Goal: Task Accomplishment & Management: Complete application form

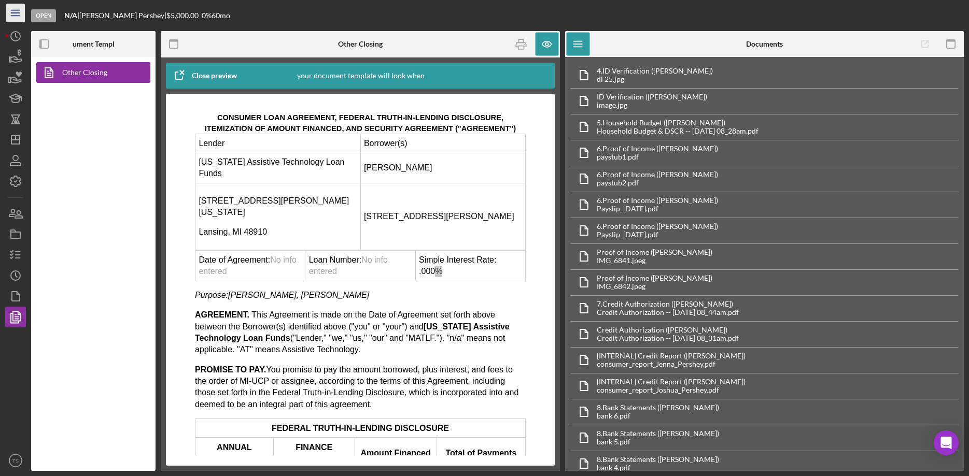
click at [10, 17] on icon "Icon/Menu" at bounding box center [15, 13] width 23 height 23
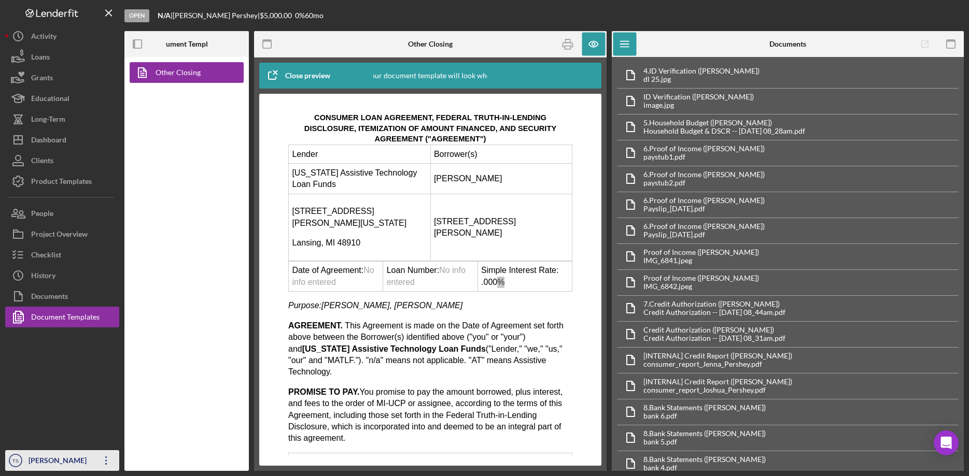
click at [34, 460] on div "[PERSON_NAME]" at bounding box center [59, 462] width 67 height 23
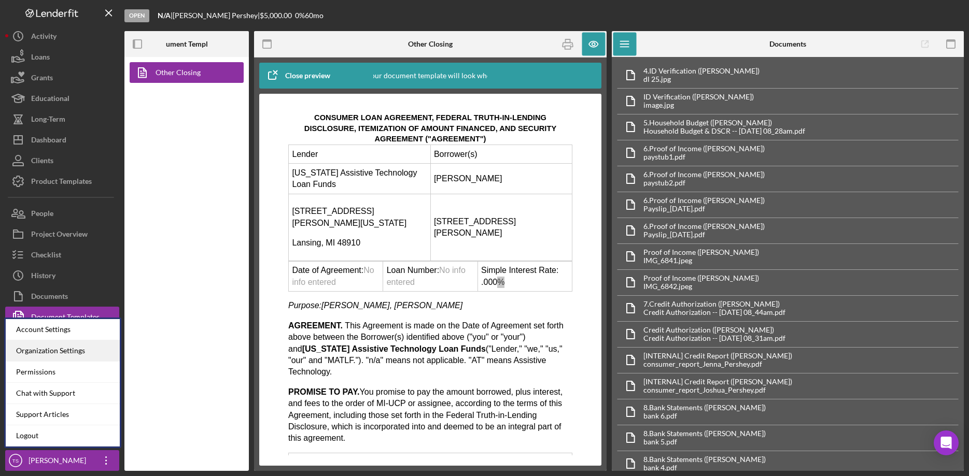
click at [51, 355] on div "Organization Settings" at bounding box center [63, 351] width 114 height 21
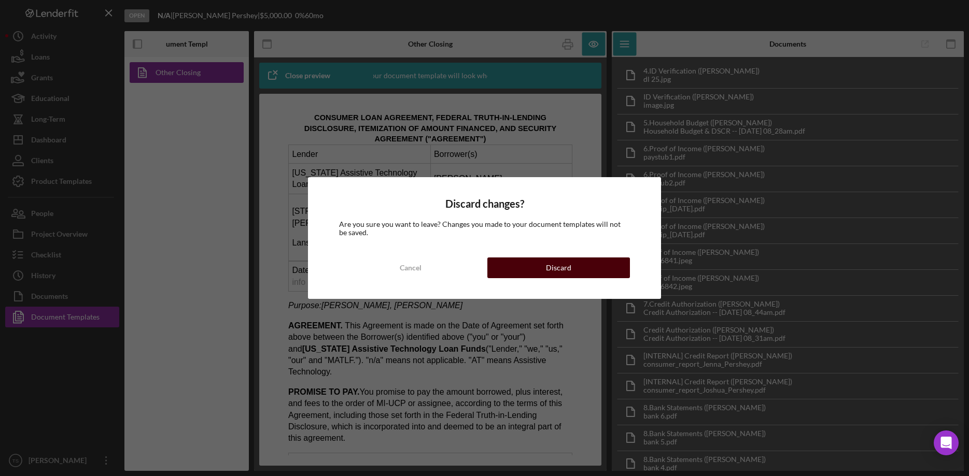
click at [525, 273] on button "Discard" at bounding box center [558, 268] width 143 height 21
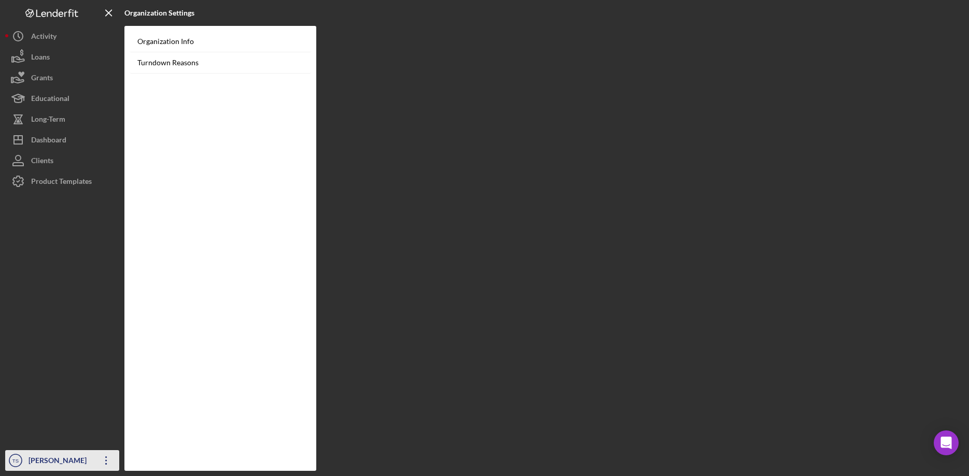
click at [48, 458] on div "[PERSON_NAME]" at bounding box center [59, 462] width 67 height 23
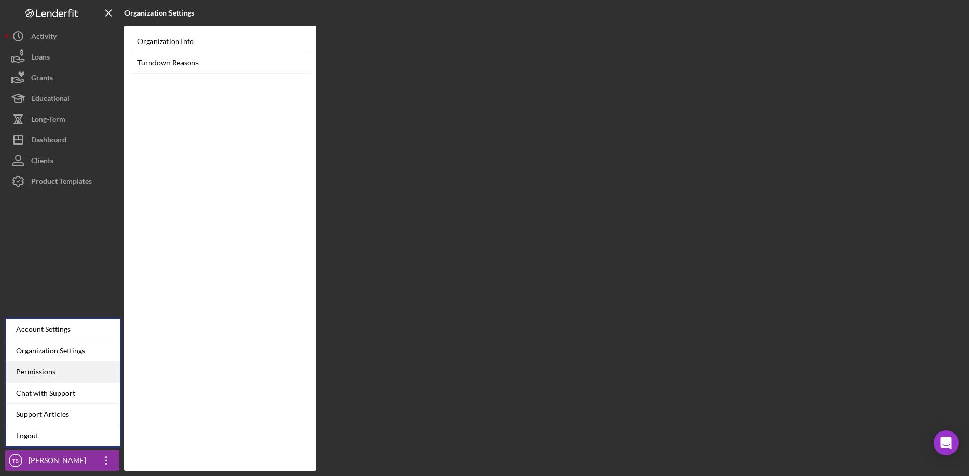
click at [54, 372] on div "Permissions" at bounding box center [63, 372] width 114 height 21
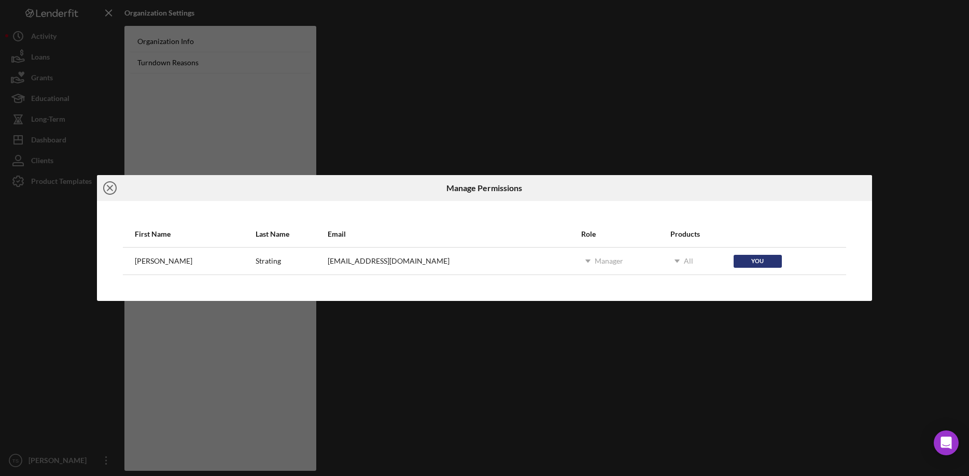
click at [112, 192] on icon "Icon/Close" at bounding box center [110, 188] width 26 height 26
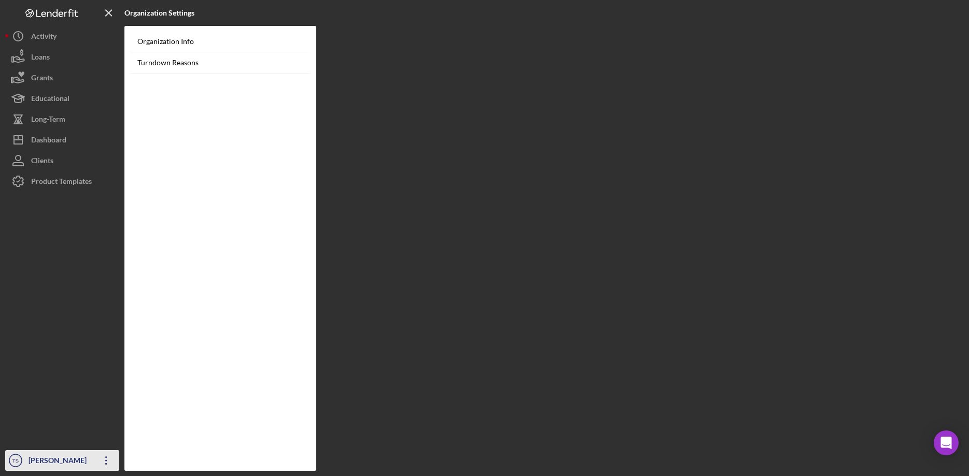
click at [43, 461] on div "[PERSON_NAME]" at bounding box center [59, 462] width 67 height 23
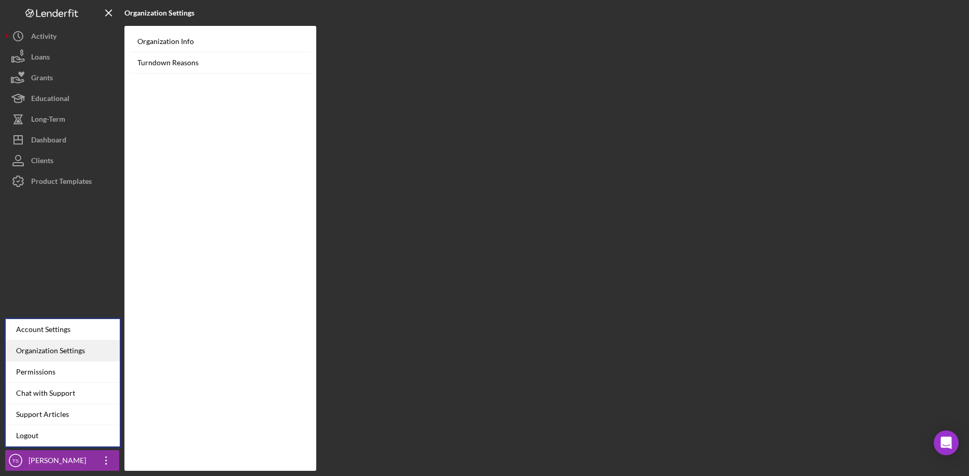
click at [41, 356] on div "Organization Settings" at bounding box center [63, 351] width 114 height 21
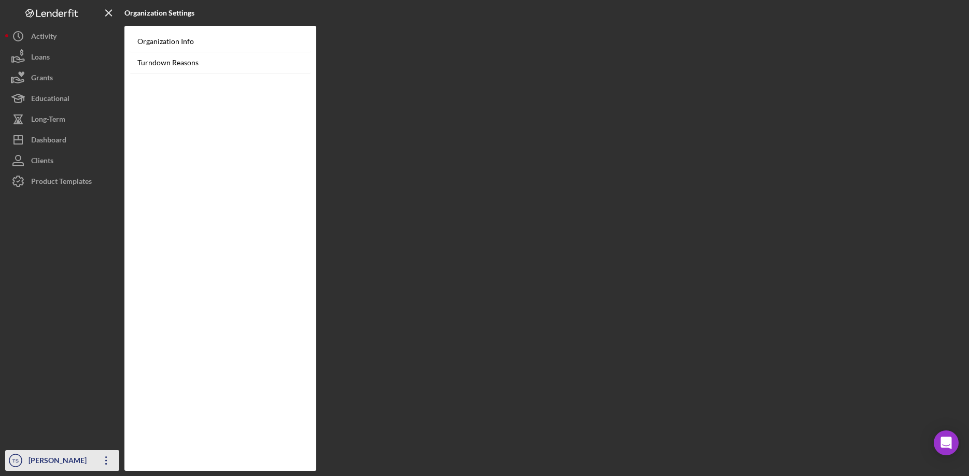
click at [16, 463] on text "TS" at bounding box center [15, 461] width 6 height 6
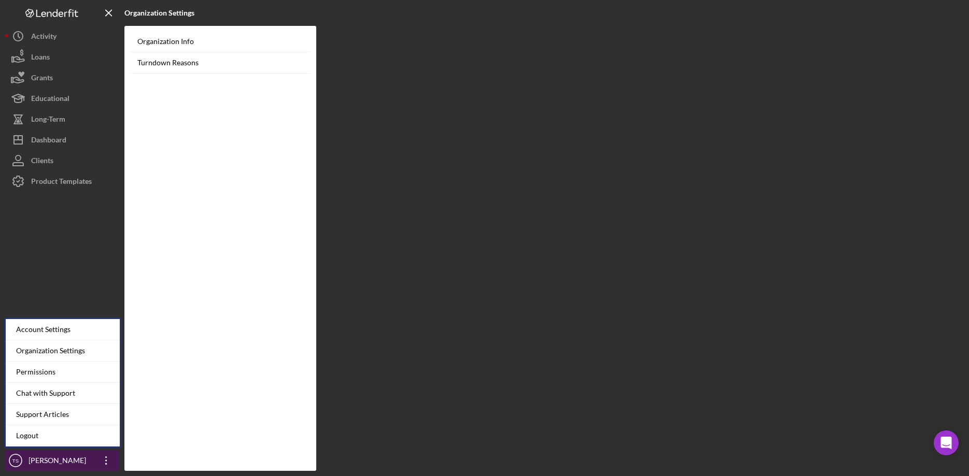
click at [72, 459] on div "[PERSON_NAME]" at bounding box center [59, 462] width 67 height 23
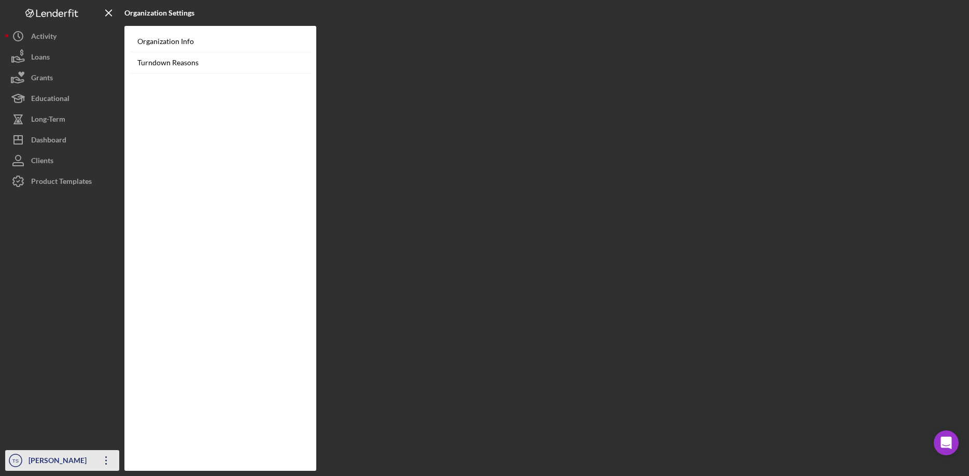
click at [72, 459] on div "[PERSON_NAME]" at bounding box center [59, 462] width 67 height 23
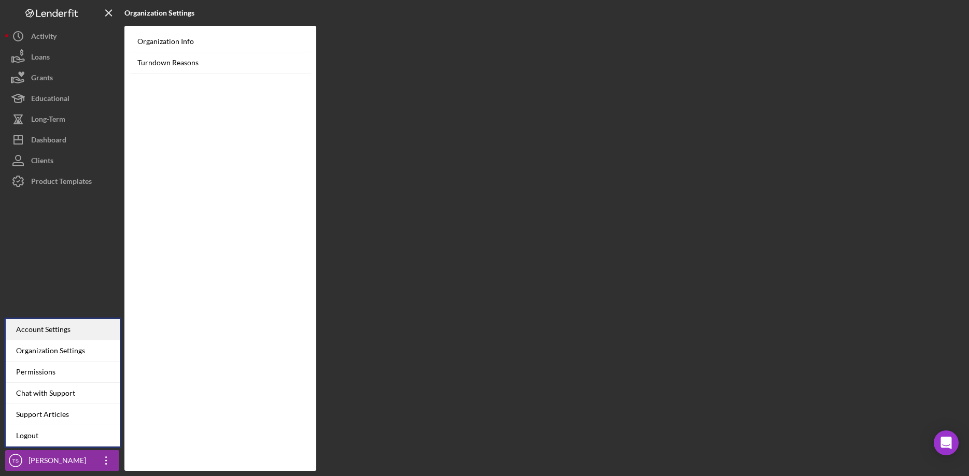
click at [57, 334] on div "Account Settings" at bounding box center [63, 329] width 114 height 21
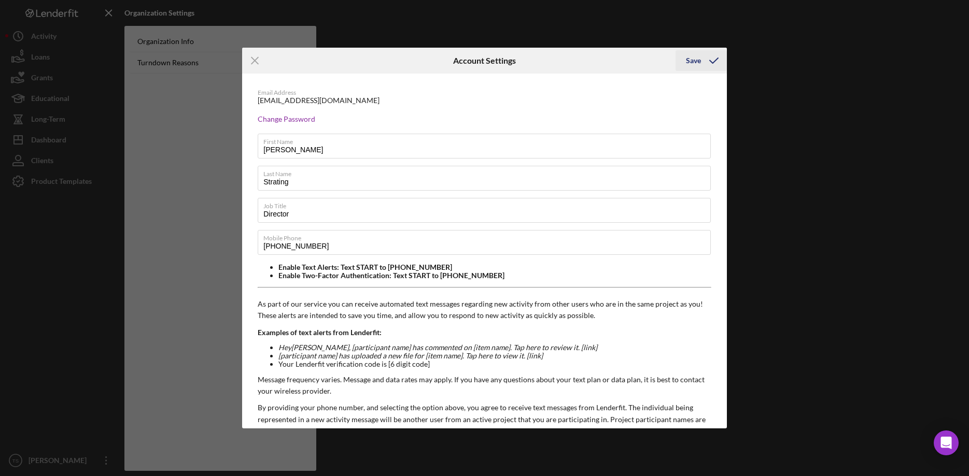
click at [689, 61] on div "Save" at bounding box center [693, 60] width 15 height 21
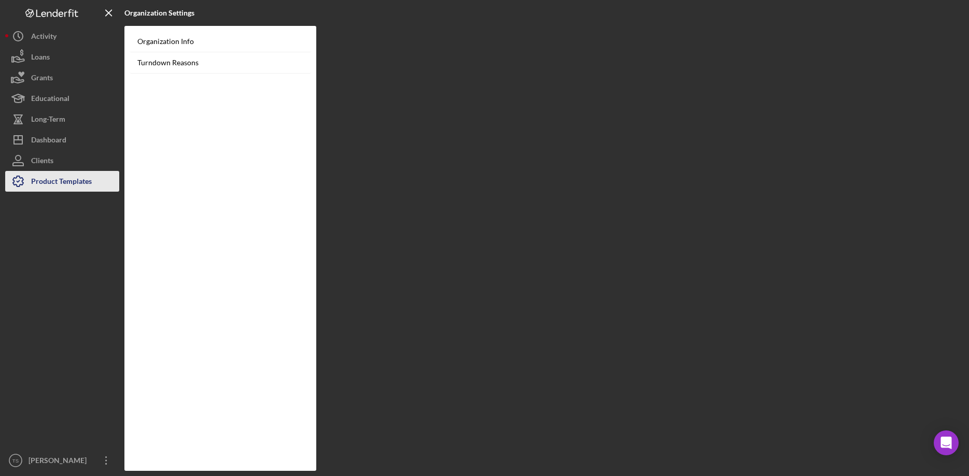
click at [54, 182] on div "Product Templates" at bounding box center [61, 182] width 61 height 23
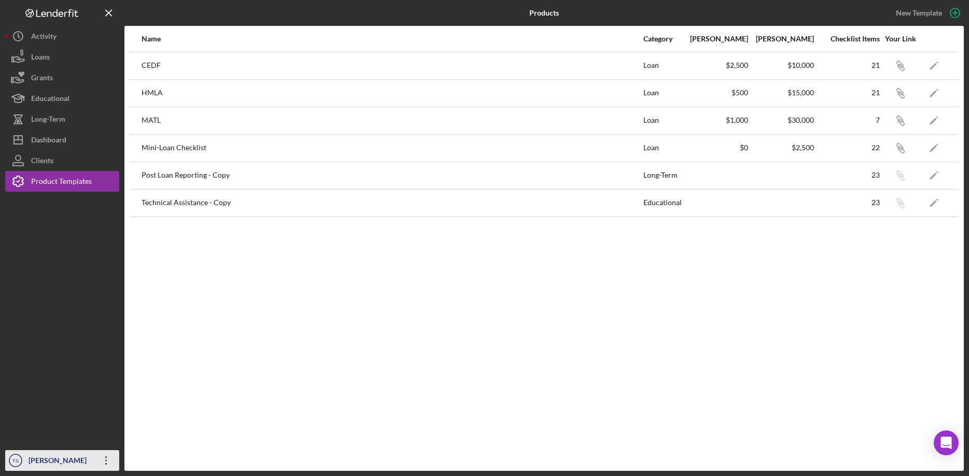
click at [34, 457] on div "[PERSON_NAME]" at bounding box center [59, 462] width 67 height 23
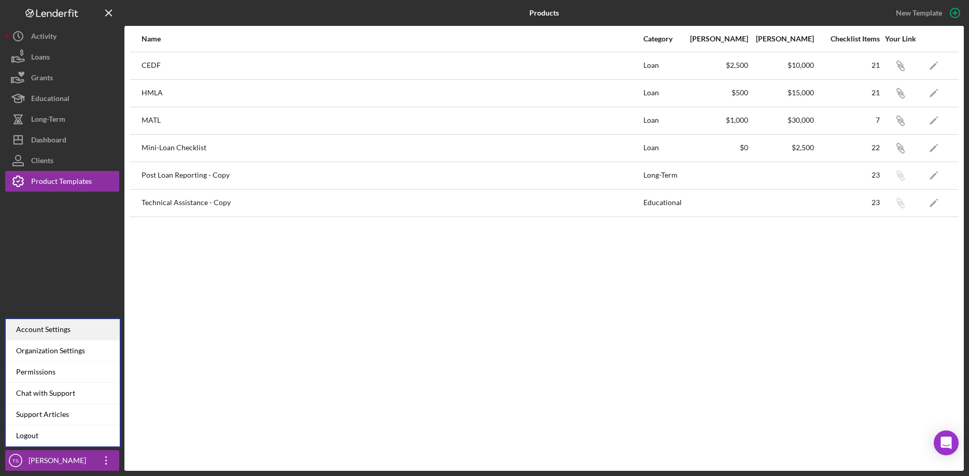
click at [44, 330] on div "Account Settings" at bounding box center [63, 329] width 114 height 21
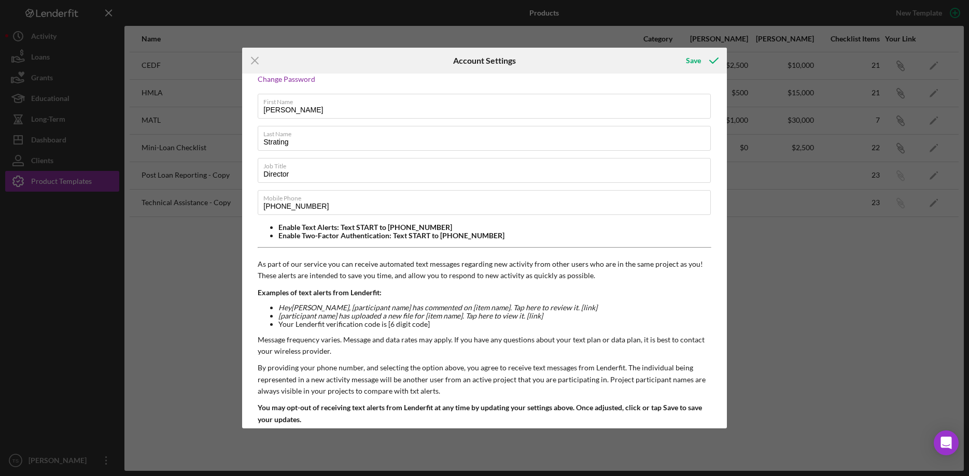
scroll to position [76, 0]
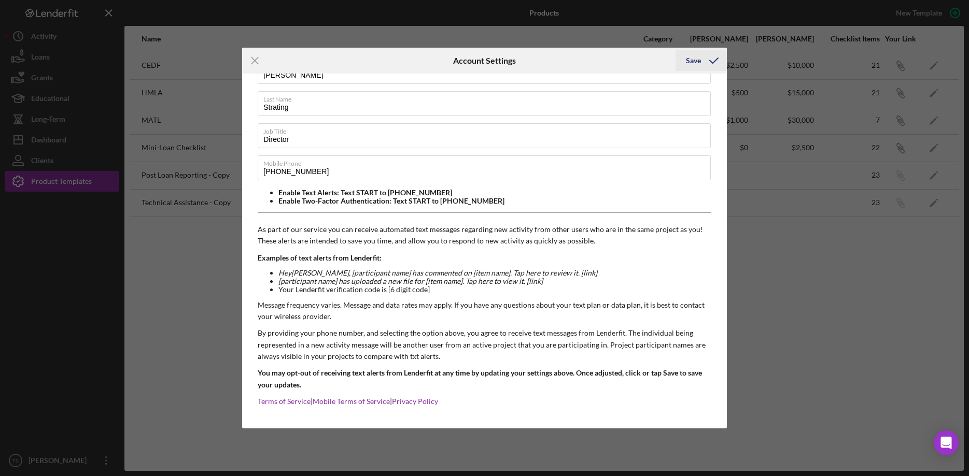
click at [689, 64] on div "Save" at bounding box center [693, 60] width 15 height 21
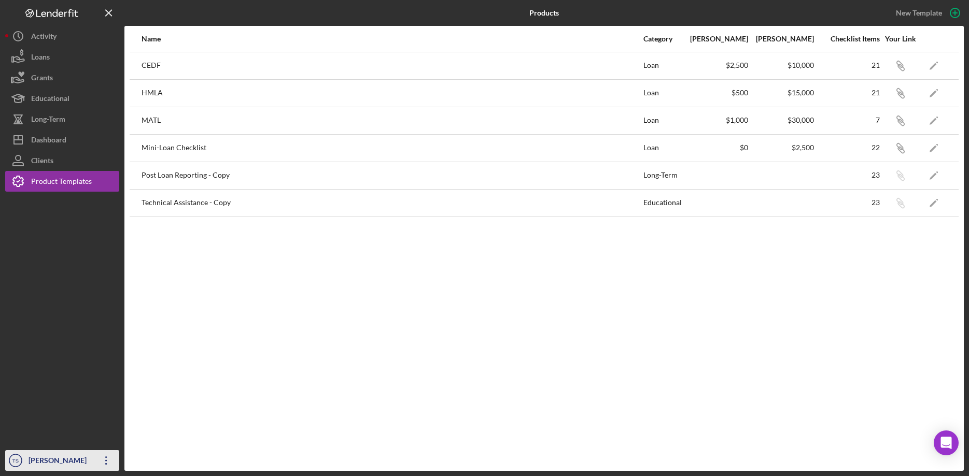
click at [50, 455] on div "[PERSON_NAME]" at bounding box center [59, 462] width 67 height 23
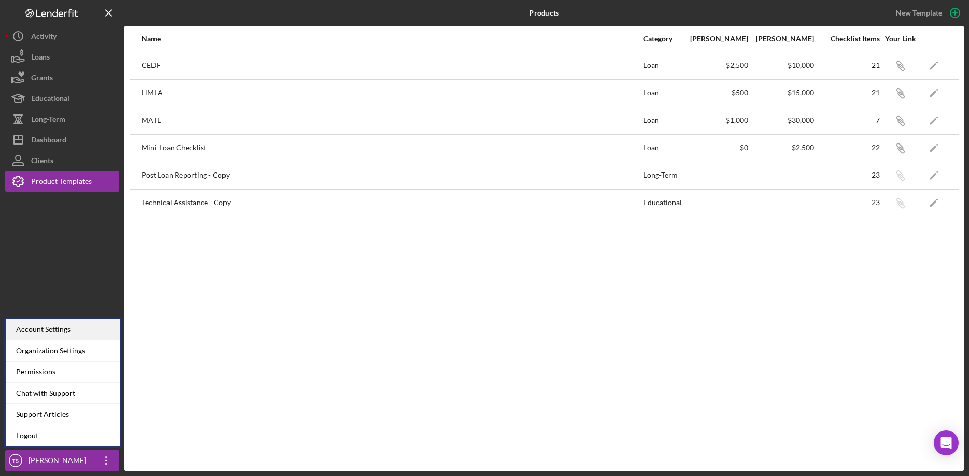
click at [54, 330] on div "Account Settings" at bounding box center [63, 329] width 114 height 21
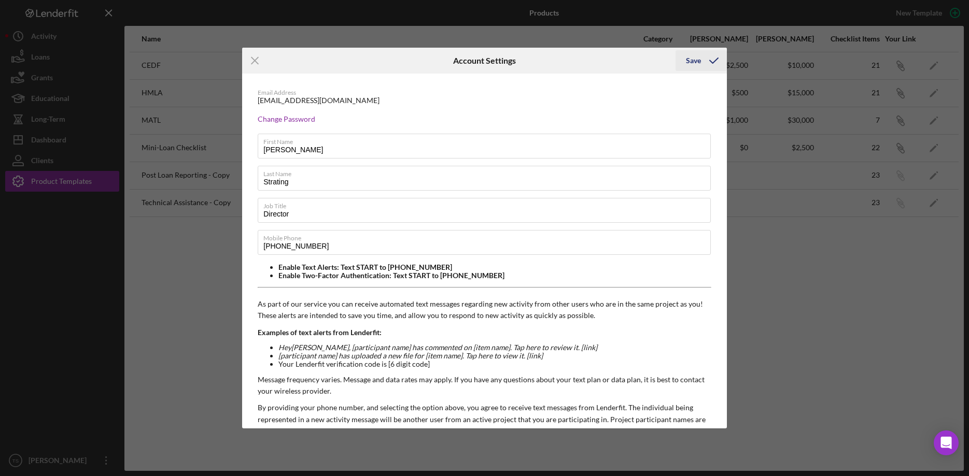
click at [692, 58] on div "Save" at bounding box center [693, 60] width 15 height 21
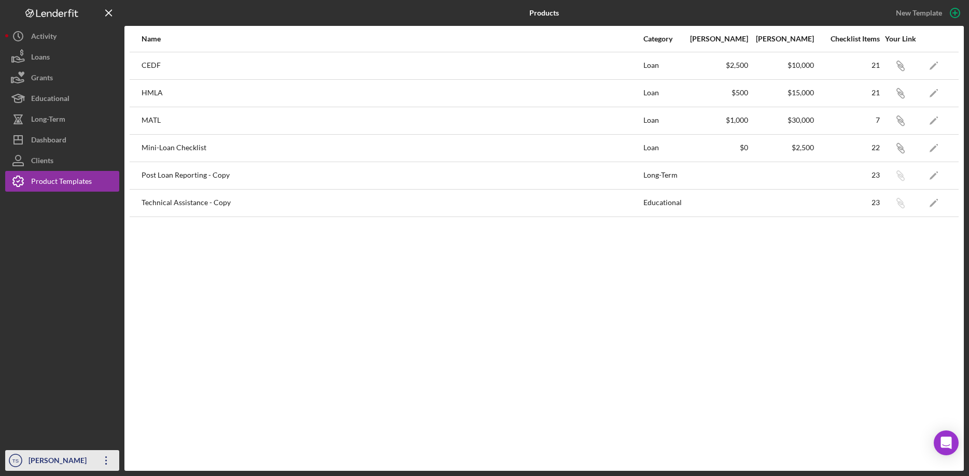
click at [46, 459] on div "[PERSON_NAME]" at bounding box center [59, 462] width 67 height 23
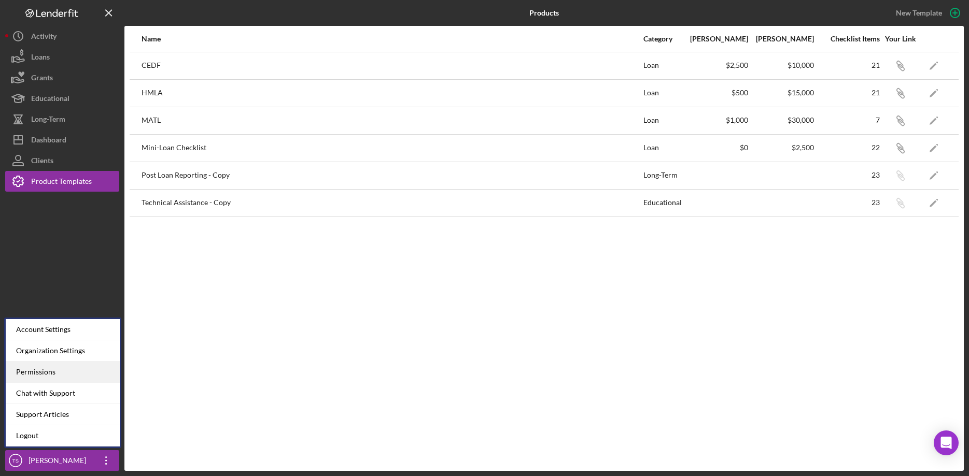
click at [34, 373] on div "Permissions" at bounding box center [63, 372] width 114 height 21
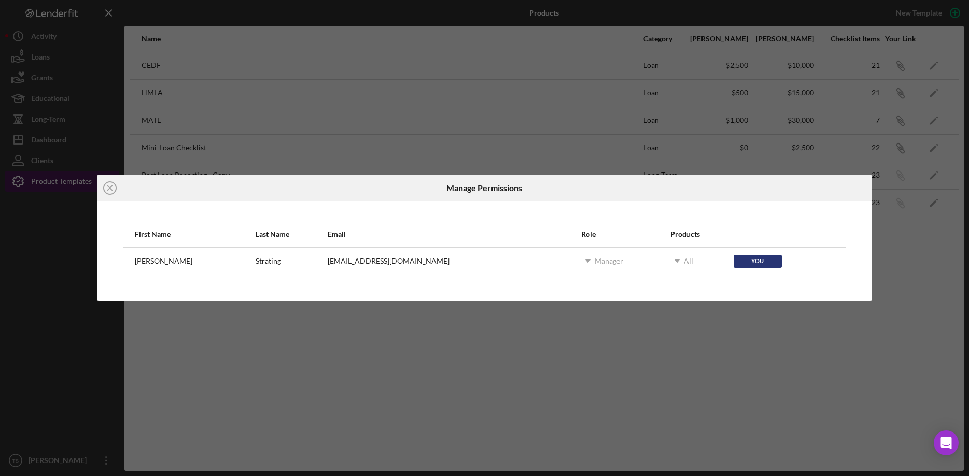
click at [108, 189] on icon "Icon/Close" at bounding box center [110, 188] width 26 height 26
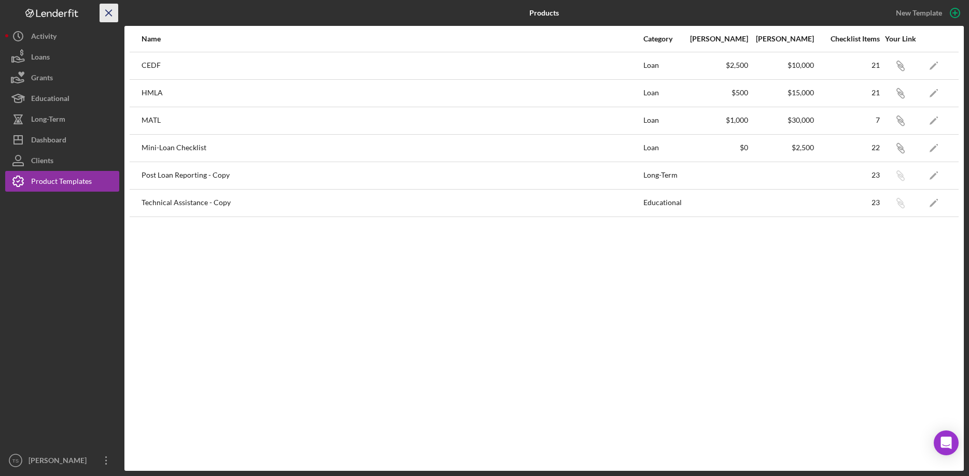
click at [106, 12] on icon "Icon/Menu Close" at bounding box center [108, 13] width 23 height 23
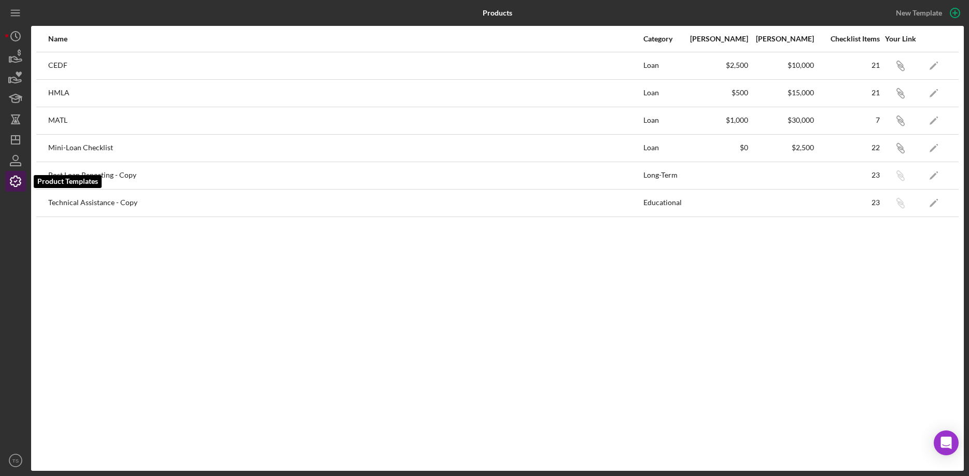
click at [16, 179] on icon "button" at bounding box center [16, 181] width 26 height 26
click at [18, 184] on icon "button" at bounding box center [16, 181] width 26 height 26
click at [21, 455] on icon "TS" at bounding box center [15, 461] width 21 height 26
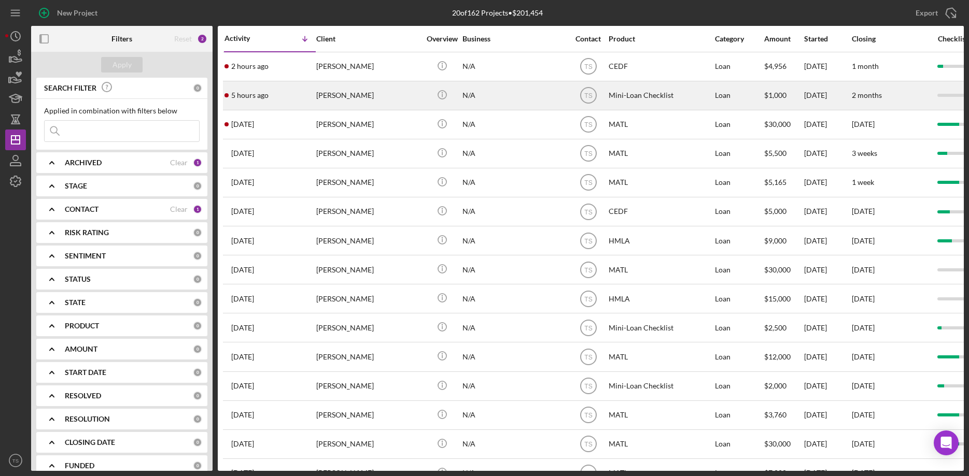
click at [252, 95] on time "5 hours ago" at bounding box center [249, 95] width 37 height 8
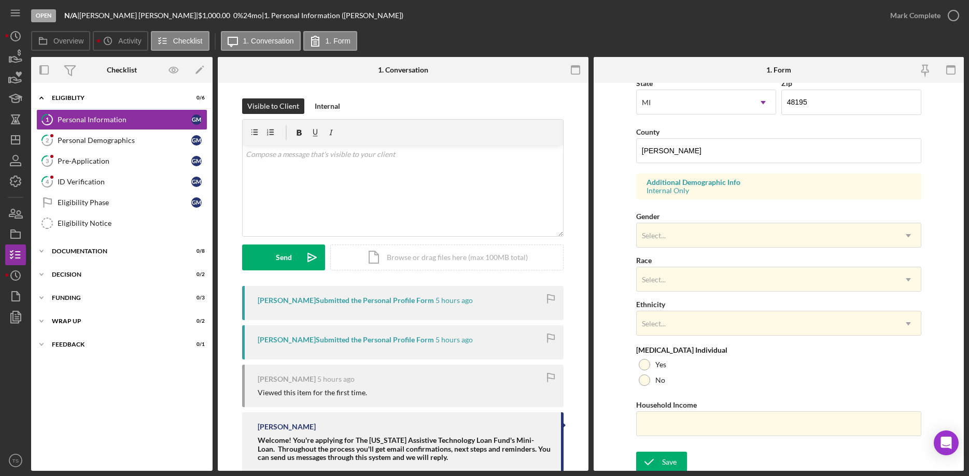
scroll to position [307, 0]
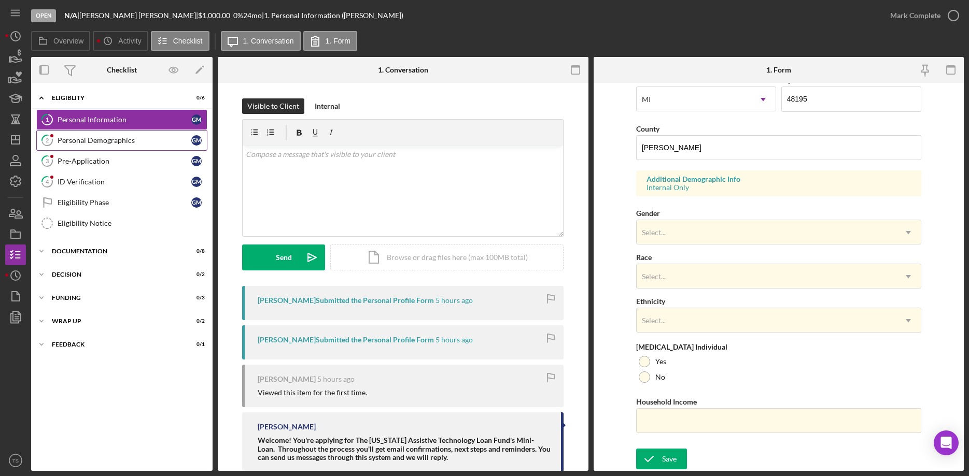
click at [120, 138] on div "Personal Demographics" at bounding box center [125, 140] width 134 height 8
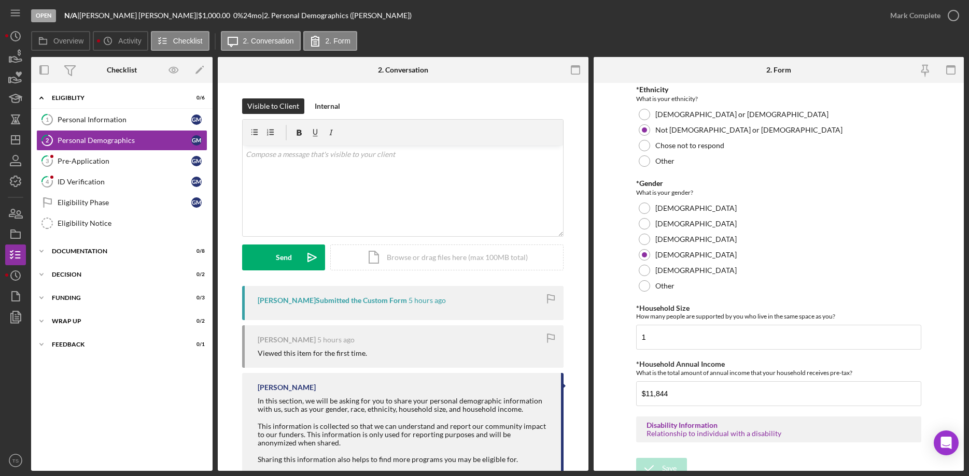
scroll to position [168, 0]
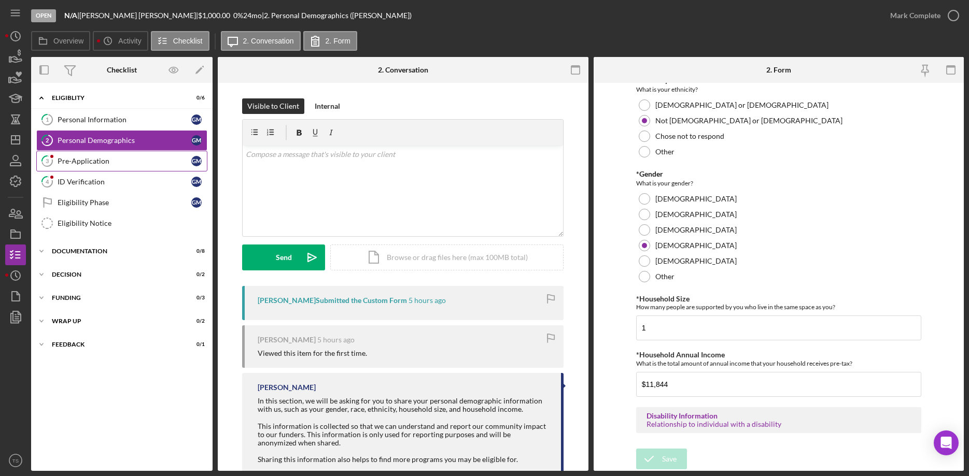
click at [65, 165] on div "Pre-Application" at bounding box center [125, 161] width 134 height 8
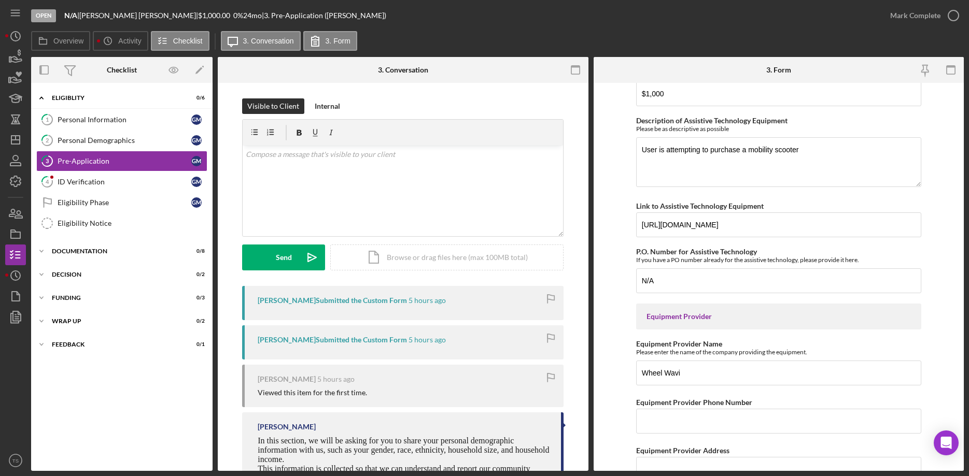
scroll to position [1000, 0]
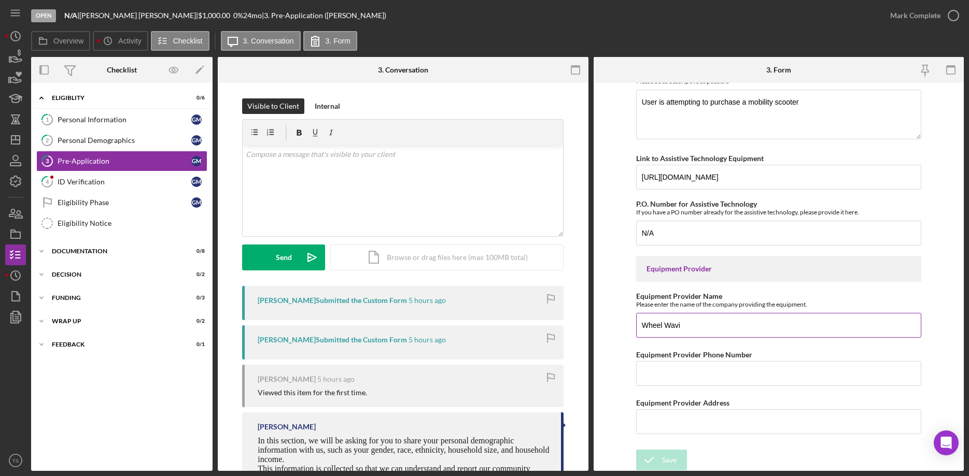
drag, startPoint x: 691, startPoint y: 323, endPoint x: 629, endPoint y: 320, distance: 61.8
click at [636, 320] on input "Wheel Wavi" at bounding box center [778, 325] width 285 height 25
type input "Amazon"
click at [668, 457] on div "Save" at bounding box center [669, 460] width 15 height 21
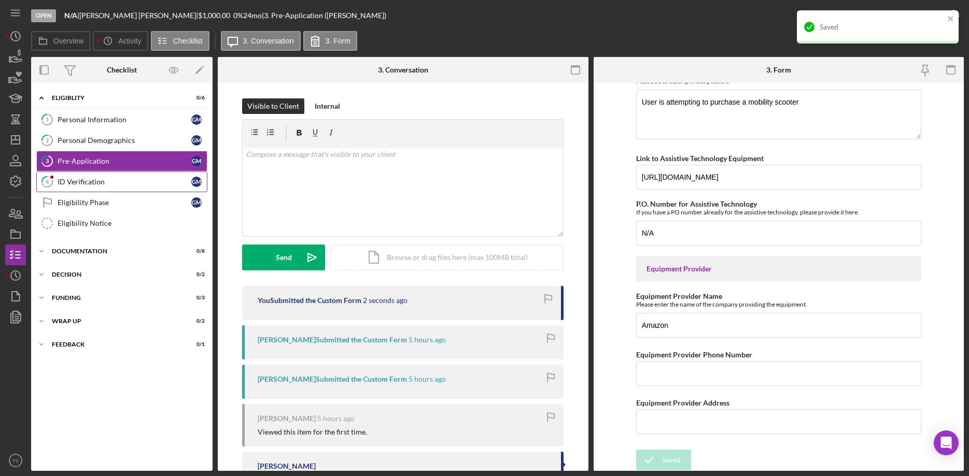
click at [80, 187] on link "4 ID Verification G M" at bounding box center [121, 182] width 171 height 21
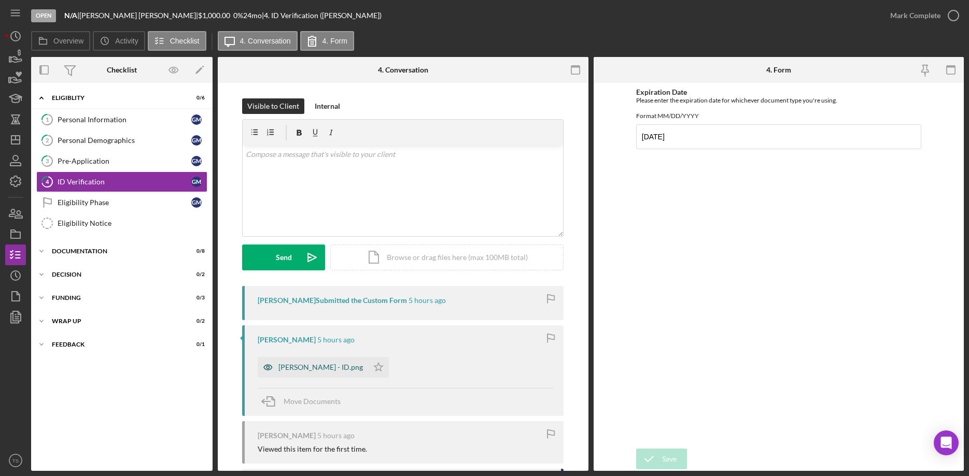
click at [312, 370] on div "[PERSON_NAME] - ID.png" at bounding box center [320, 367] width 85 height 8
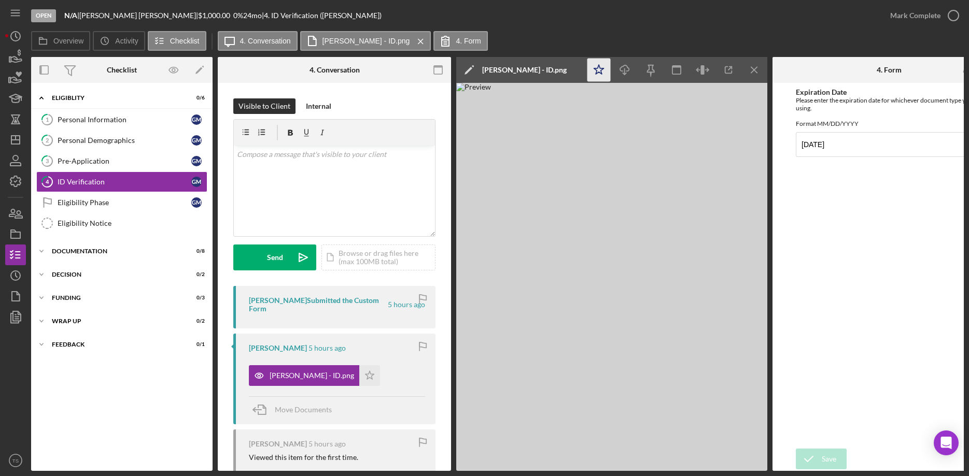
click at [596, 67] on icon "Icon/Star" at bounding box center [598, 70] width 23 height 23
click at [623, 72] on icon "Icon/Download" at bounding box center [624, 70] width 23 height 23
click at [96, 126] on link "1 Personal Information G M" at bounding box center [121, 119] width 171 height 21
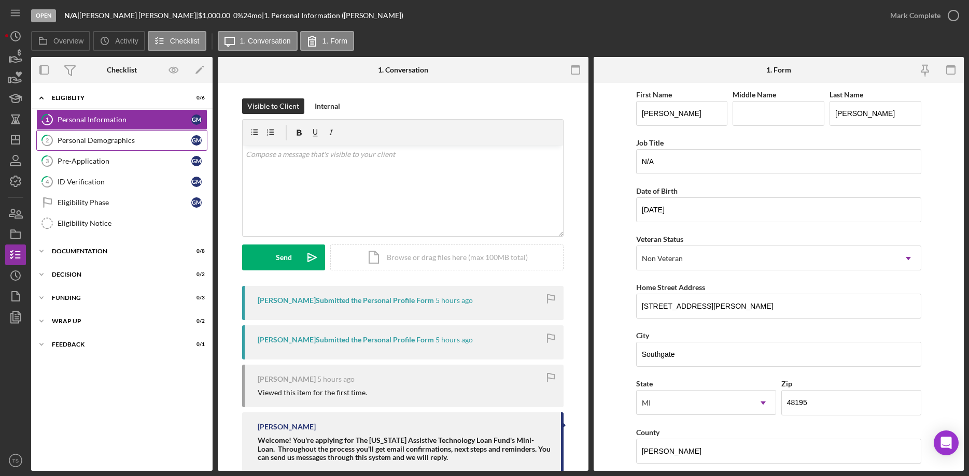
click at [73, 144] on div "Personal Demographics" at bounding box center [125, 140] width 134 height 8
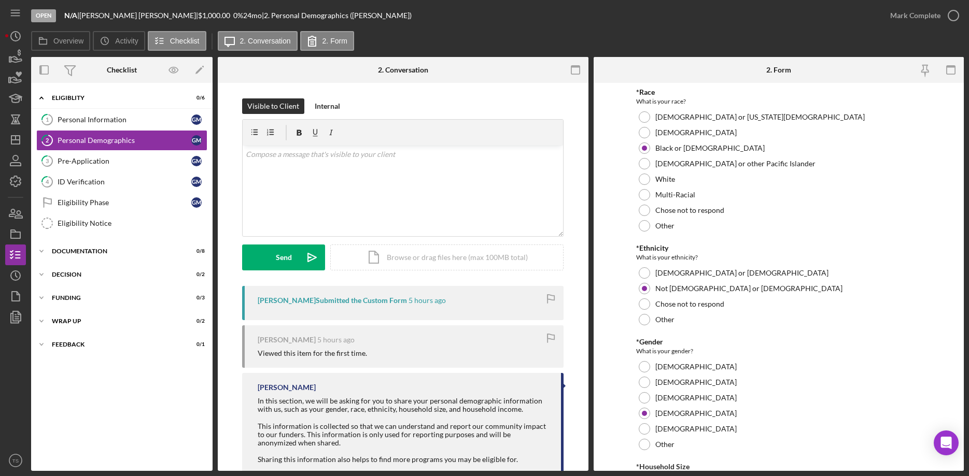
scroll to position [168, 0]
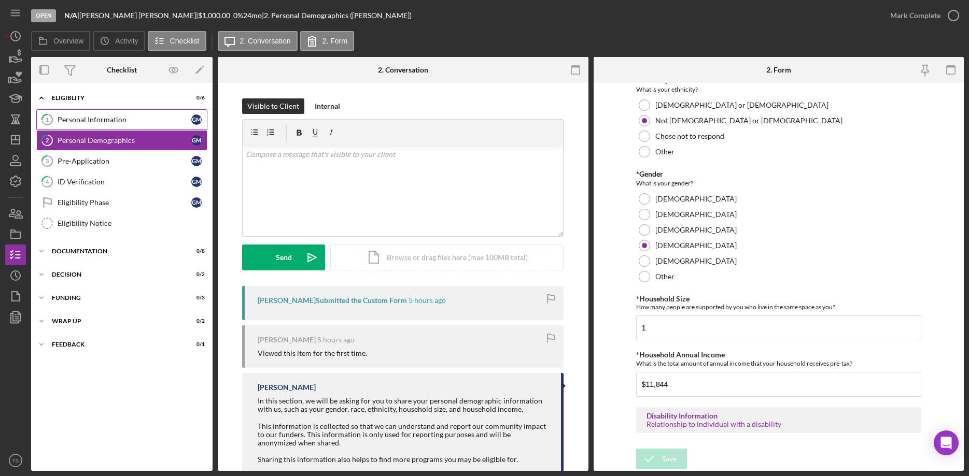
click at [100, 122] on div "Personal Information" at bounding box center [125, 120] width 134 height 8
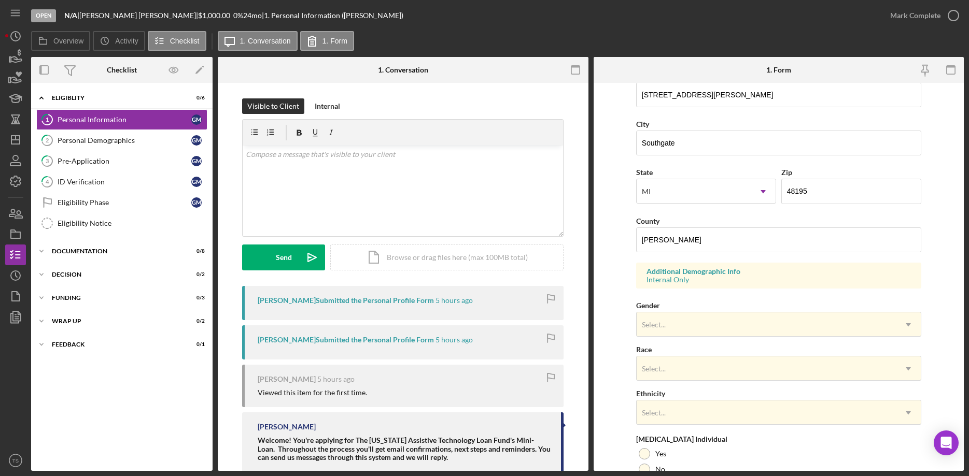
scroll to position [307, 0]
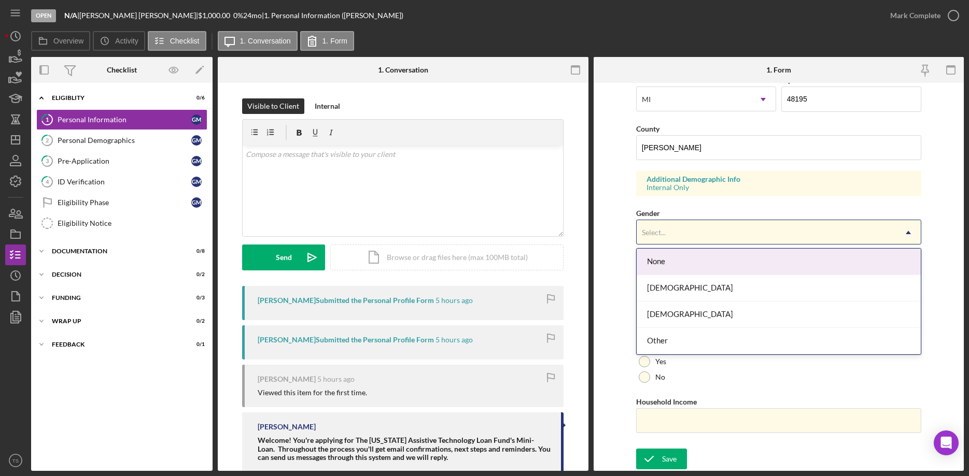
click at [661, 226] on div "Select..." at bounding box center [766, 233] width 259 height 24
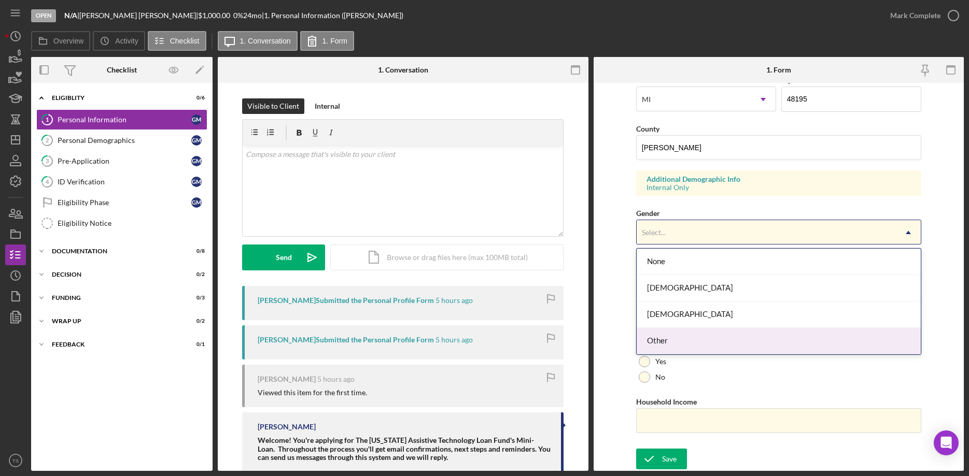
drag, startPoint x: 683, startPoint y: 340, endPoint x: 711, endPoint y: 333, distance: 28.8
click at [682, 340] on div "Other" at bounding box center [779, 341] width 284 height 26
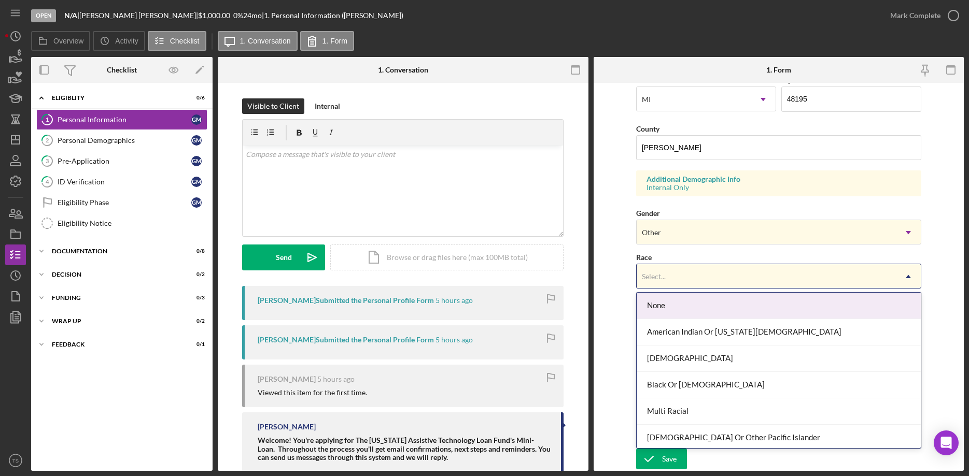
click at [678, 282] on div "Select..." at bounding box center [766, 277] width 259 height 24
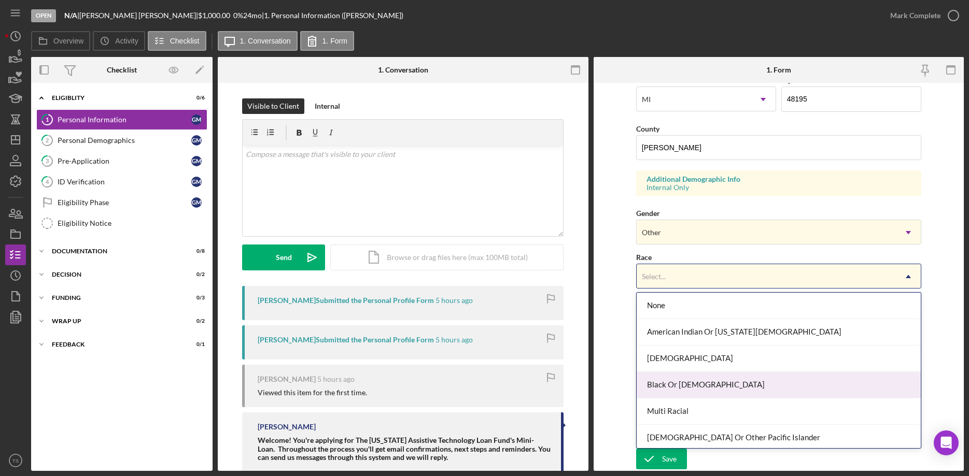
click at [686, 386] on div "Black Or [DEMOGRAPHIC_DATA]" at bounding box center [779, 385] width 284 height 26
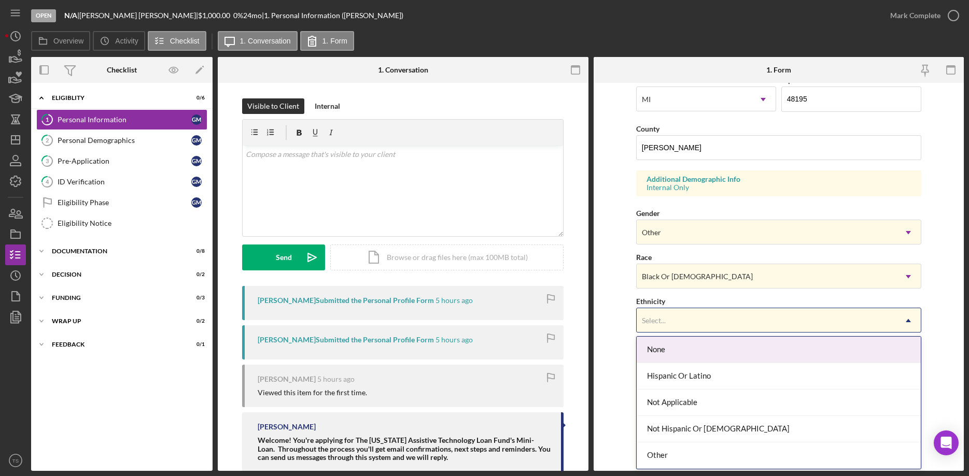
click at [671, 321] on div "Select..." at bounding box center [766, 321] width 259 height 24
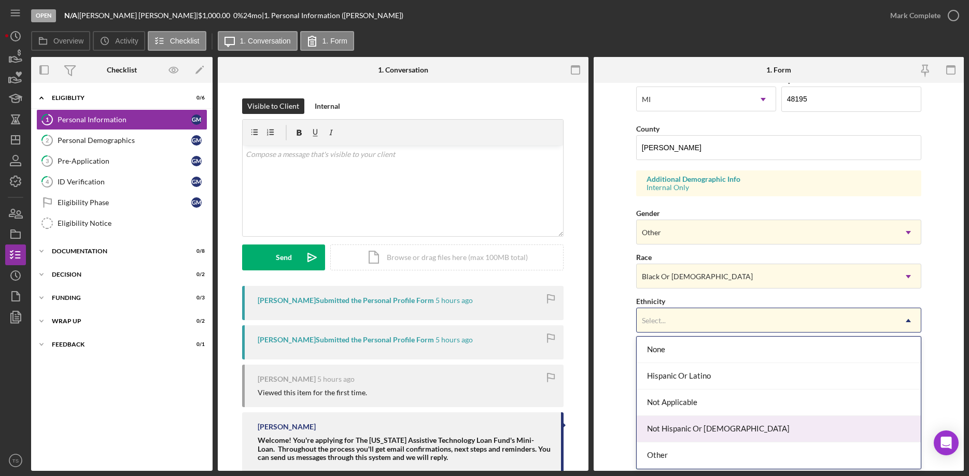
click at [680, 426] on div "Not Hispanic Or [DEMOGRAPHIC_DATA]" at bounding box center [779, 429] width 284 height 26
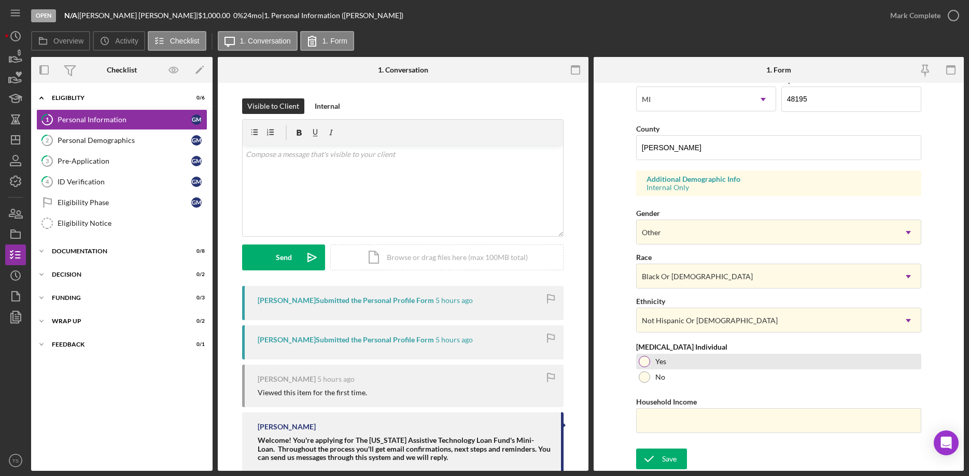
click at [646, 359] on div at bounding box center [644, 361] width 11 height 11
click at [668, 424] on input "Household Income" at bounding box center [778, 421] width 285 height 25
type input "$11,484"
click at [651, 446] on form "First Name [PERSON_NAME] Middle Name Last Name [PERSON_NAME] Job Title N/A Date…" at bounding box center [779, 277] width 371 height 388
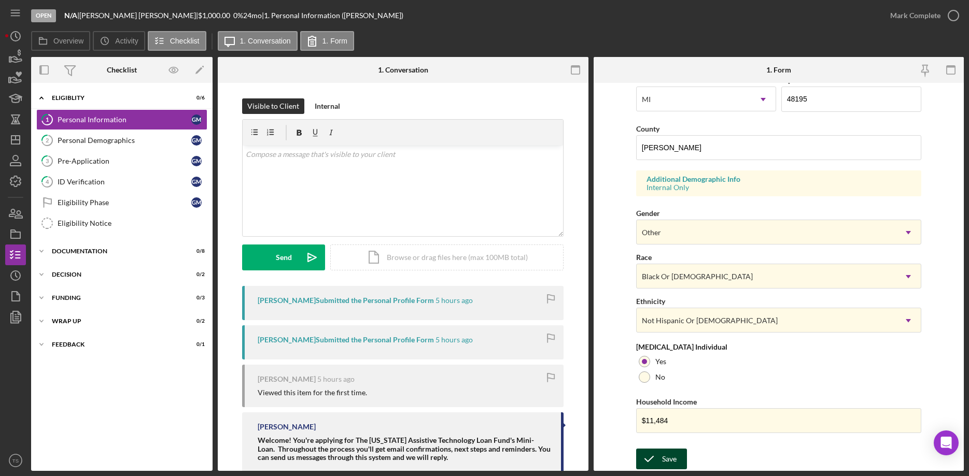
click at [651, 456] on icon "submit" at bounding box center [649, 459] width 26 height 26
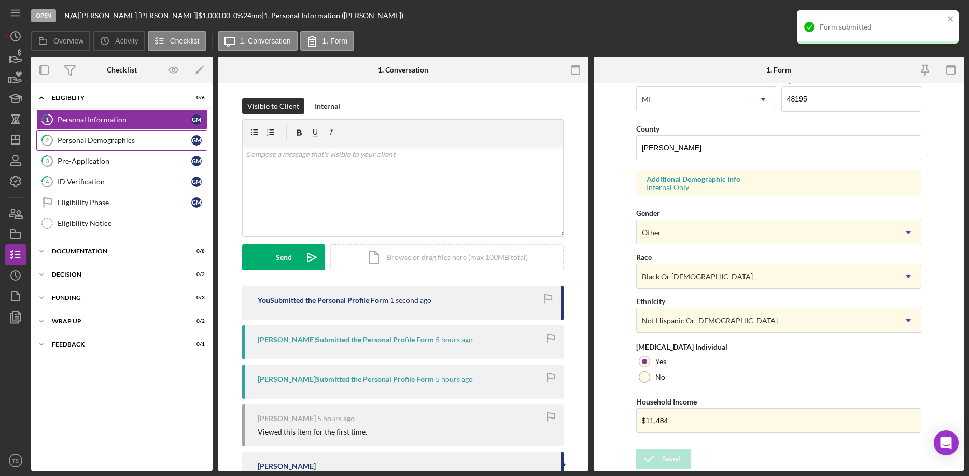
click at [113, 136] on div "Personal Demographics" at bounding box center [125, 140] width 134 height 8
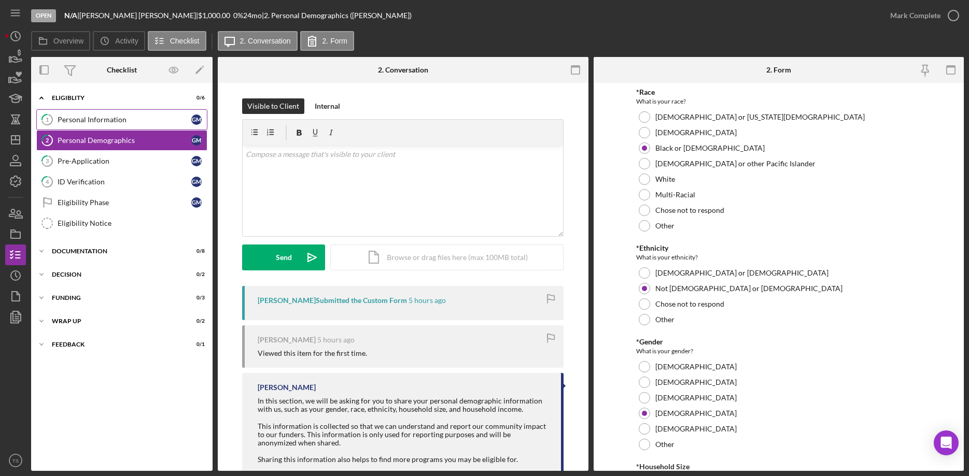
click at [118, 119] on div "Personal Information" at bounding box center [125, 120] width 134 height 8
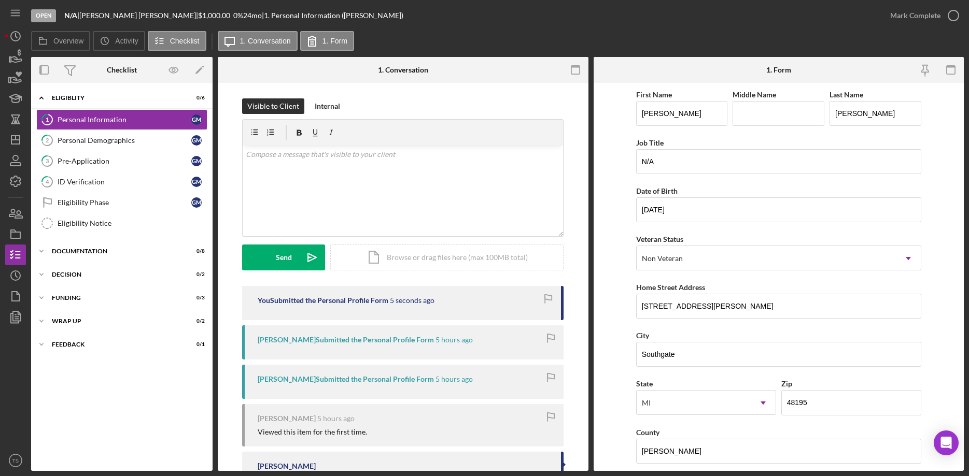
scroll to position [307, 0]
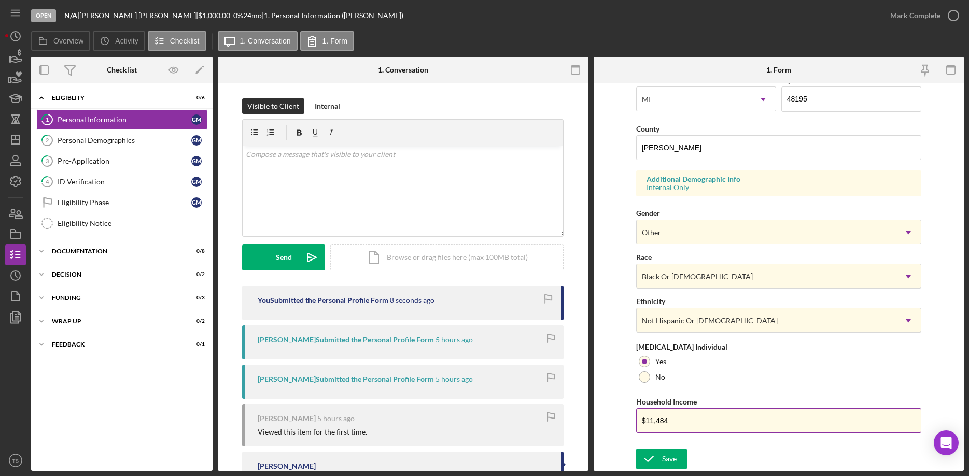
drag, startPoint x: 678, startPoint y: 417, endPoint x: 665, endPoint y: 420, distance: 12.7
click at [665, 420] on input "$11,484" at bounding box center [778, 421] width 285 height 25
drag, startPoint x: 669, startPoint y: 420, endPoint x: 656, endPoint y: 421, distance: 13.5
click at [656, 421] on input "$11,484" at bounding box center [778, 421] width 285 height 25
type input "$11,844"
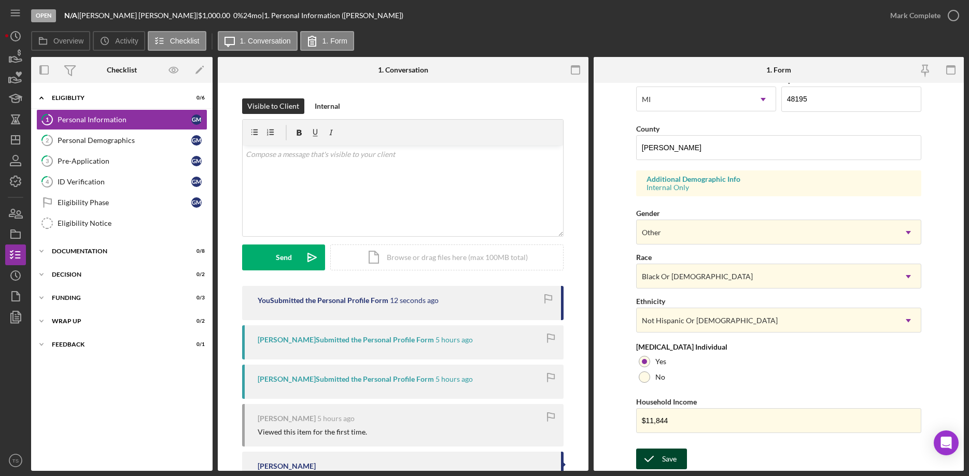
click at [667, 456] on div "Save" at bounding box center [669, 459] width 15 height 21
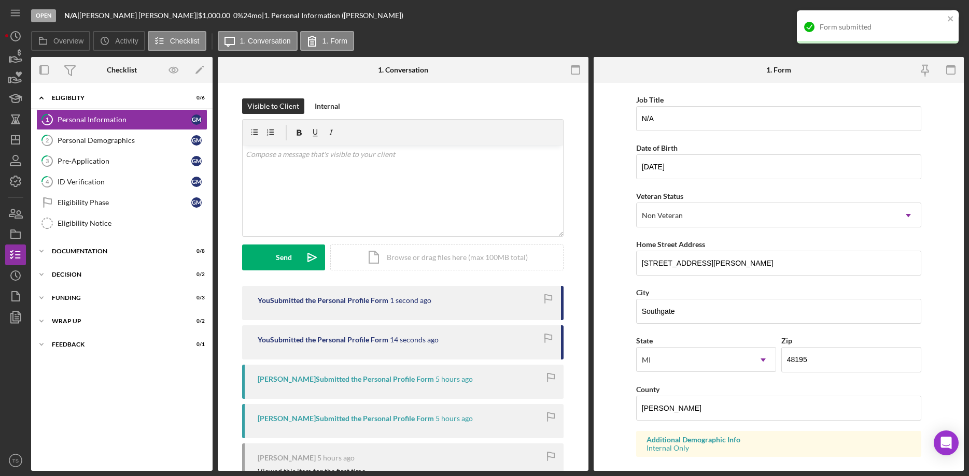
scroll to position [0, 0]
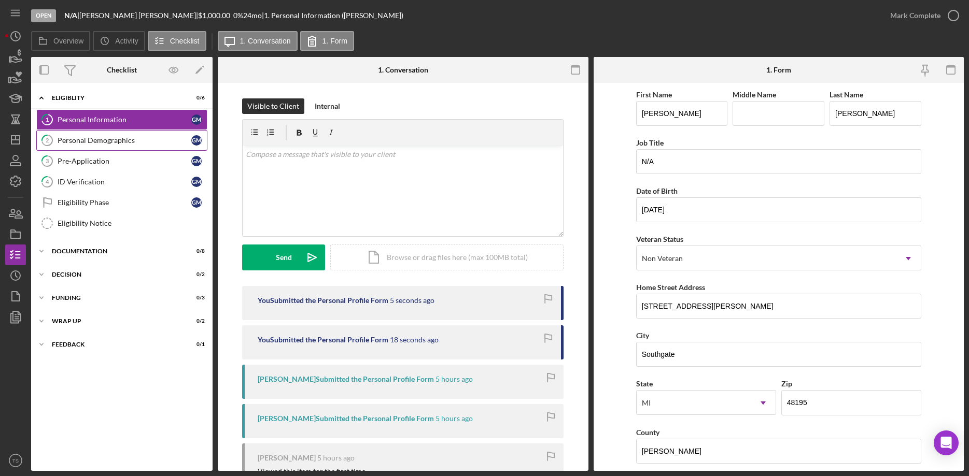
click at [92, 138] on div "Personal Demographics" at bounding box center [125, 140] width 134 height 8
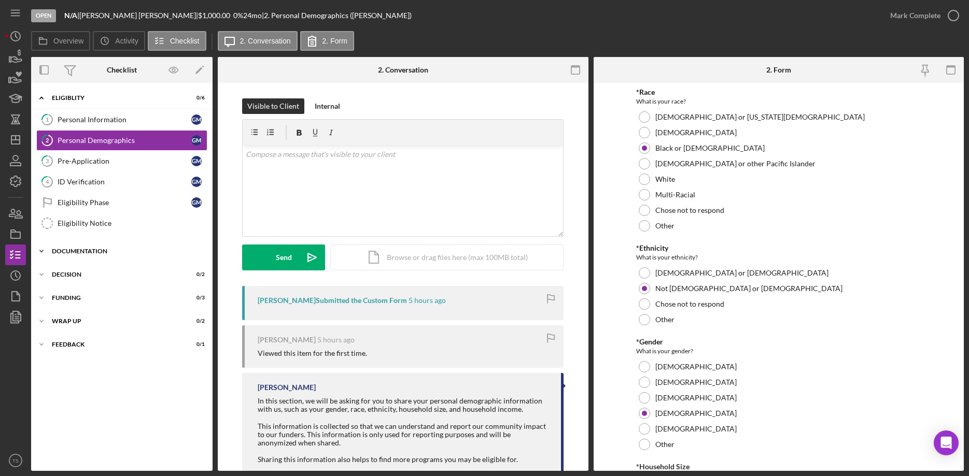
drag, startPoint x: 78, startPoint y: 107, endPoint x: 79, endPoint y: 113, distance: 6.3
click at [78, 108] on div "Icon/Expander Eligiblity 0 / 6" at bounding box center [121, 98] width 181 height 21
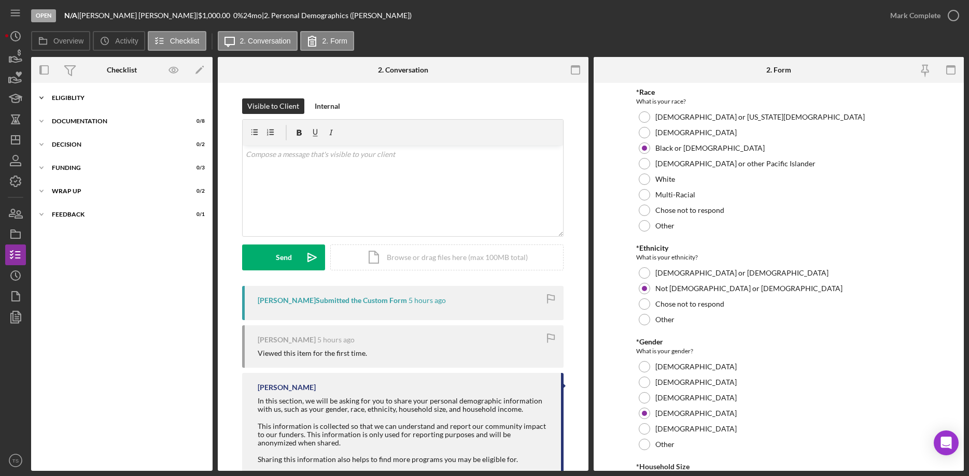
click at [44, 104] on icon "Icon/Expander" at bounding box center [41, 98] width 21 height 21
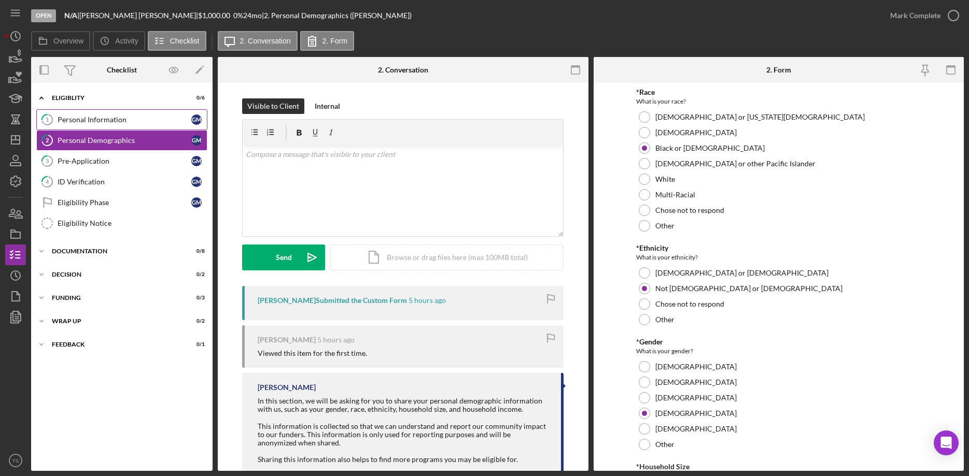
click at [108, 121] on div "Personal Information" at bounding box center [125, 120] width 134 height 8
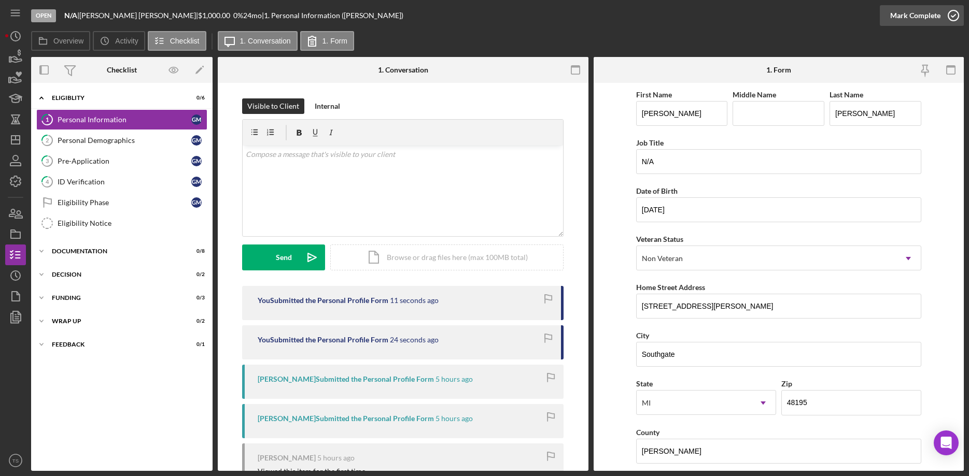
click at [907, 20] on div "Mark Complete" at bounding box center [915, 15] width 50 height 21
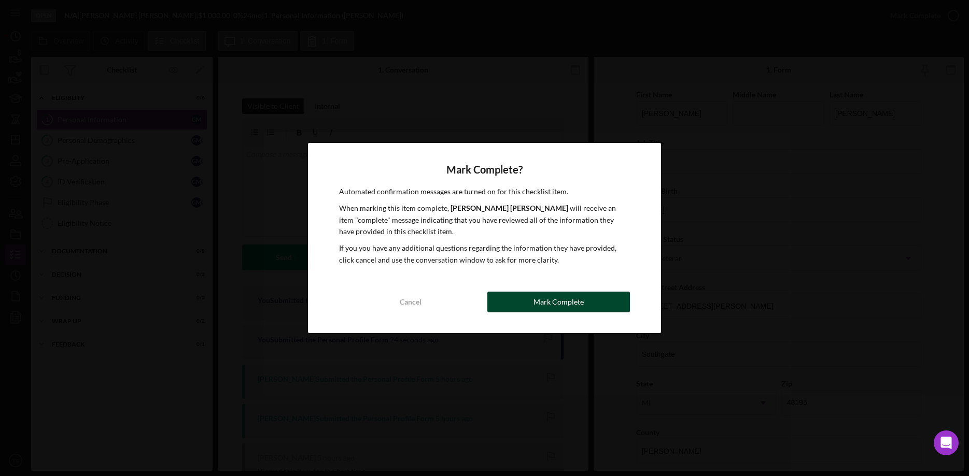
click at [557, 294] on div "Mark Complete" at bounding box center [558, 302] width 50 height 21
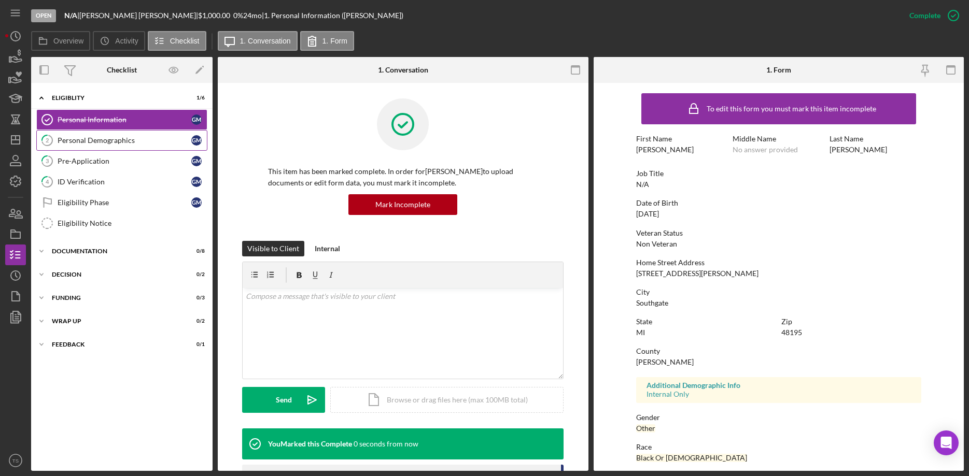
click at [122, 142] on div "Personal Demographics" at bounding box center [125, 140] width 134 height 8
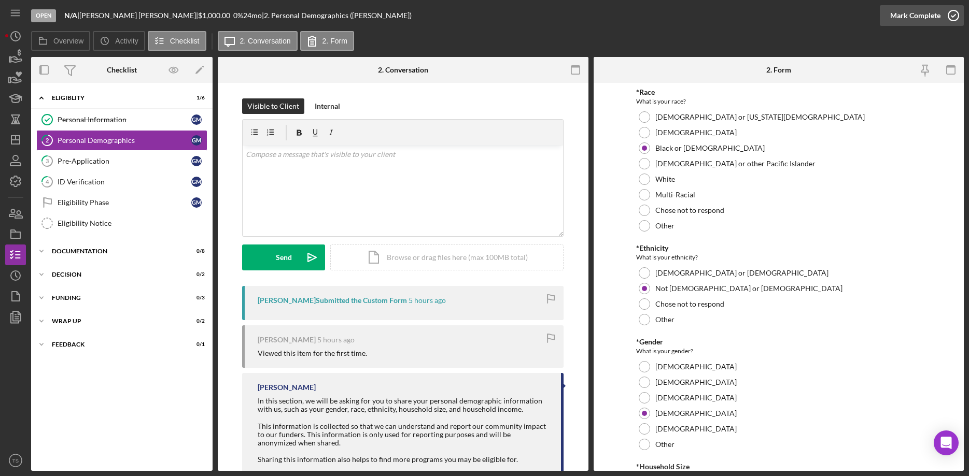
click at [902, 17] on div "Mark Complete" at bounding box center [915, 15] width 50 height 21
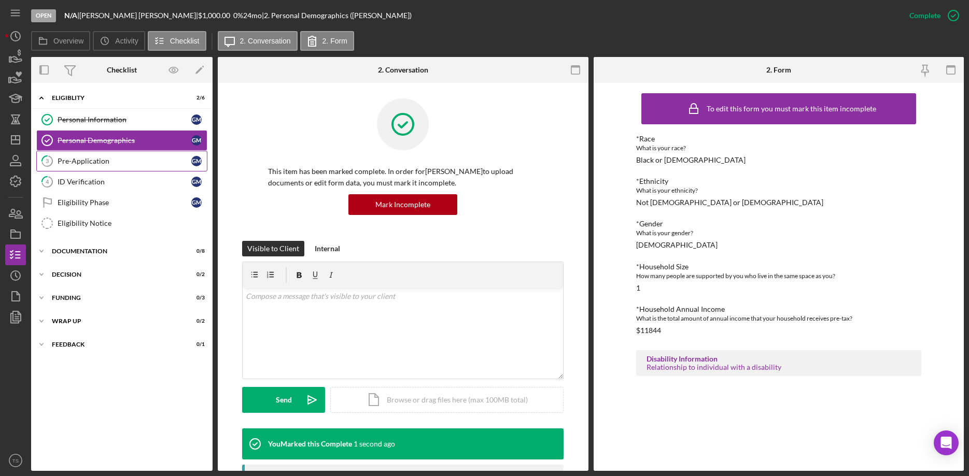
click at [82, 164] on div "Pre-Application" at bounding box center [125, 161] width 134 height 8
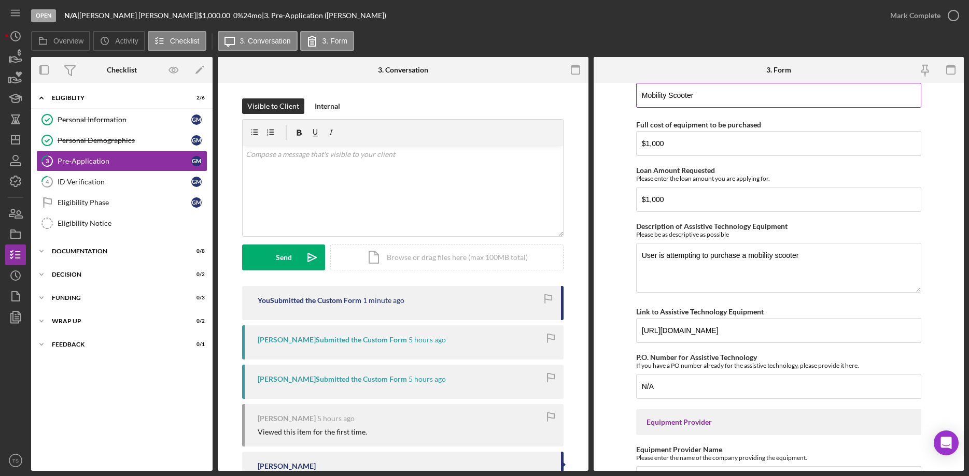
scroll to position [1000, 0]
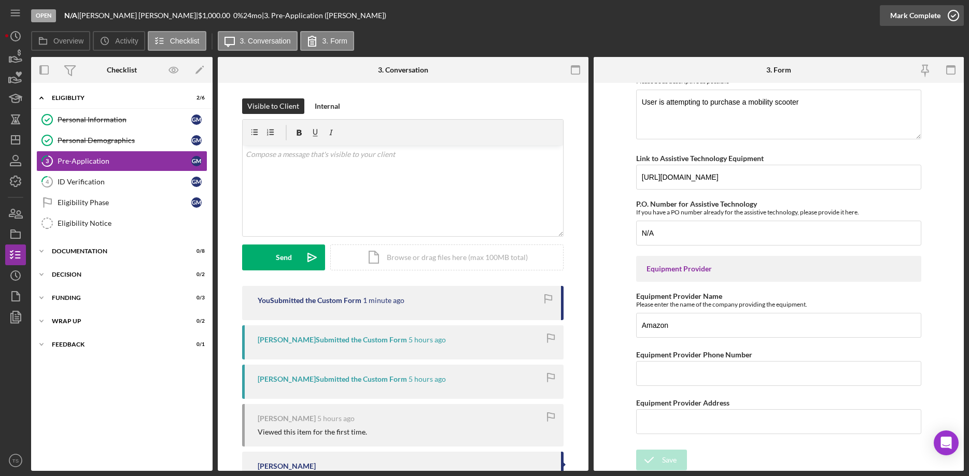
click at [905, 16] on div "Mark Complete" at bounding box center [915, 15] width 50 height 21
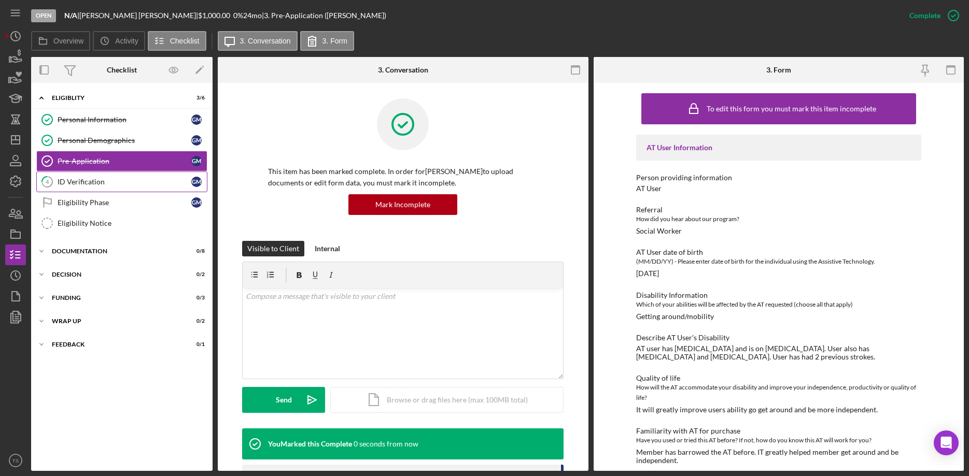
click at [112, 184] on div "ID Verification" at bounding box center [125, 182] width 134 height 8
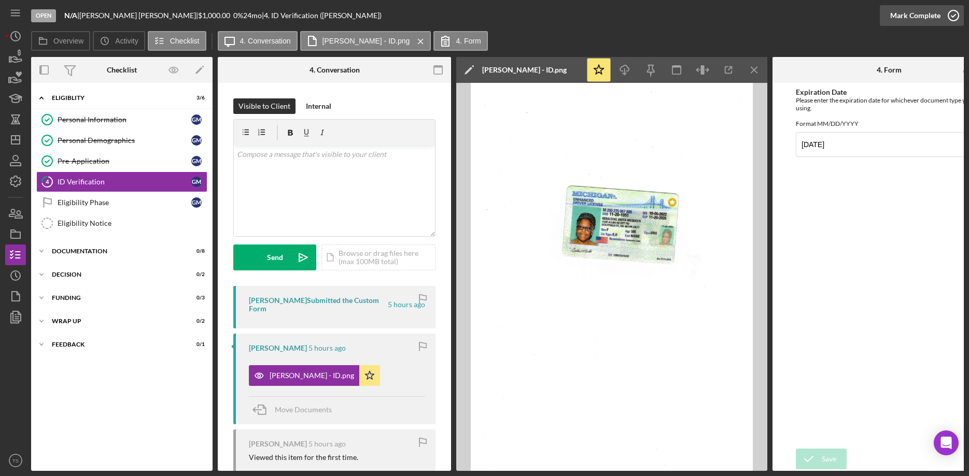
click at [912, 17] on div "Mark Complete" at bounding box center [915, 15] width 50 height 21
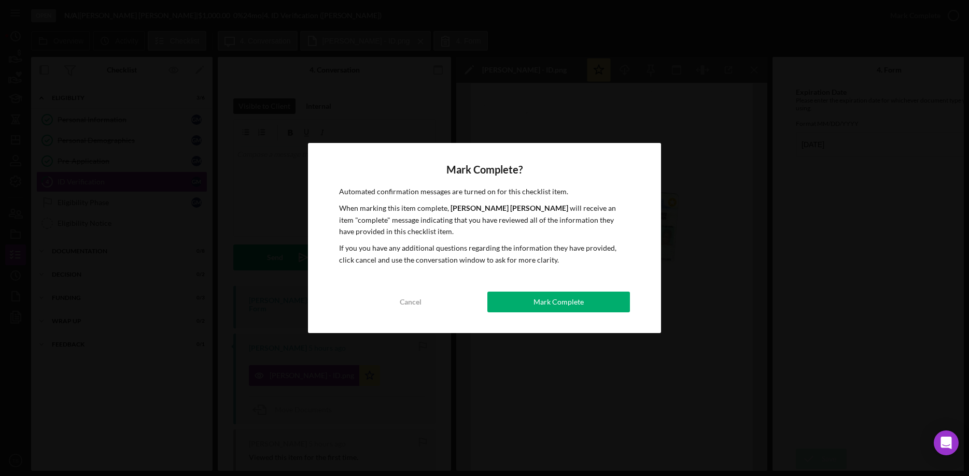
drag, startPoint x: 562, startPoint y: 303, endPoint x: 505, endPoint y: 299, distance: 57.2
click at [562, 302] on div "Mark Complete" at bounding box center [558, 302] width 50 height 21
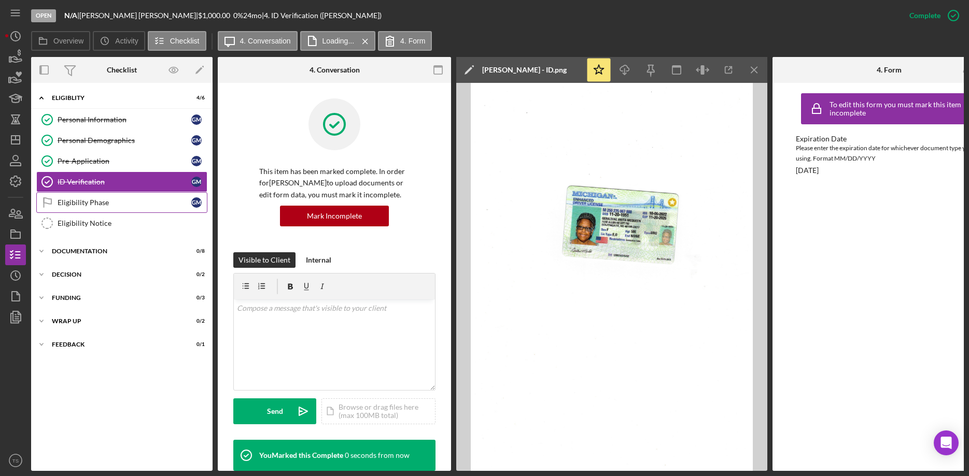
click at [63, 206] on div "Eligibility Phase" at bounding box center [125, 203] width 134 height 8
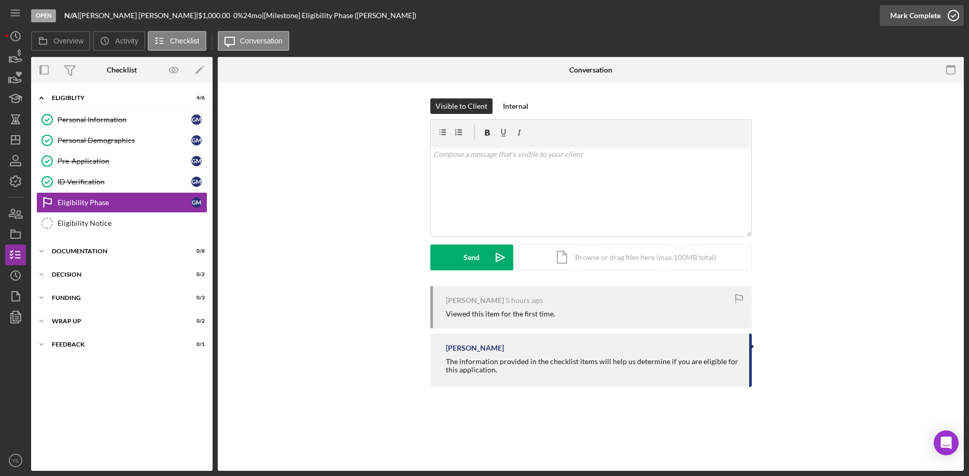
click at [897, 11] on div "Mark Complete" at bounding box center [915, 15] width 50 height 21
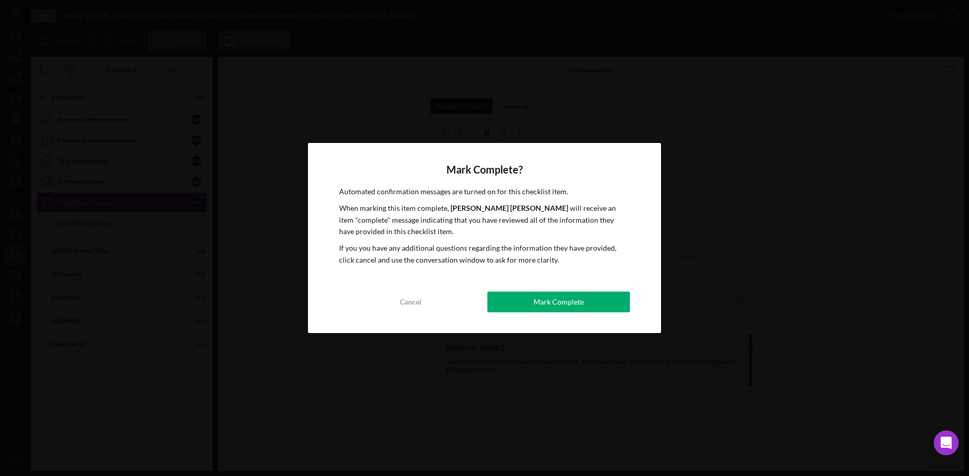
drag, startPoint x: 539, startPoint y: 300, endPoint x: 535, endPoint y: 296, distance: 5.5
click at [539, 299] on div "Mark Complete" at bounding box center [558, 302] width 50 height 21
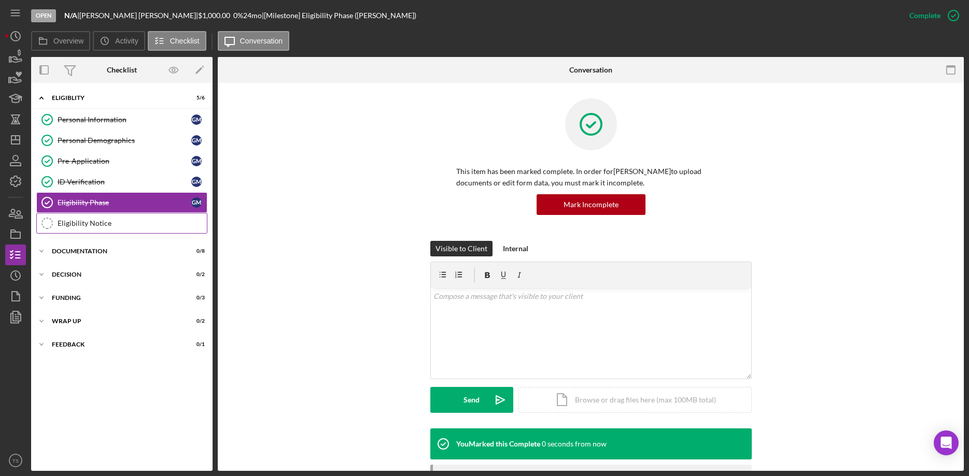
click at [88, 223] on div "Eligibility Notice" at bounding box center [132, 223] width 149 height 8
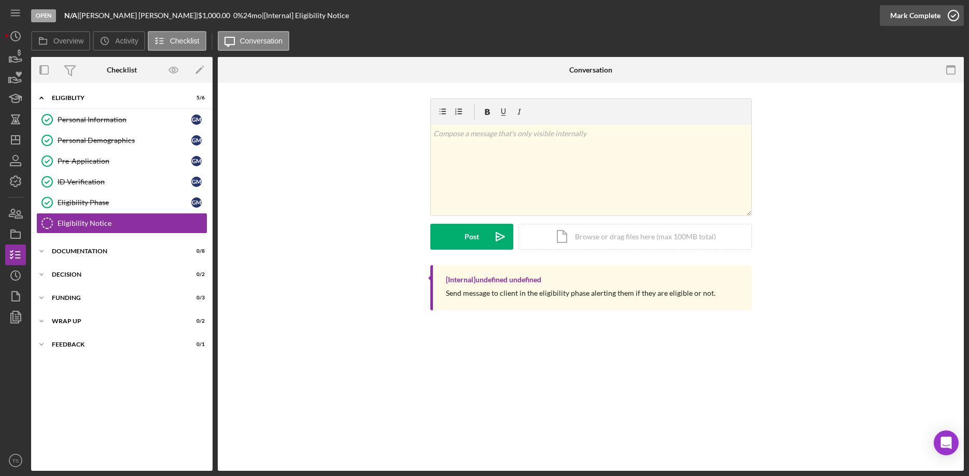
click at [910, 18] on div "Mark Complete" at bounding box center [915, 15] width 50 height 21
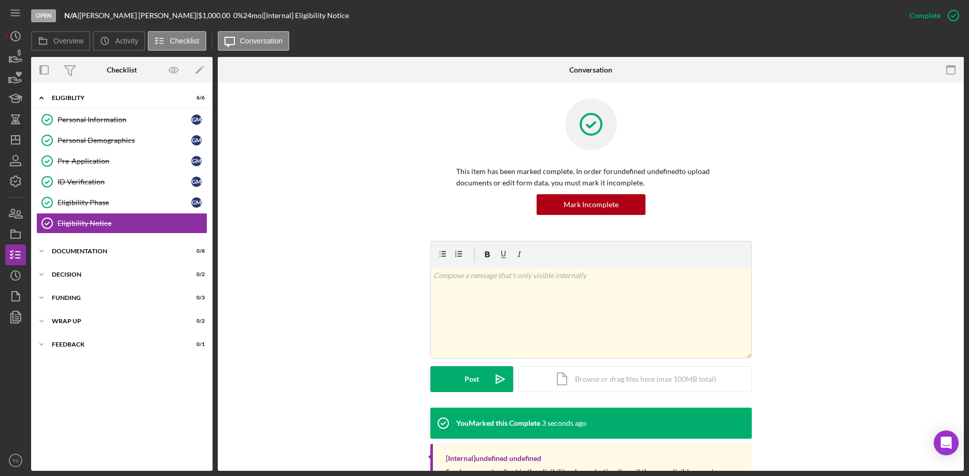
scroll to position [39, 0]
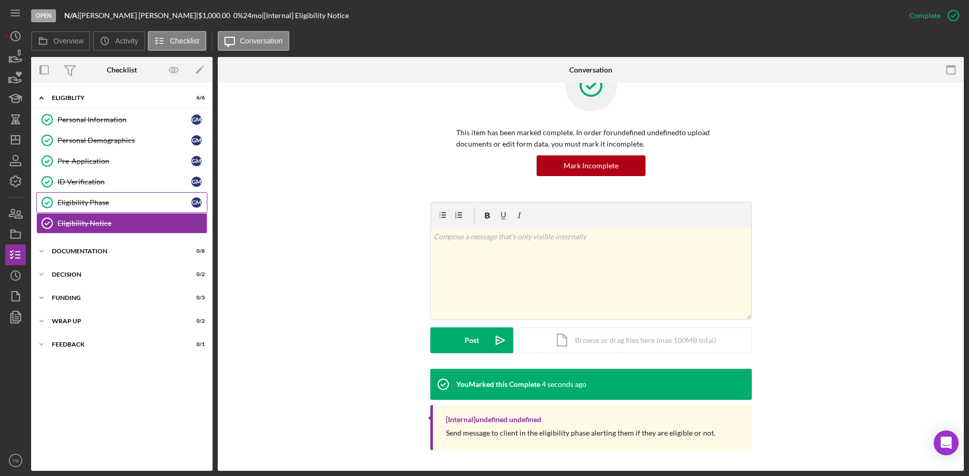
click at [84, 199] on div "Eligibility Phase" at bounding box center [125, 203] width 134 height 8
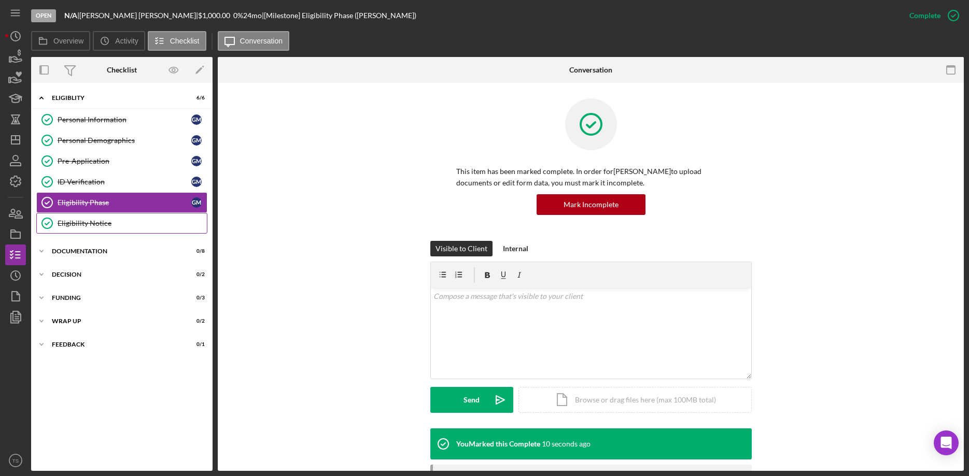
click at [74, 218] on link "Eligibility Notice Eligibility Notice" at bounding box center [121, 223] width 171 height 21
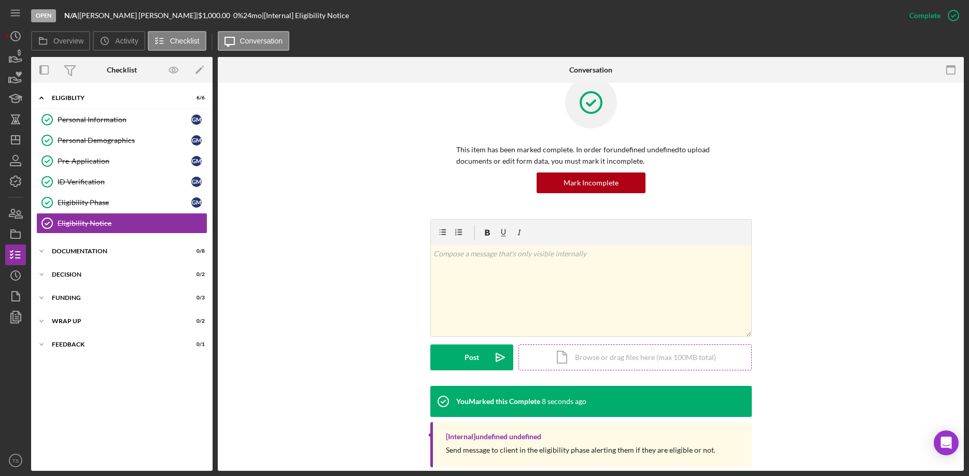
scroll to position [39, 0]
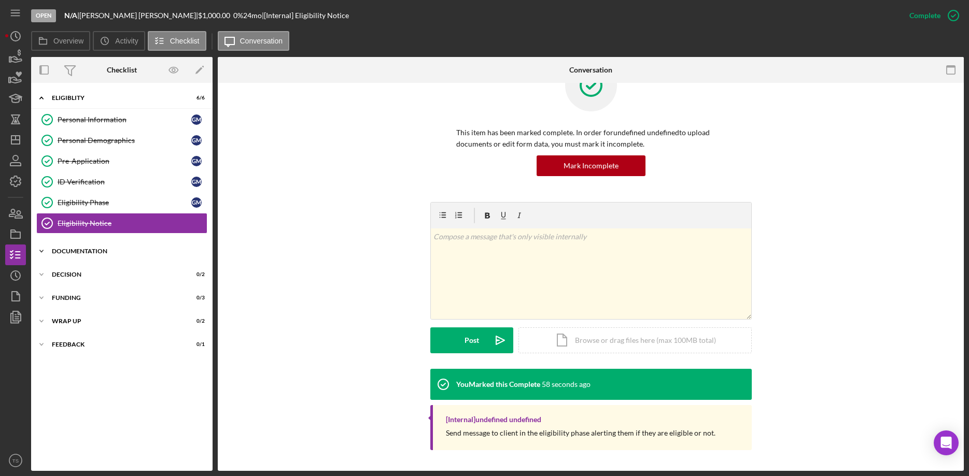
click at [43, 250] on icon "Icon/Expander" at bounding box center [41, 251] width 21 height 21
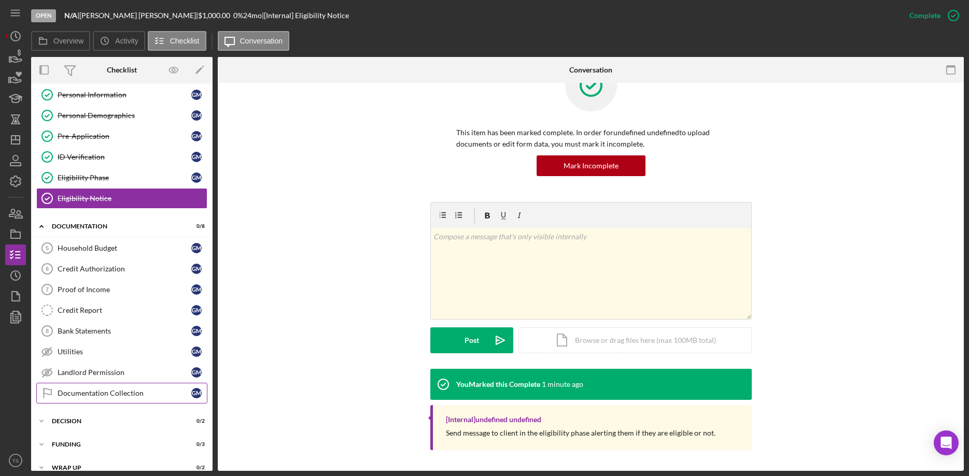
scroll to position [0, 0]
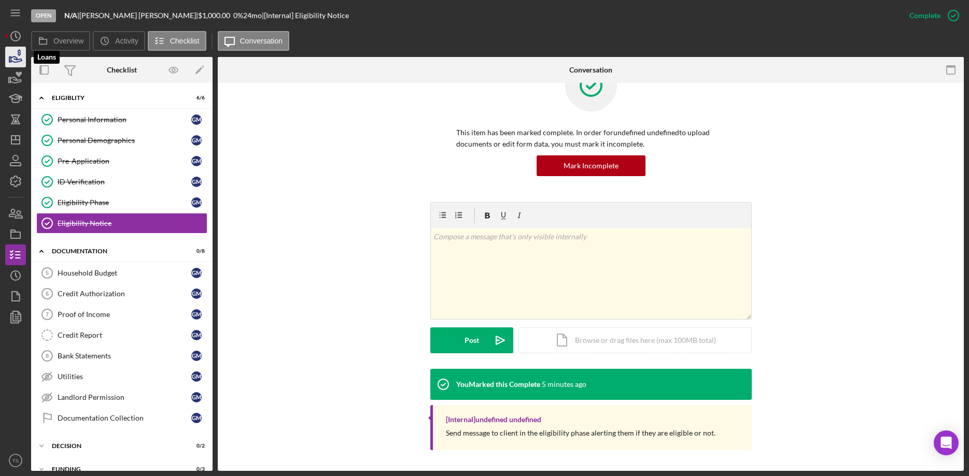
click at [17, 58] on icon "button" at bounding box center [16, 60] width 11 height 6
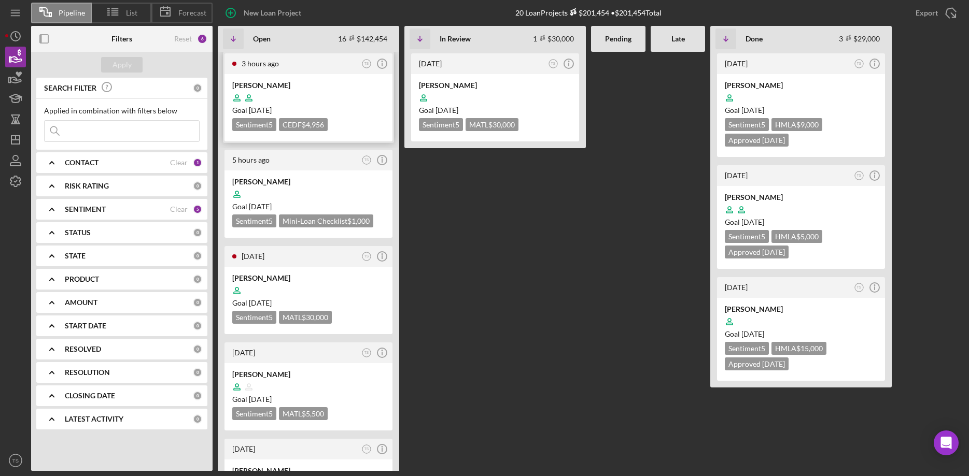
click at [275, 91] on div at bounding box center [308, 98] width 152 height 20
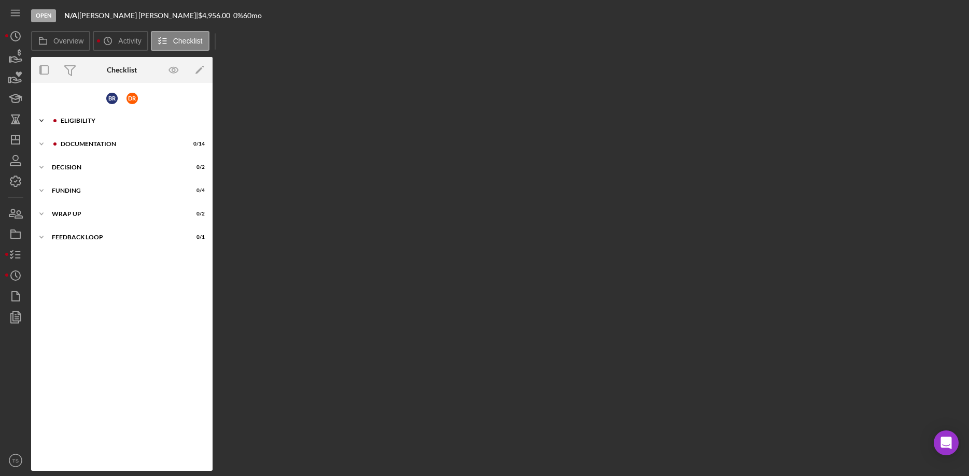
click at [65, 120] on div "ELIGIBILITY" at bounding box center [130, 121] width 139 height 6
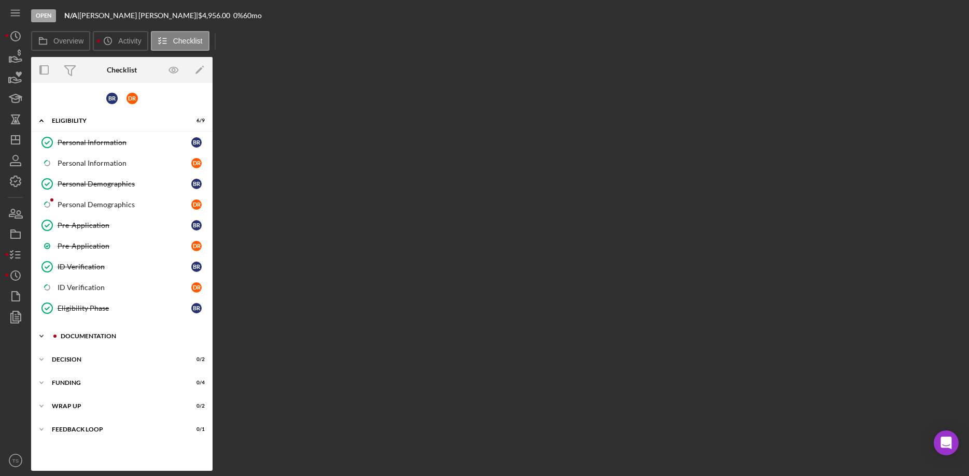
click at [81, 335] on div "DOCUMENTATION" at bounding box center [130, 336] width 139 height 6
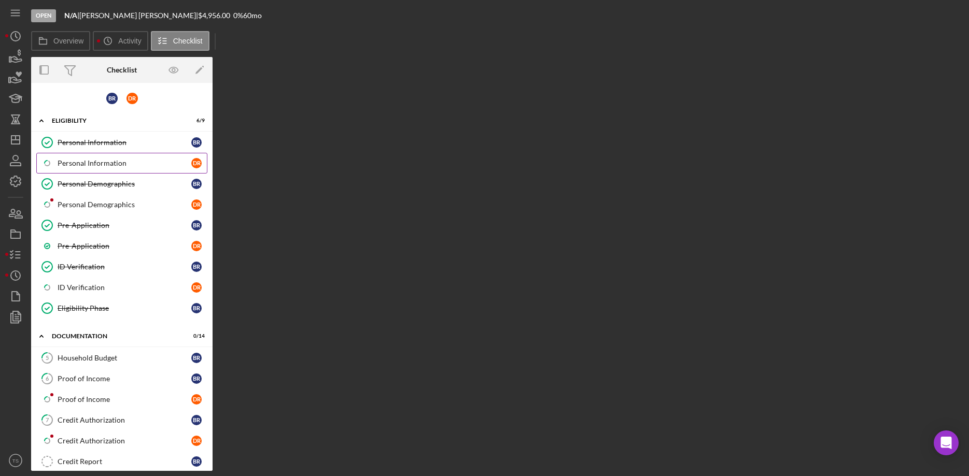
click at [92, 166] on div "Personal Information" at bounding box center [125, 163] width 134 height 8
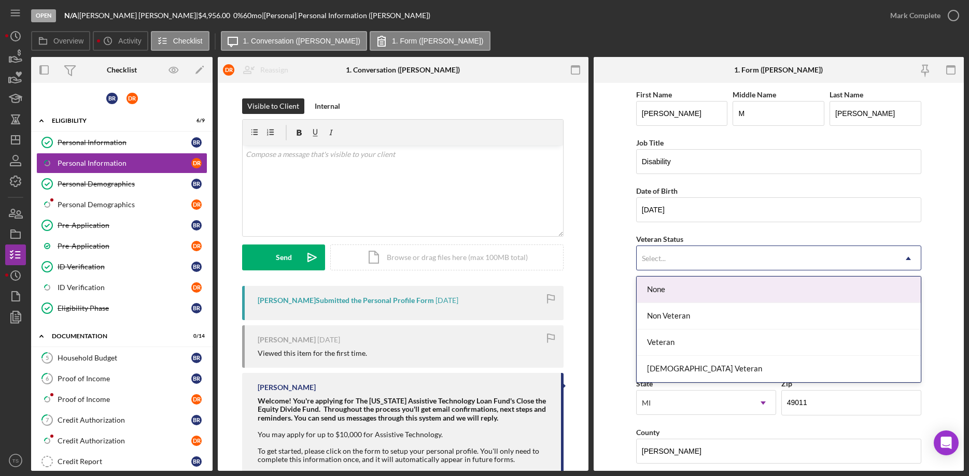
click at [674, 260] on div "Select..." at bounding box center [766, 259] width 259 height 24
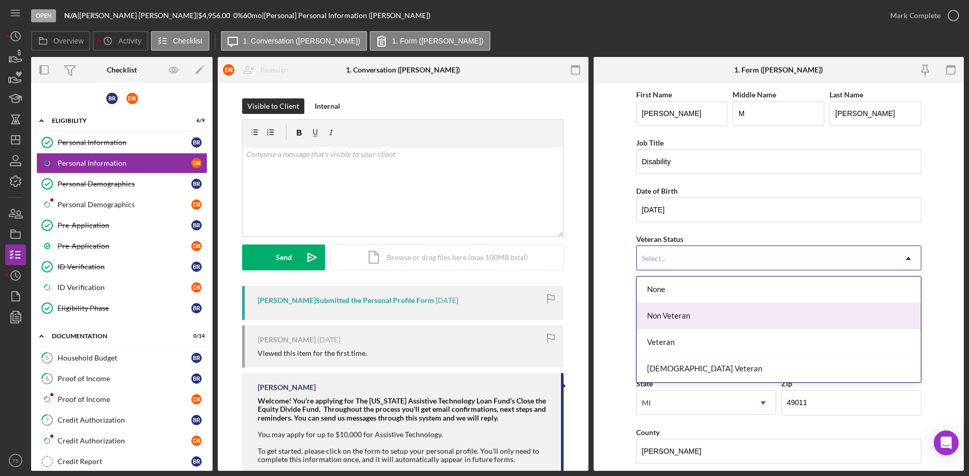
click at [679, 314] on div "Non Veteran" at bounding box center [779, 316] width 284 height 26
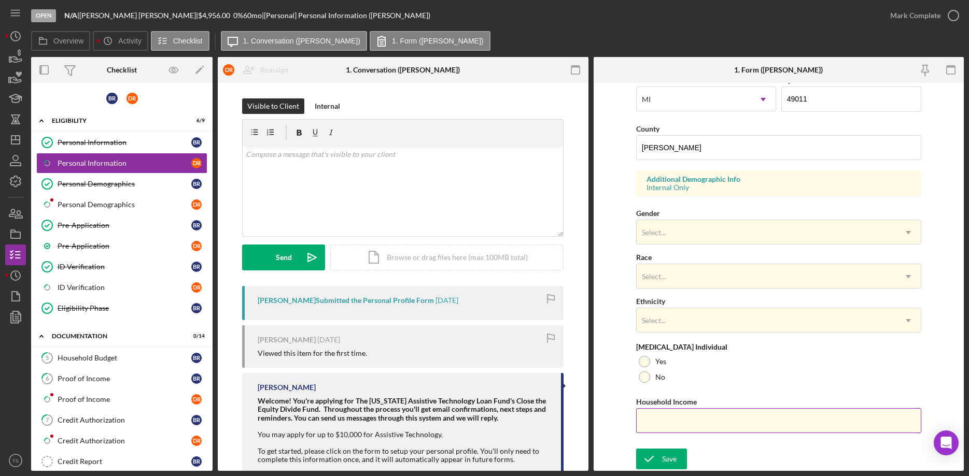
scroll to position [307, 0]
click at [657, 456] on icon "submit" at bounding box center [649, 459] width 26 height 26
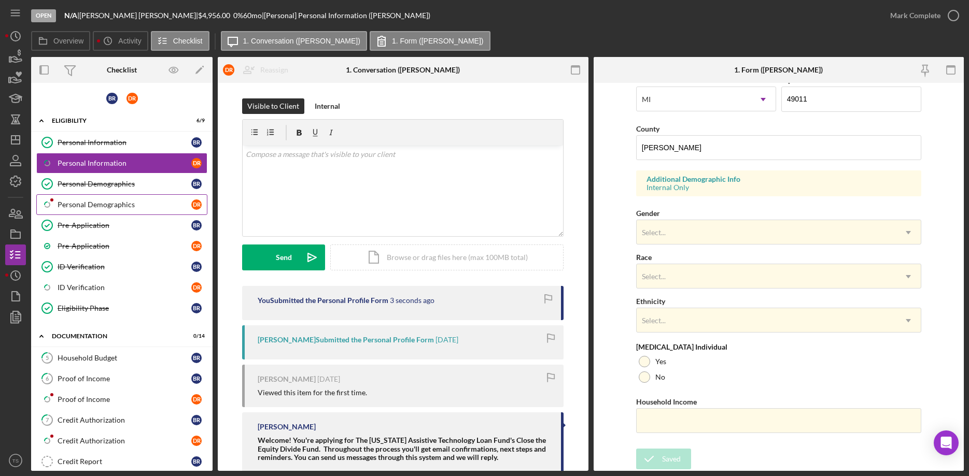
click at [108, 206] on div "Personal Demographics" at bounding box center [125, 205] width 134 height 8
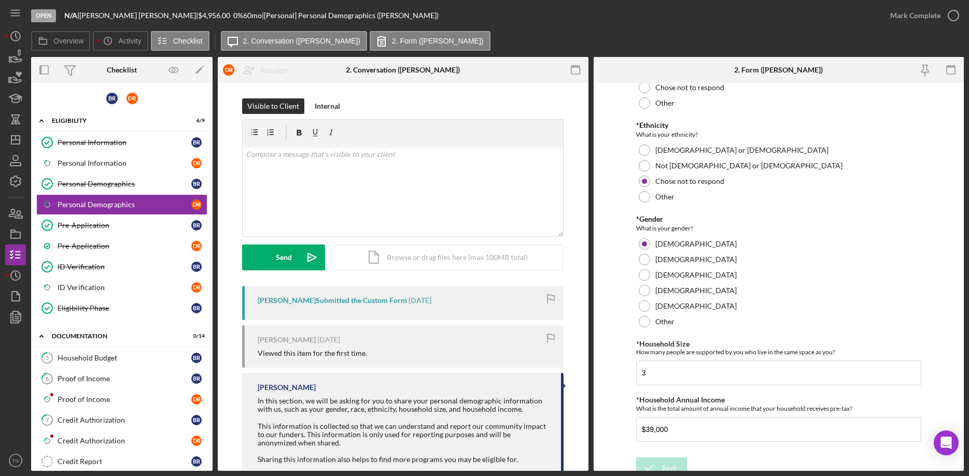
scroll to position [132, 0]
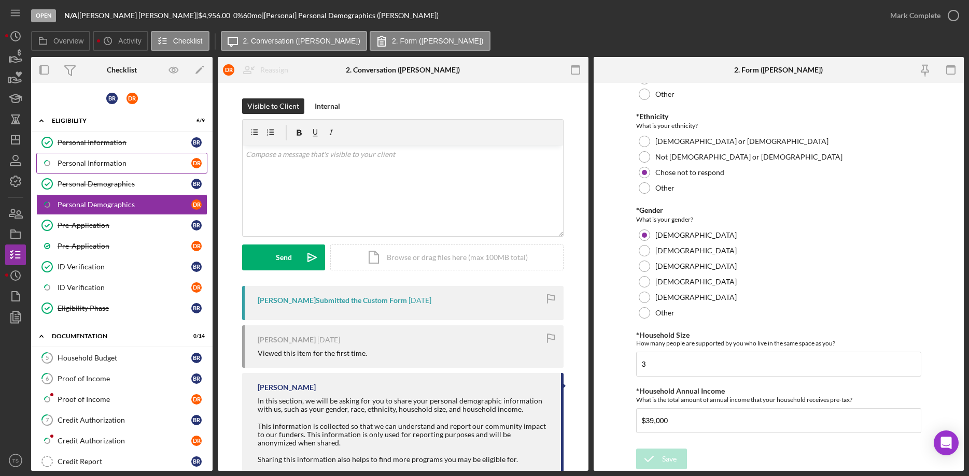
click at [88, 165] on div "Personal Information" at bounding box center [125, 163] width 134 height 8
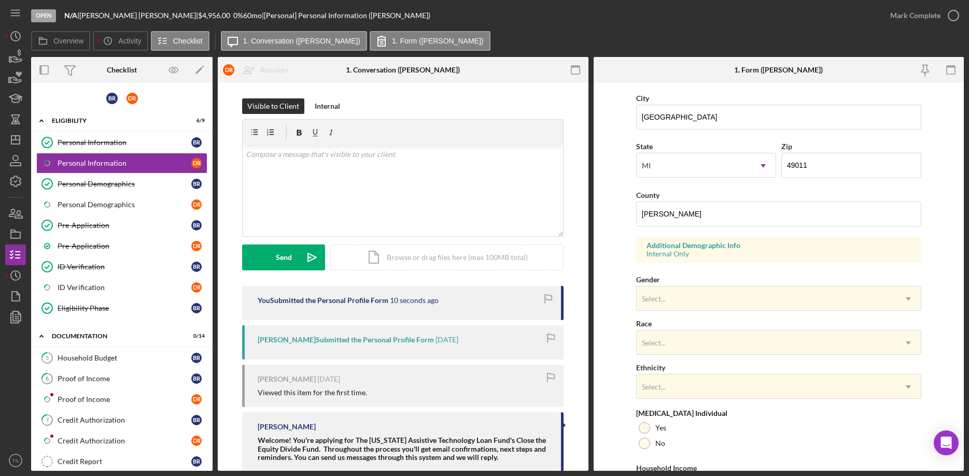
scroll to position [307, 0]
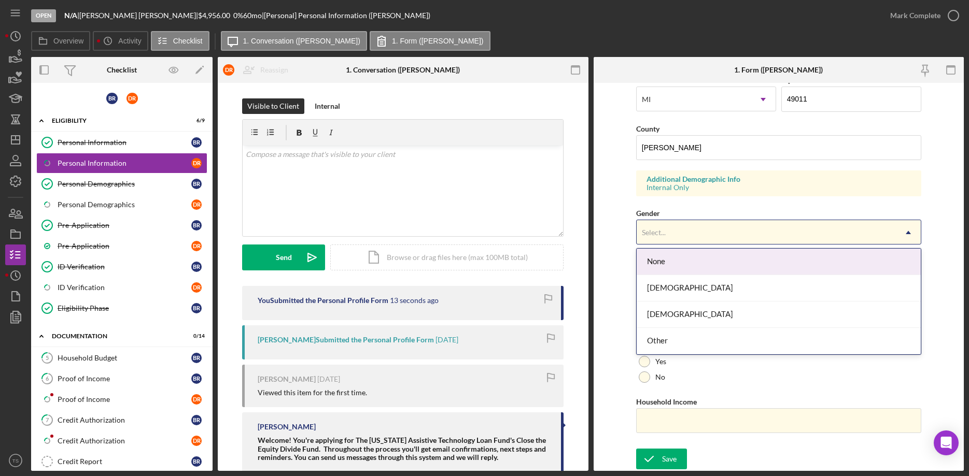
click at [664, 230] on div "Select..." at bounding box center [654, 233] width 24 height 8
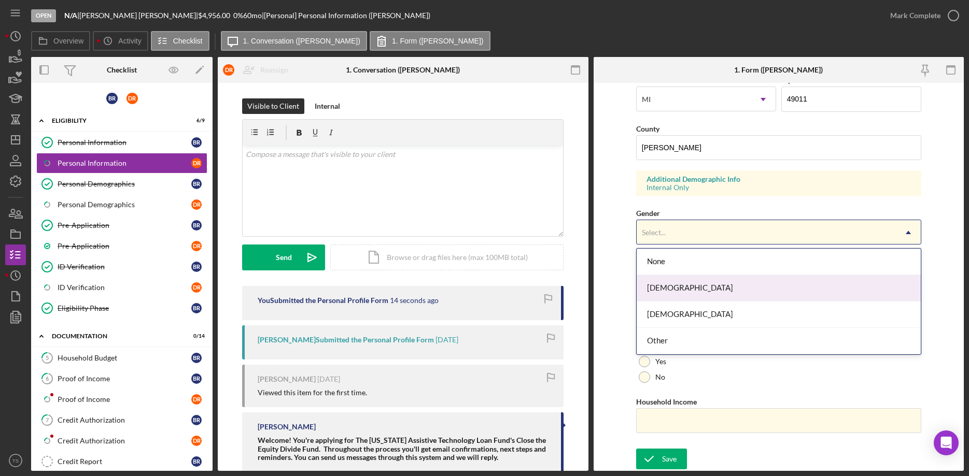
click at [671, 291] on div "[DEMOGRAPHIC_DATA]" at bounding box center [779, 288] width 284 height 26
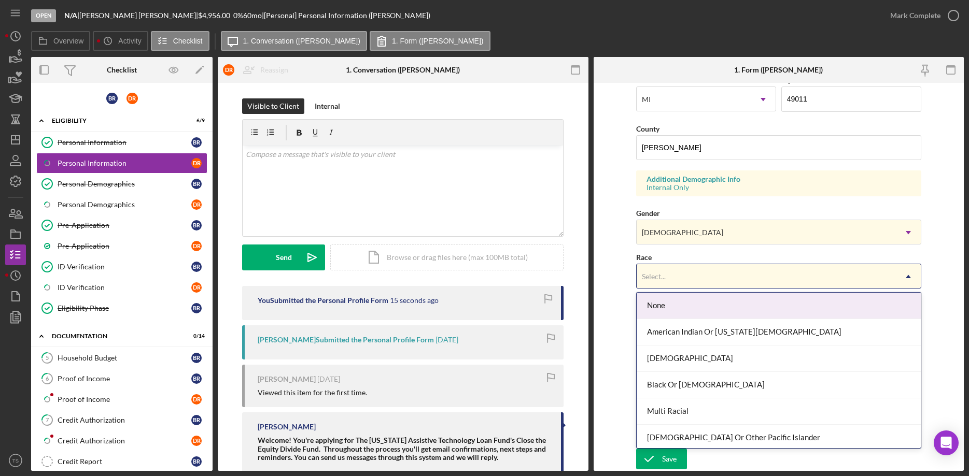
click at [666, 280] on div "Select..." at bounding box center [654, 277] width 24 height 8
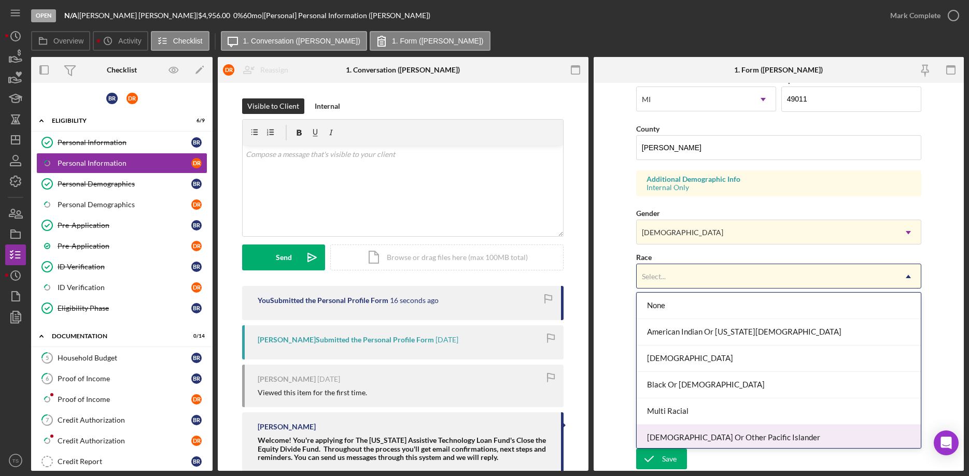
scroll to position [56, 0]
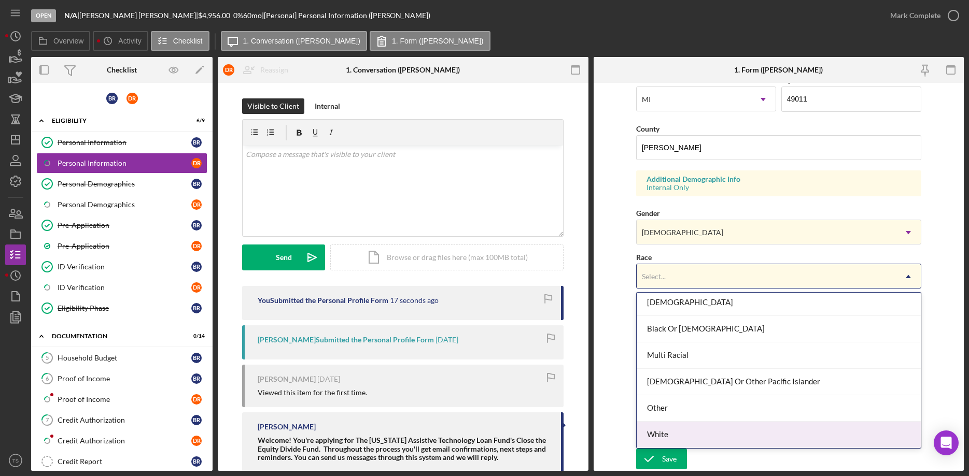
click at [674, 432] on div "White" at bounding box center [779, 435] width 284 height 26
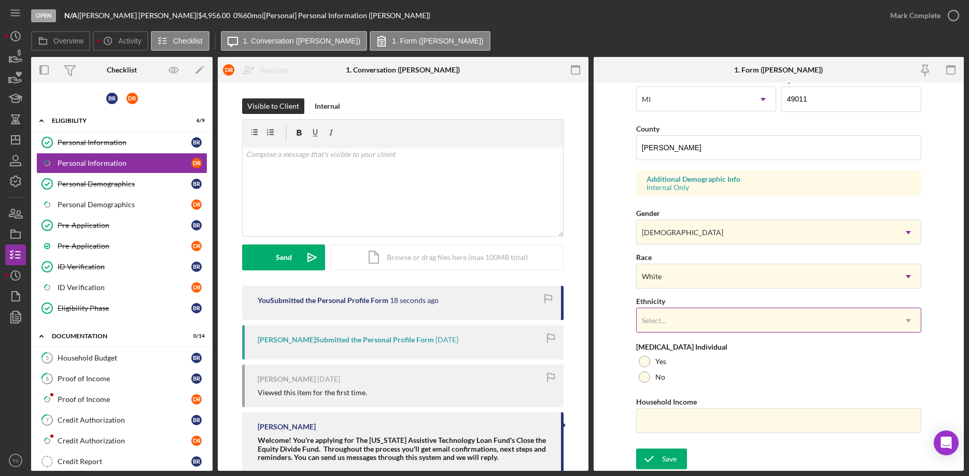
click at [671, 320] on div "Select..." at bounding box center [766, 321] width 259 height 24
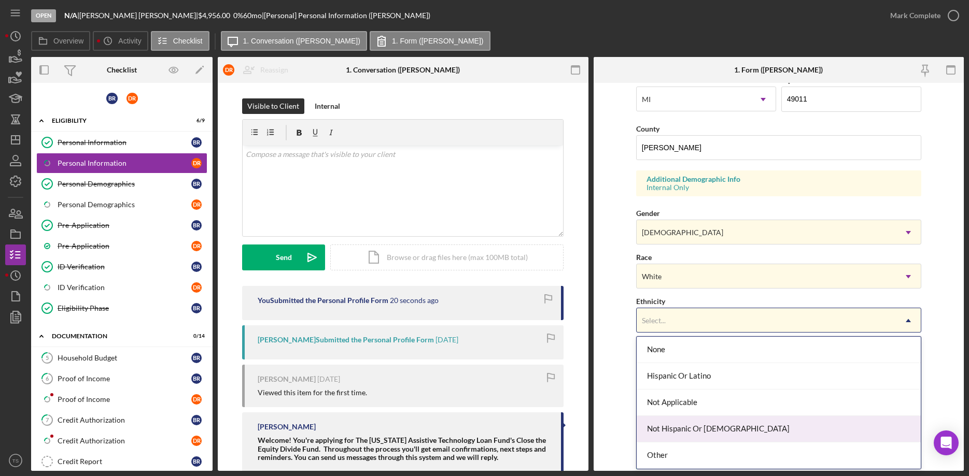
click at [681, 428] on div "Not Hispanic Or [DEMOGRAPHIC_DATA]" at bounding box center [779, 429] width 284 height 26
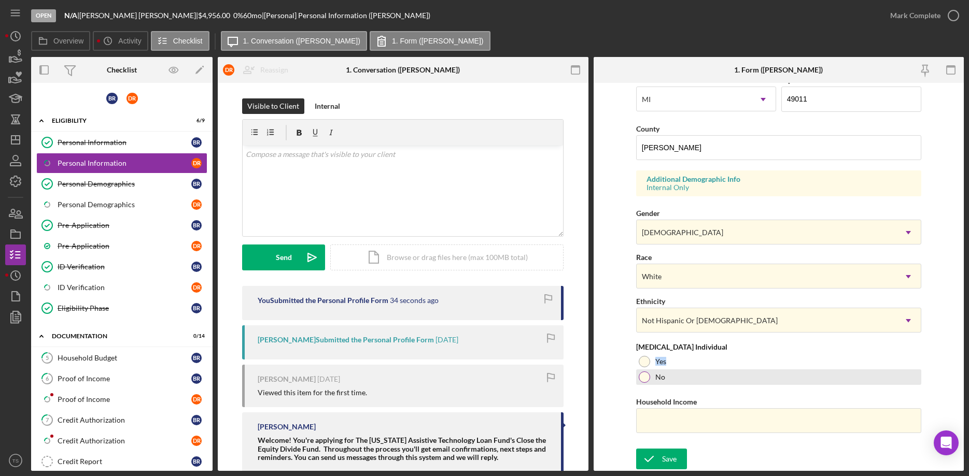
drag, startPoint x: 643, startPoint y: 364, endPoint x: 645, endPoint y: 379, distance: 15.1
click at [645, 379] on div "[MEDICAL_DATA] Individual Yes No" at bounding box center [778, 364] width 285 height 42
click at [643, 358] on div at bounding box center [644, 361] width 11 height 11
click at [659, 419] on input "Household Income" at bounding box center [778, 421] width 285 height 25
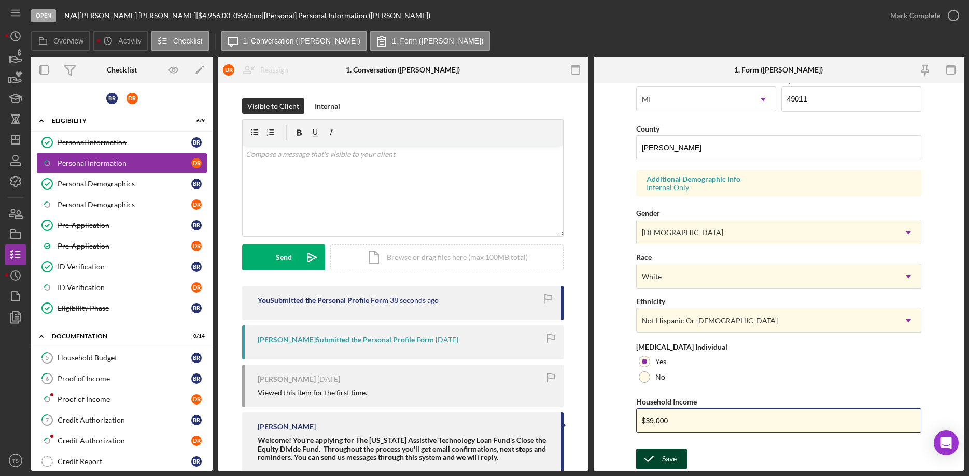
type input "$39,000"
click at [653, 458] on icon "submit" at bounding box center [649, 459] width 26 height 26
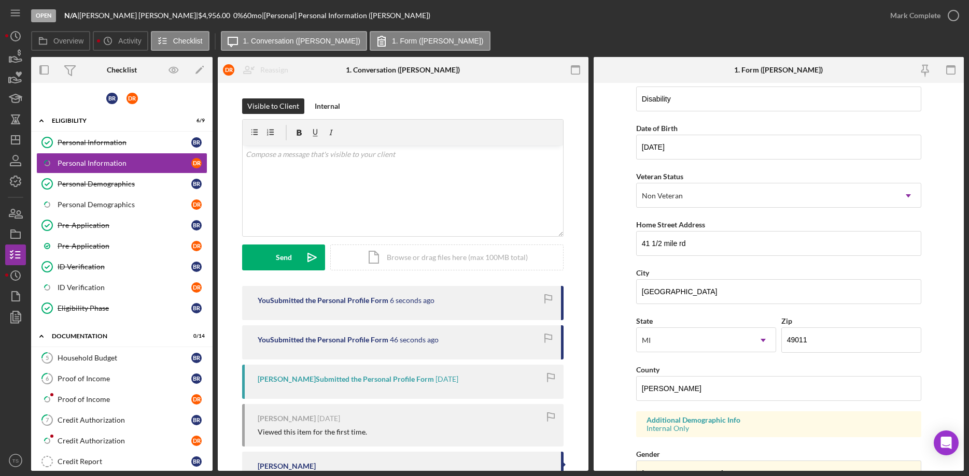
scroll to position [307, 0]
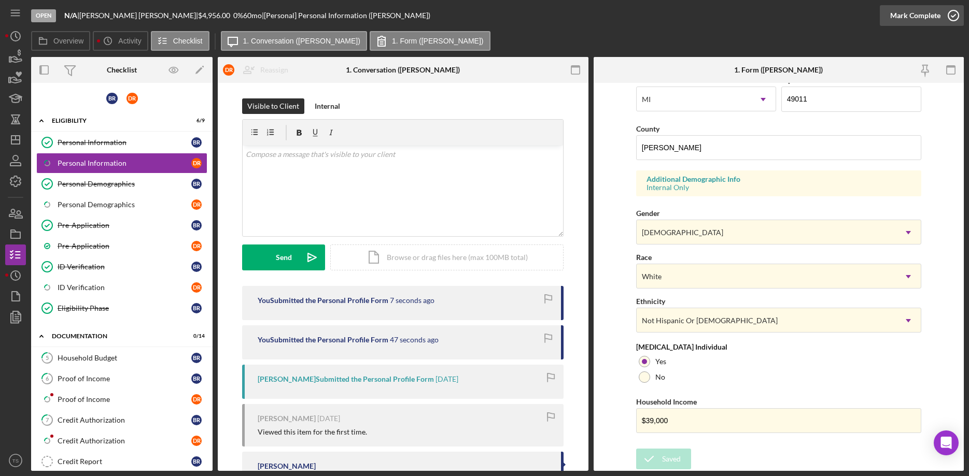
click at [917, 16] on div "Mark Complete" at bounding box center [915, 15] width 50 height 21
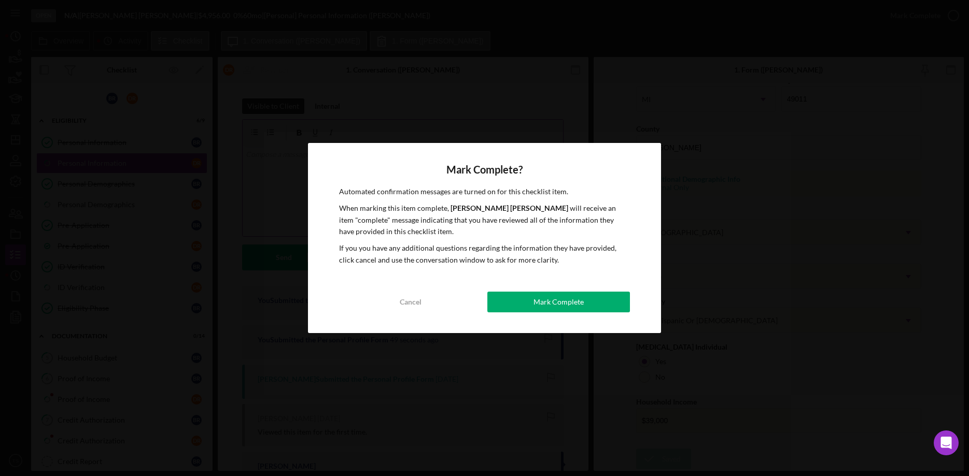
drag, startPoint x: 554, startPoint y: 299, endPoint x: 350, endPoint y: 231, distance: 214.6
click at [554, 298] on div "Mark Complete" at bounding box center [558, 302] width 50 height 21
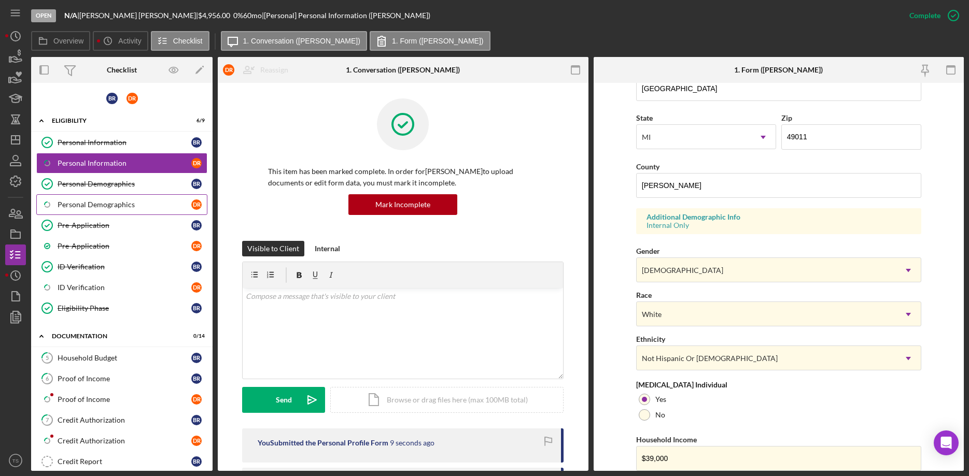
scroll to position [349, 0]
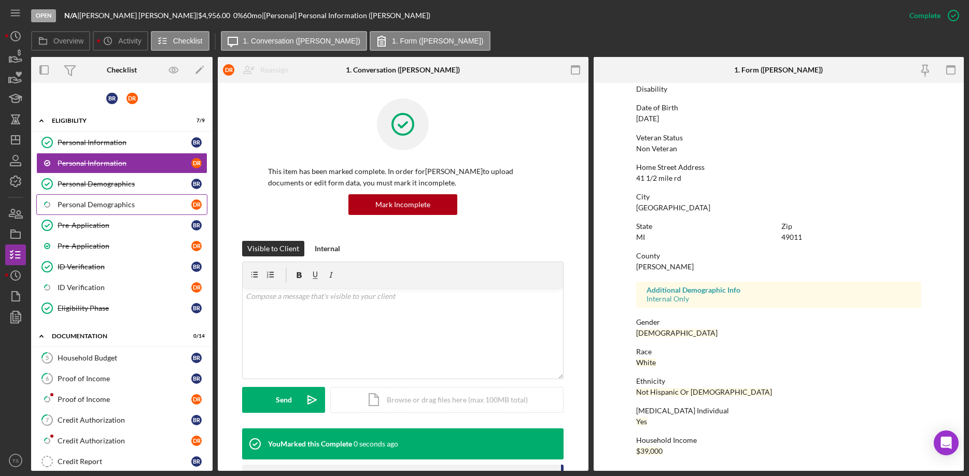
drag, startPoint x: 78, startPoint y: 210, endPoint x: 175, endPoint y: 192, distance: 98.6
click at [78, 209] on link "Icon/Checklist Item Sub Partial Personal Demographics D R" at bounding box center [121, 204] width 171 height 21
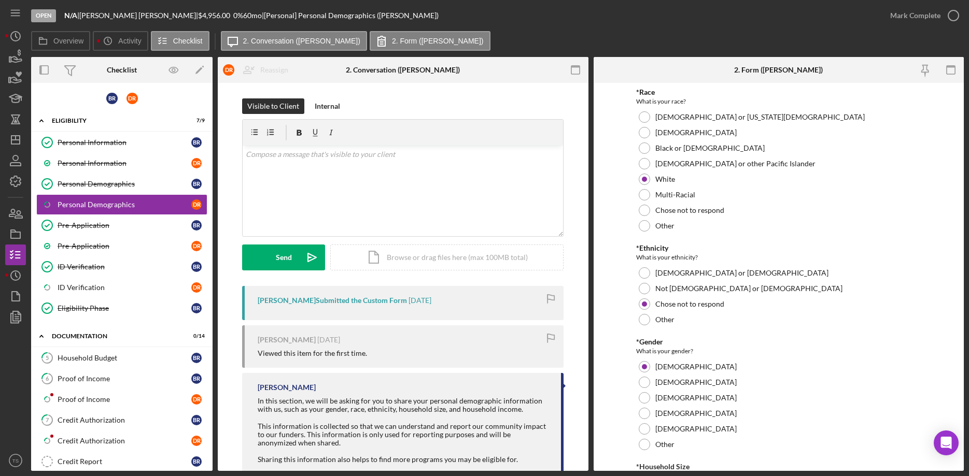
scroll to position [132, 0]
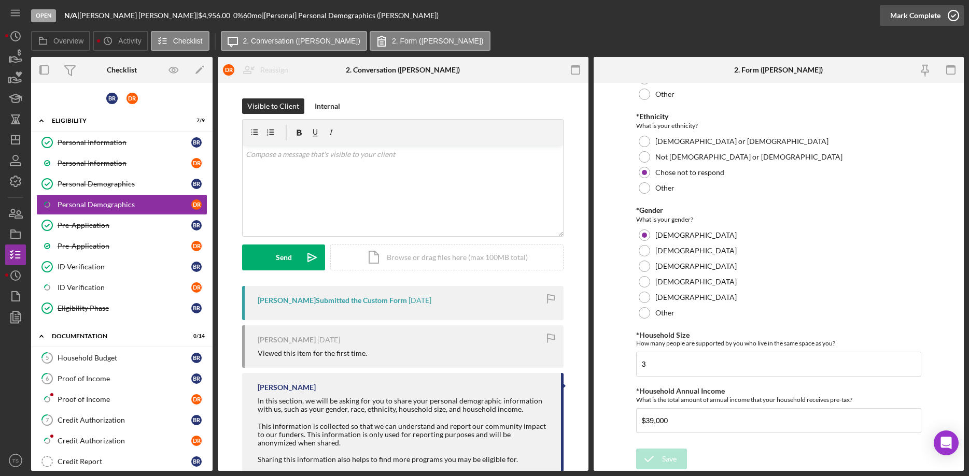
click at [900, 9] on div "Mark Complete" at bounding box center [915, 15] width 50 height 21
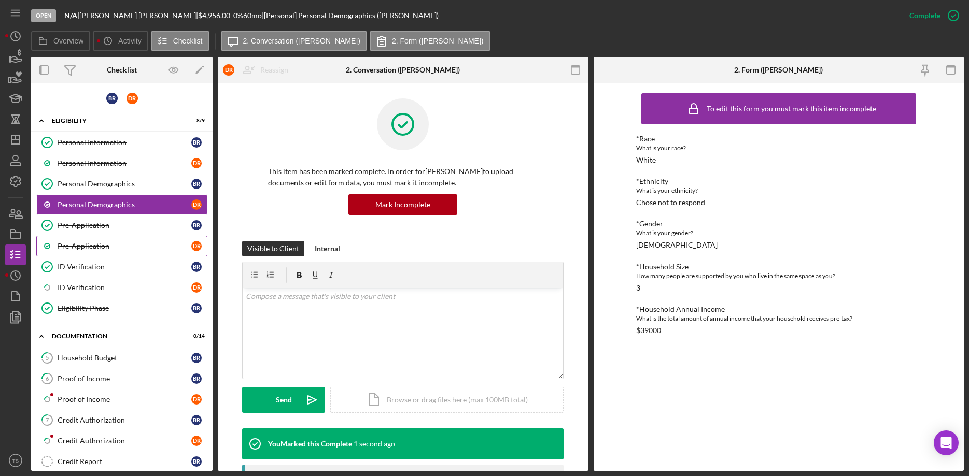
click at [85, 249] on div "Pre-Application" at bounding box center [125, 246] width 134 height 8
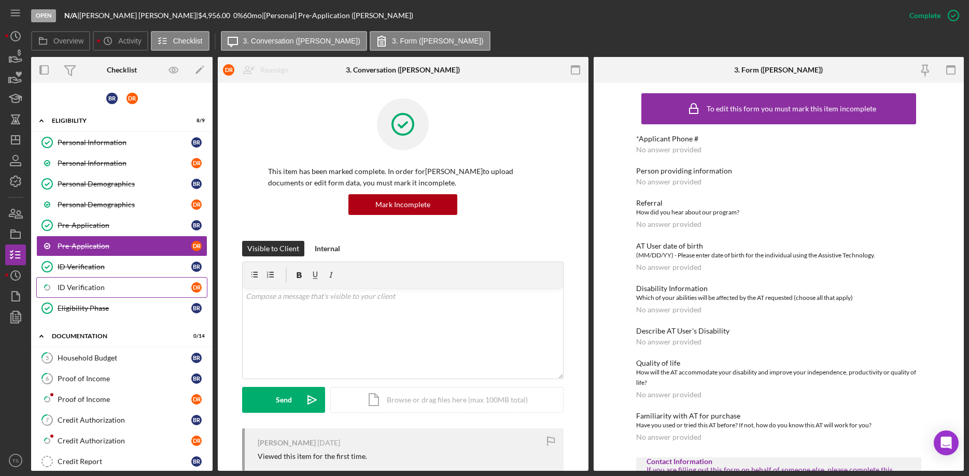
click at [86, 287] on div "ID Verification" at bounding box center [125, 288] width 134 height 8
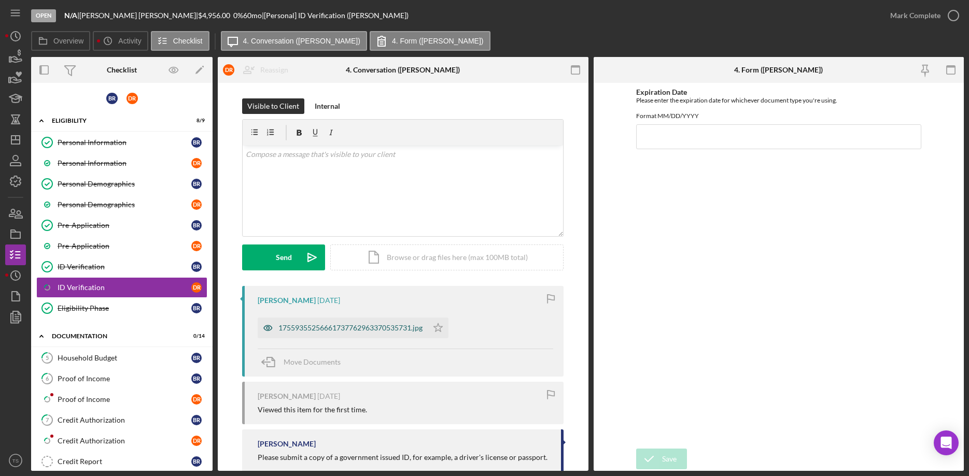
drag, startPoint x: 336, startPoint y: 327, endPoint x: 373, endPoint y: 333, distance: 36.7
click at [337, 327] on div "17559355256661737762963370535731.jpg" at bounding box center [350, 328] width 144 height 8
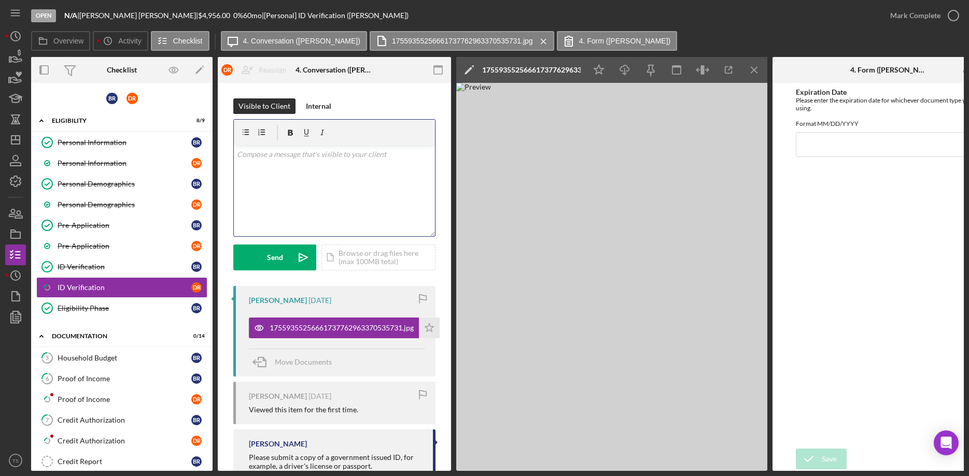
click at [300, 161] on div "v Color teal Color pink Remove color Add row above Add row below Add column bef…" at bounding box center [334, 191] width 201 height 91
click at [599, 69] on icon "Icon/Star" at bounding box center [598, 70] width 23 height 23
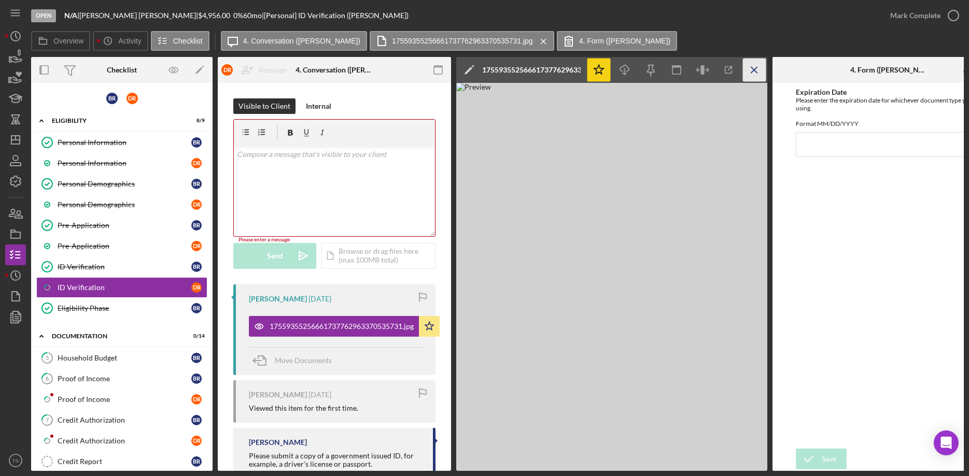
click at [758, 71] on icon "Icon/Menu Close" at bounding box center [754, 70] width 23 height 23
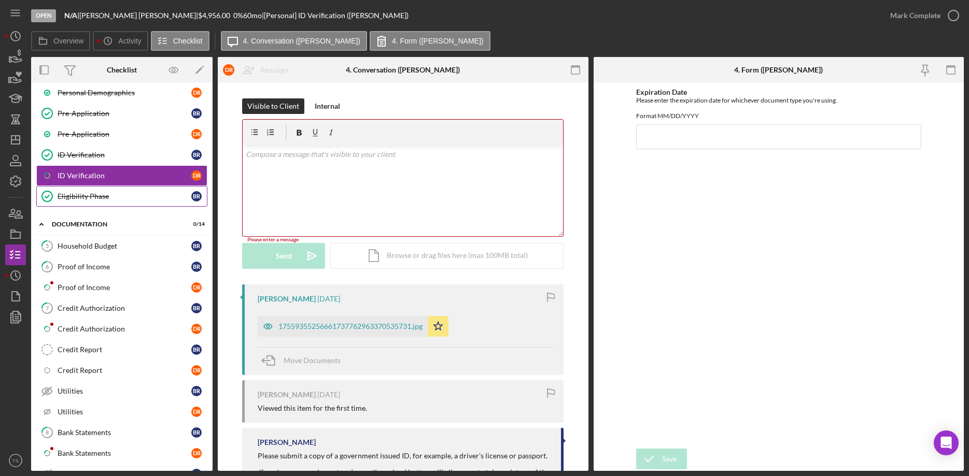
scroll to position [212, 0]
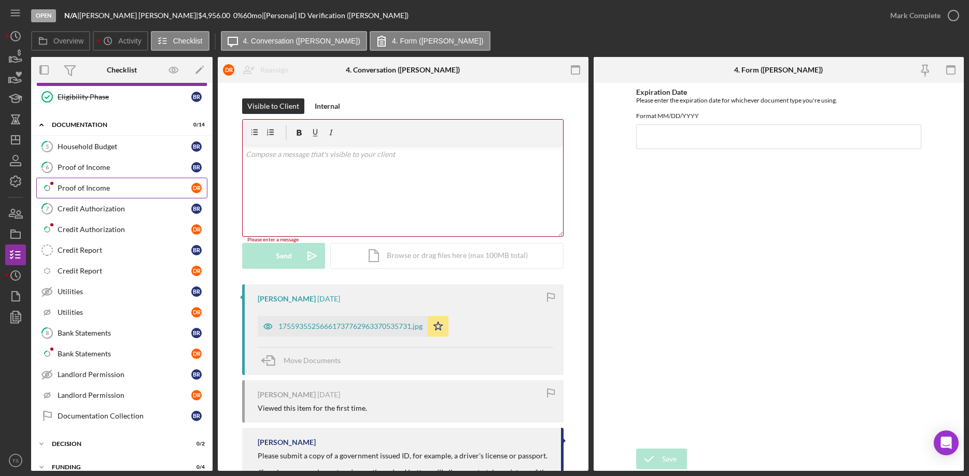
click at [75, 189] on div "Proof of Income" at bounding box center [125, 188] width 134 height 8
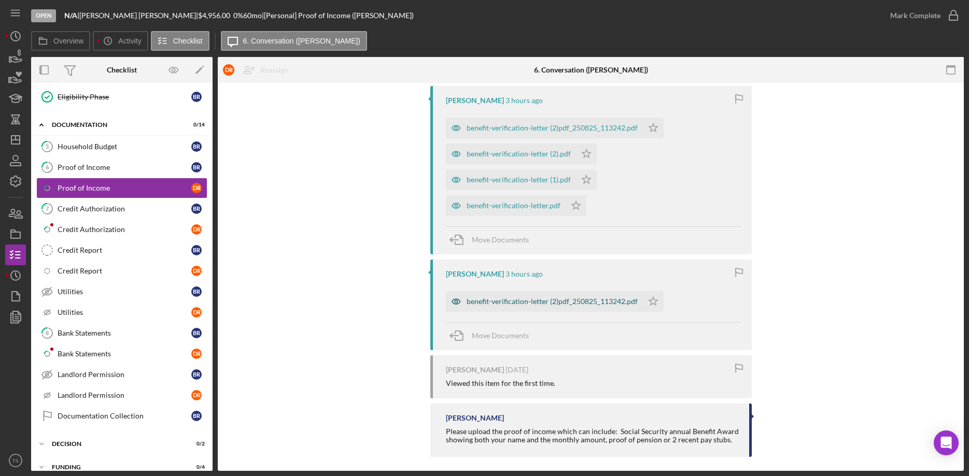
scroll to position [206, 0]
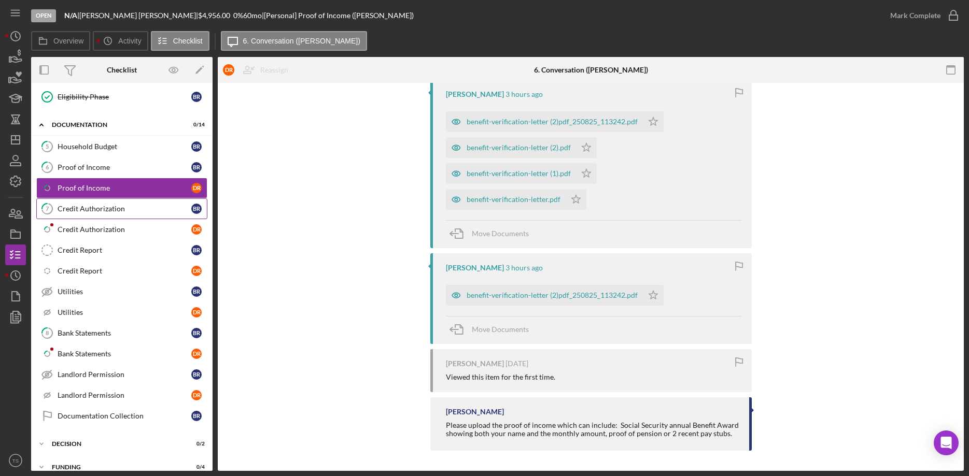
click at [75, 208] on div "Credit Authorization" at bounding box center [125, 209] width 134 height 8
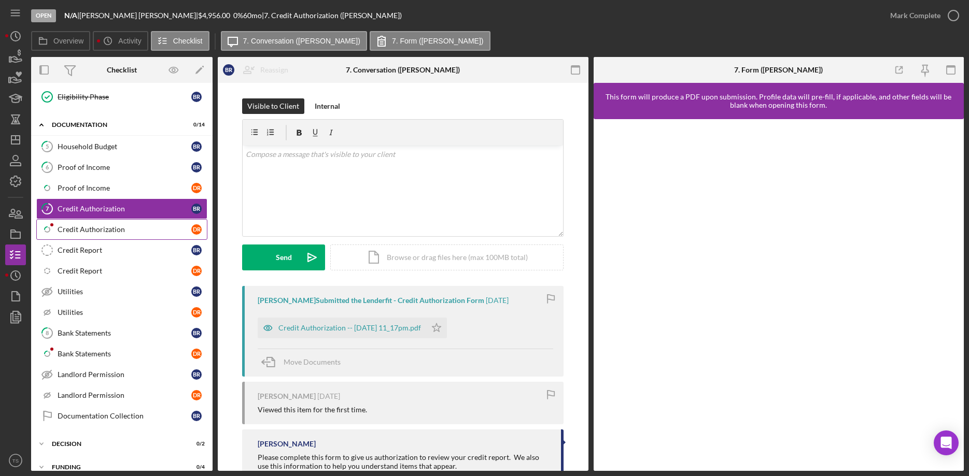
click at [101, 231] on div "Credit Authorization" at bounding box center [125, 230] width 134 height 8
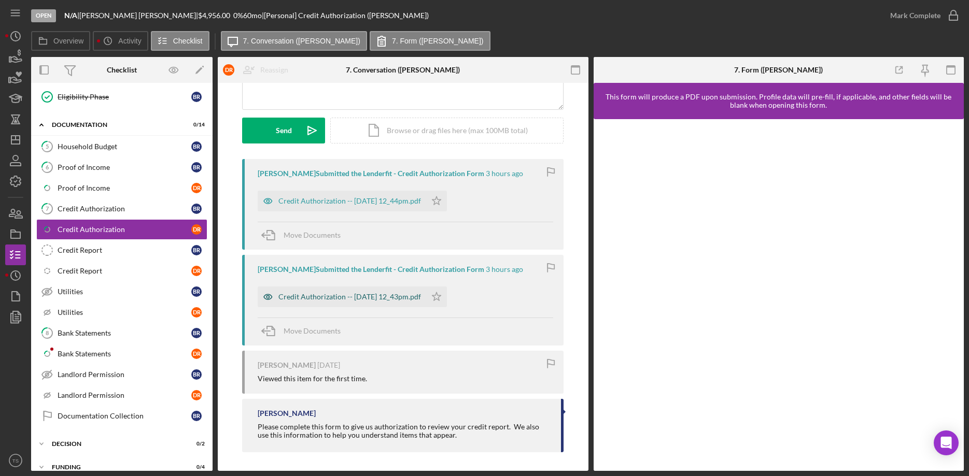
scroll to position [129, 0]
click at [350, 198] on div "Credit Authorization -- [DATE] 12_44pm.pdf" at bounding box center [349, 199] width 143 height 8
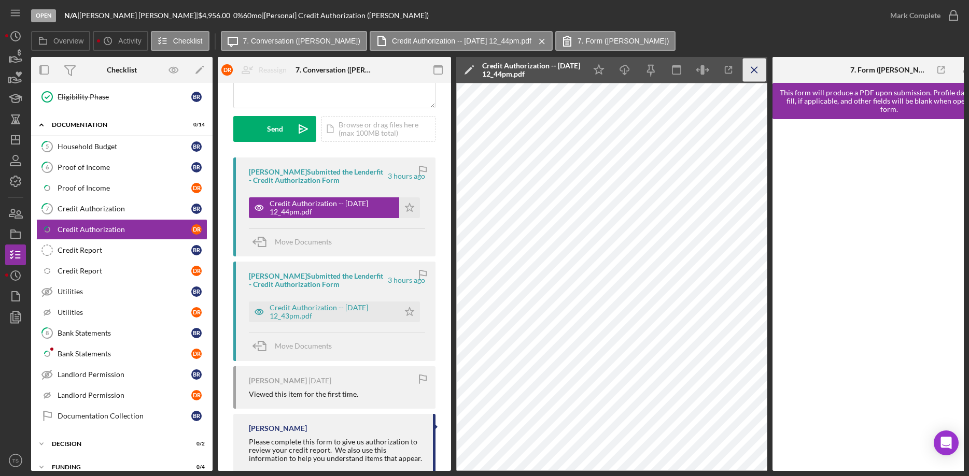
click at [756, 65] on icon "Icon/Menu Close" at bounding box center [754, 70] width 23 height 23
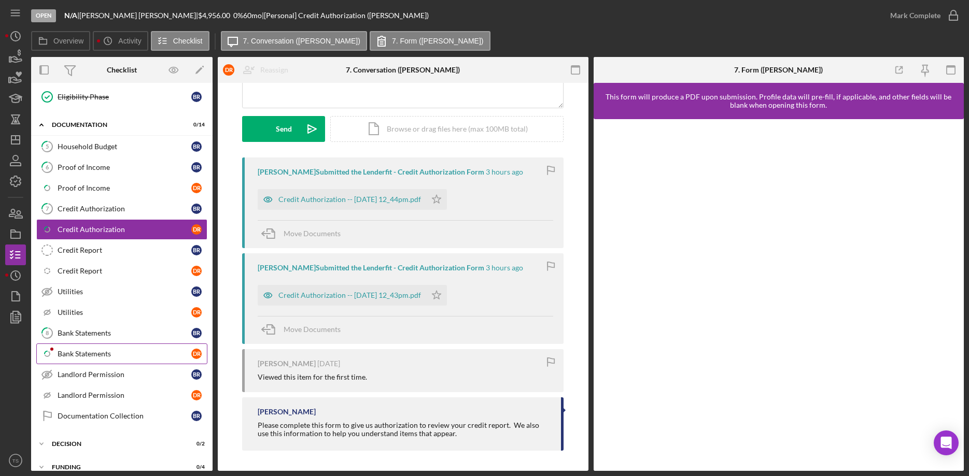
click at [78, 356] on div "Bank Statements" at bounding box center [125, 354] width 134 height 8
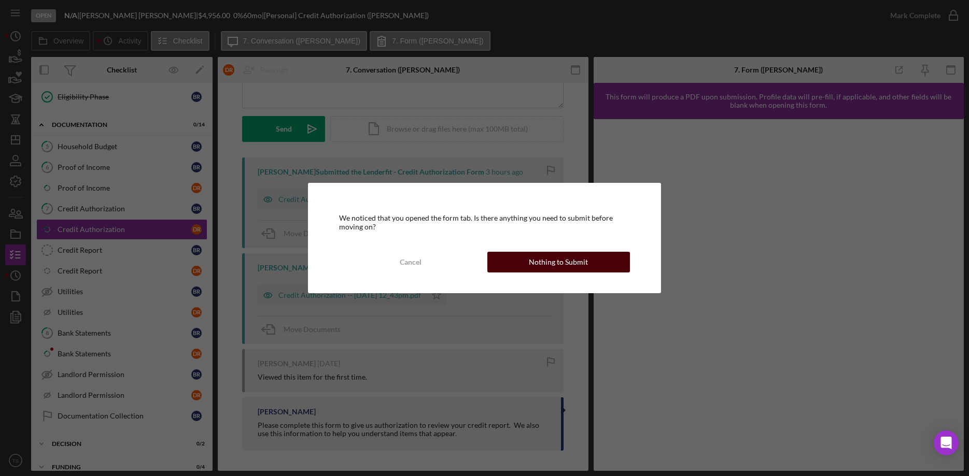
click at [530, 260] on button "Nothing to Submit" at bounding box center [558, 262] width 143 height 21
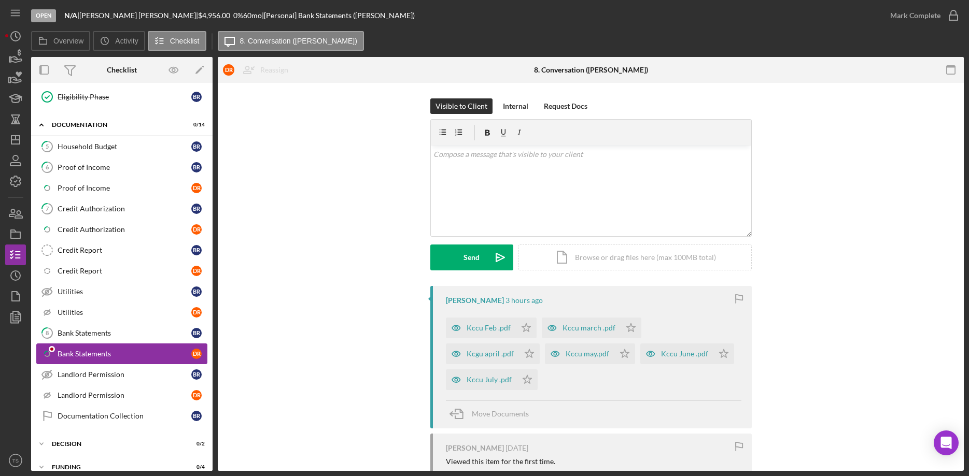
click at [81, 350] on div "Bank Statements" at bounding box center [125, 354] width 134 height 8
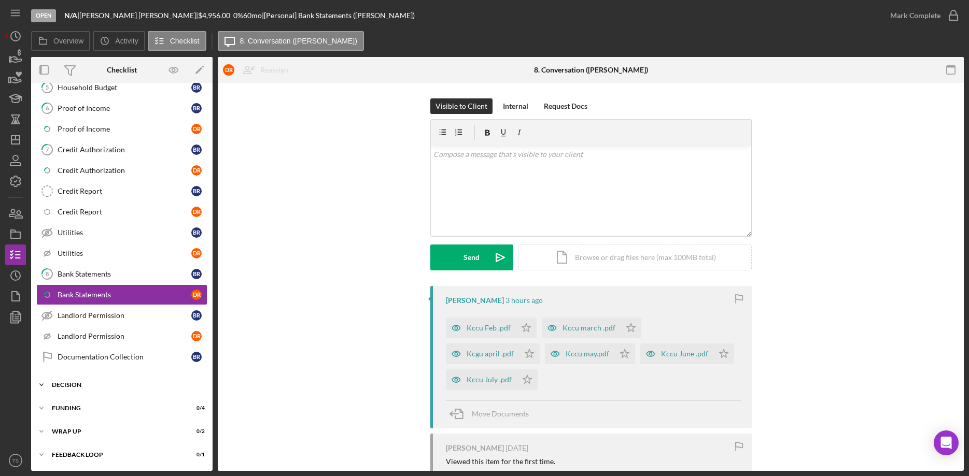
click at [65, 387] on div "DECISION" at bounding box center [126, 385] width 148 height 6
click at [113, 410] on div "Approval Documentation" at bounding box center [132, 407] width 149 height 8
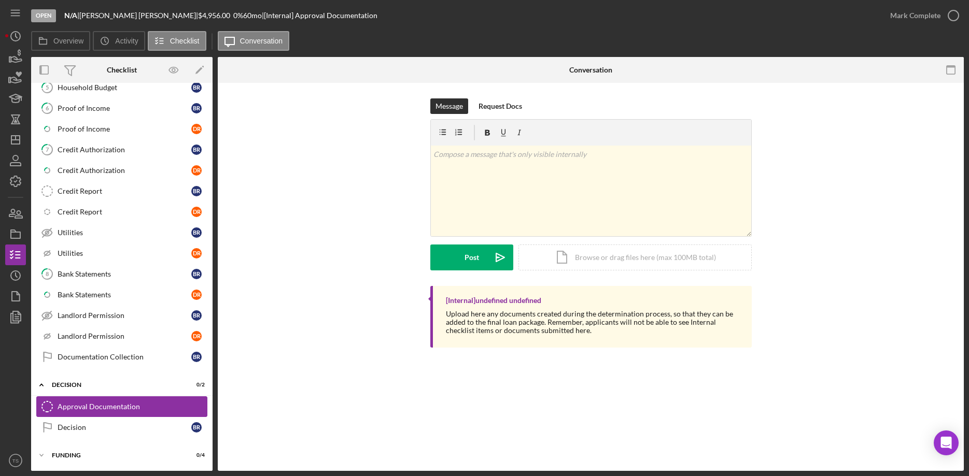
scroll to position [318, 0]
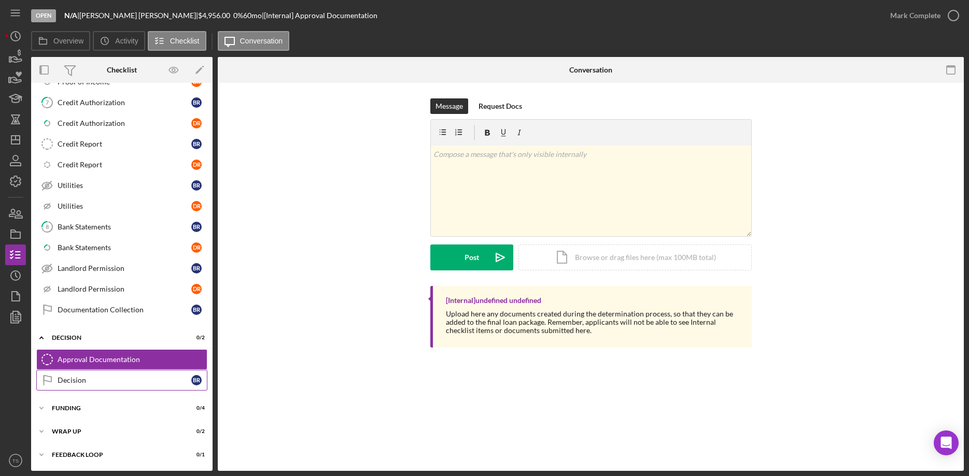
click at [71, 382] on div "Decision" at bounding box center [125, 380] width 134 height 8
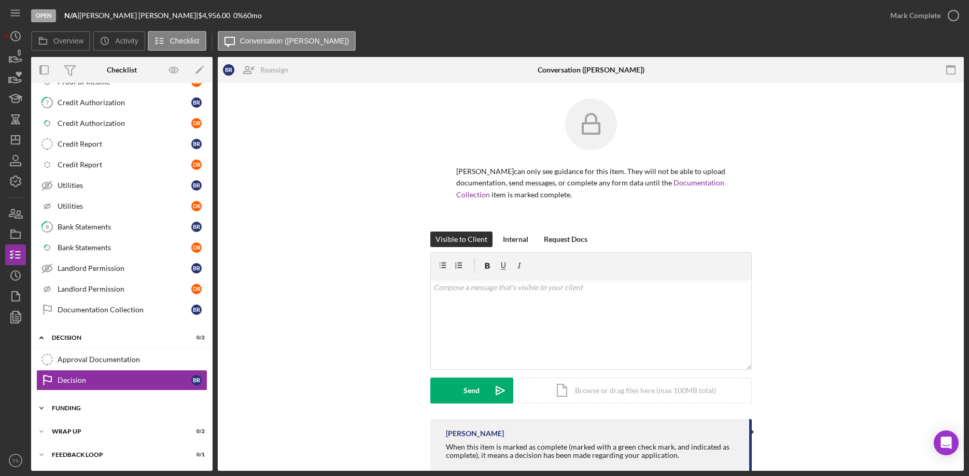
scroll to position [317, 0]
click at [55, 413] on div "Icon/Expander Funding 0 / 4" at bounding box center [121, 409] width 181 height 21
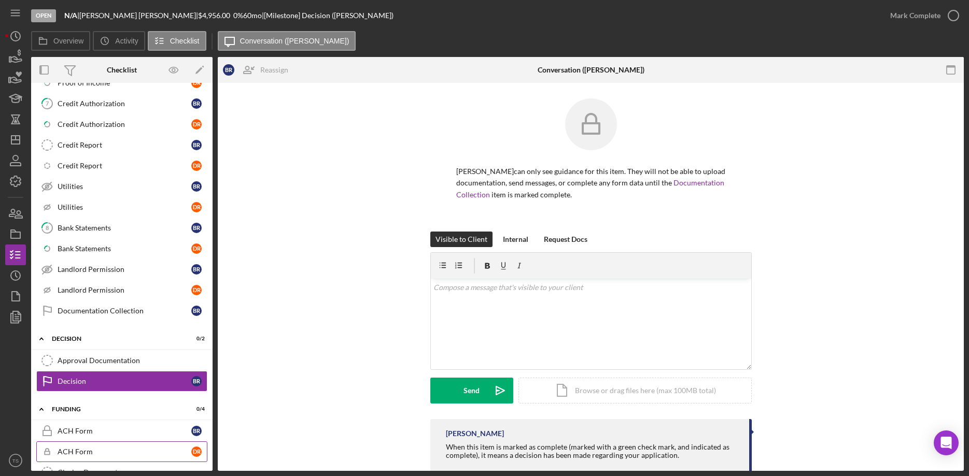
click at [81, 454] on div "ACH Form" at bounding box center [125, 452] width 134 height 8
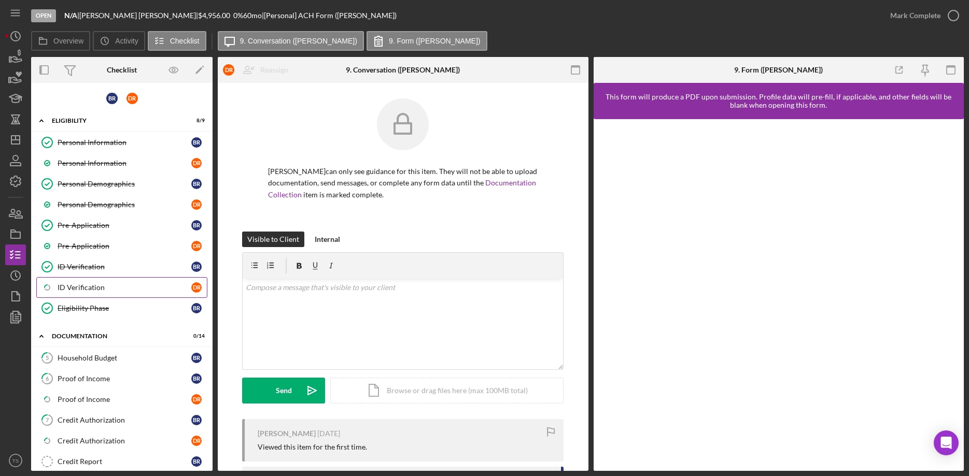
click at [100, 286] on div "ID Verification" at bounding box center [125, 288] width 134 height 8
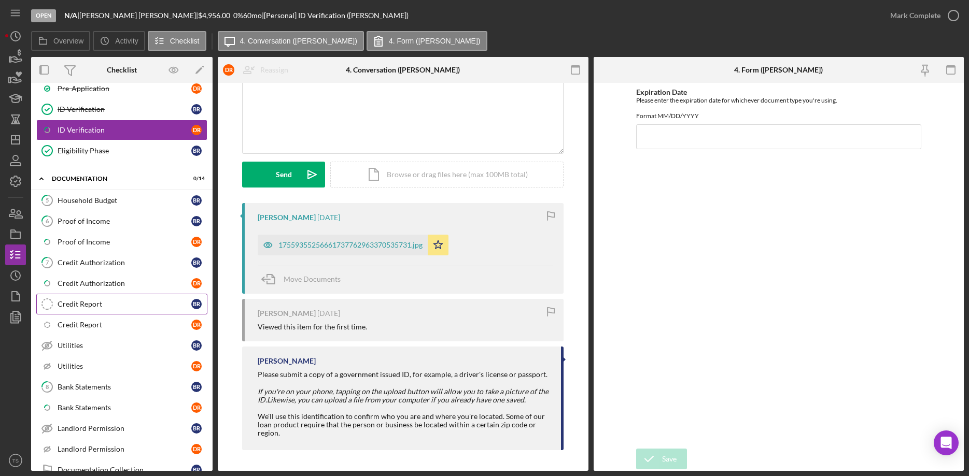
scroll to position [264, 0]
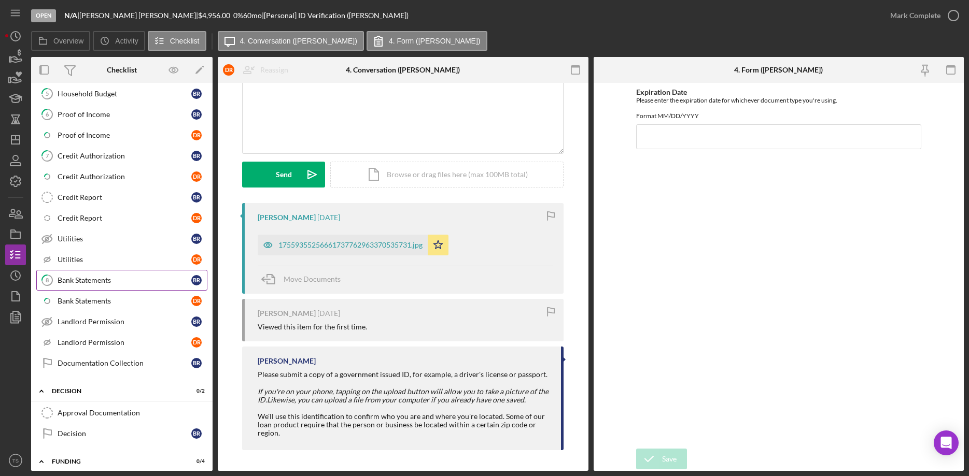
click at [75, 279] on div "Bank Statements" at bounding box center [125, 280] width 134 height 8
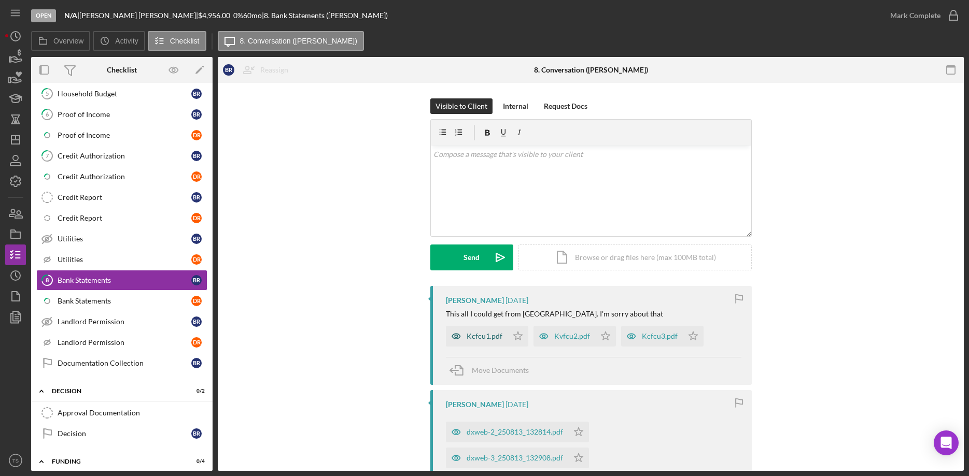
click at [481, 338] on div "Kcfcu1.pdf" at bounding box center [485, 336] width 36 height 8
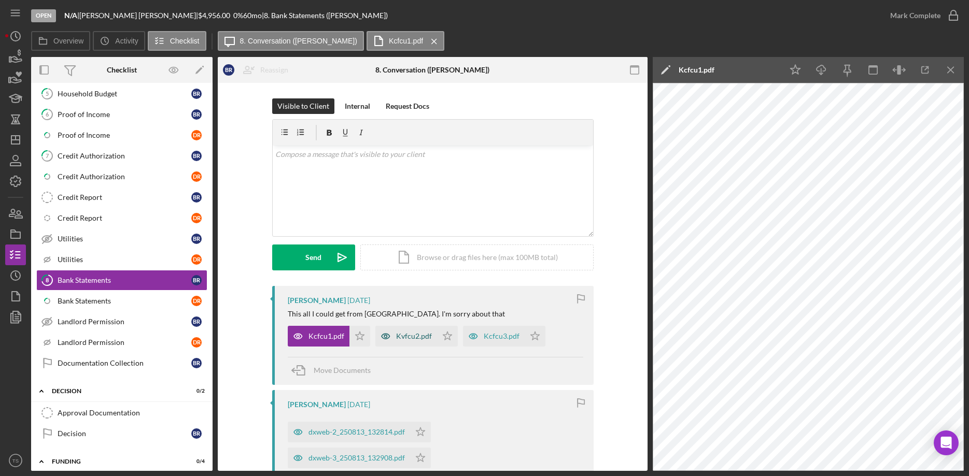
click at [420, 336] on div "Kvfcu2.pdf" at bounding box center [414, 336] width 36 height 8
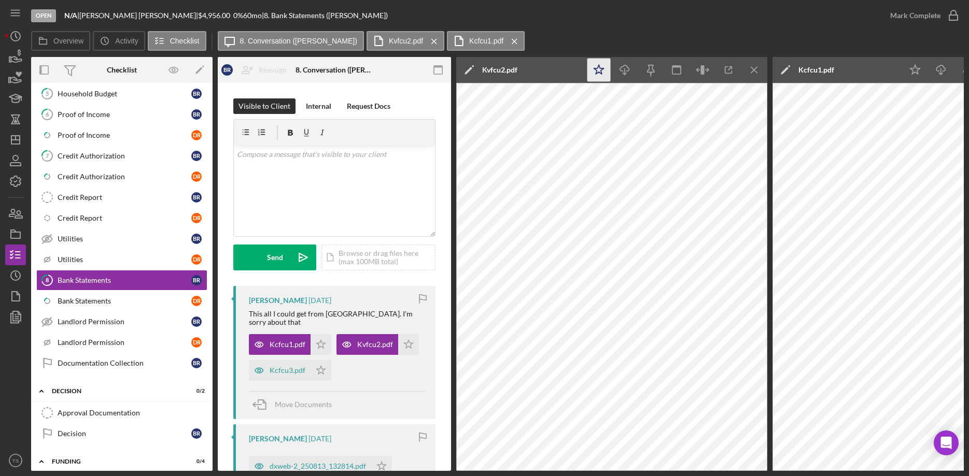
click at [596, 72] on icon "Icon/Star" at bounding box center [598, 70] width 23 height 23
click at [625, 71] on line "button" at bounding box center [625, 71] width 0 height 6
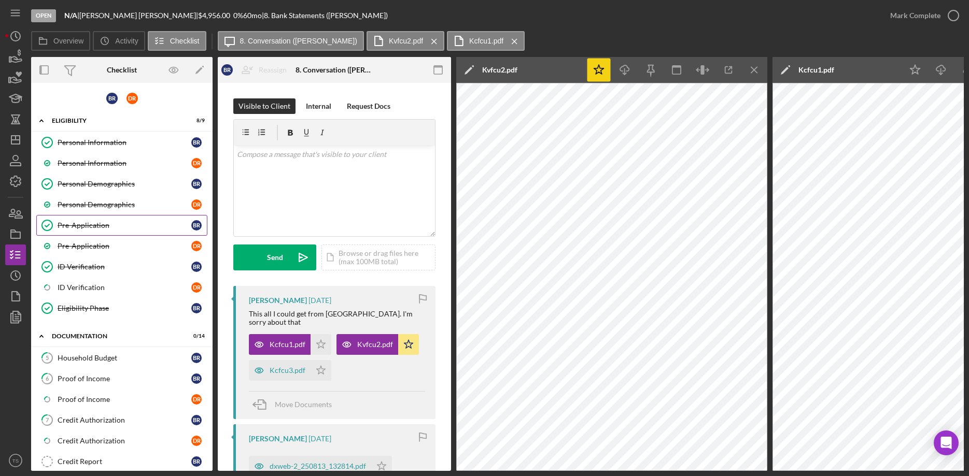
click at [100, 222] on div "Pre-Application" at bounding box center [125, 225] width 134 height 8
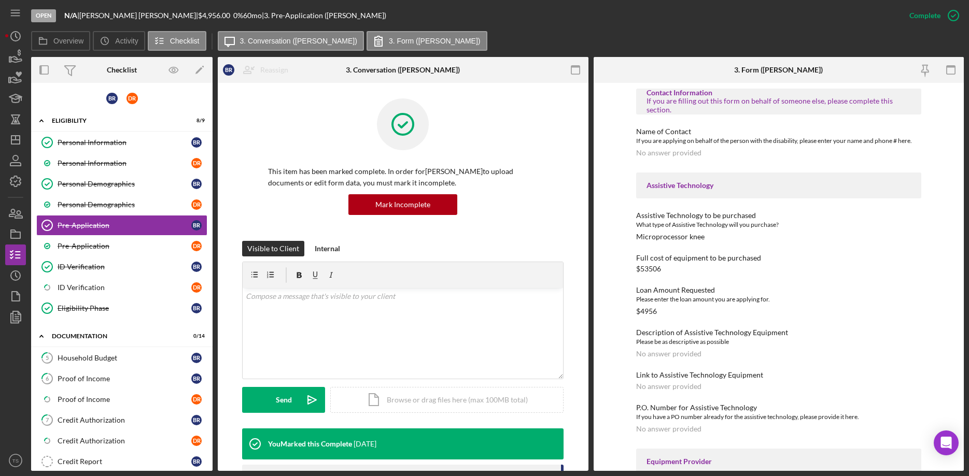
scroll to position [337, 0]
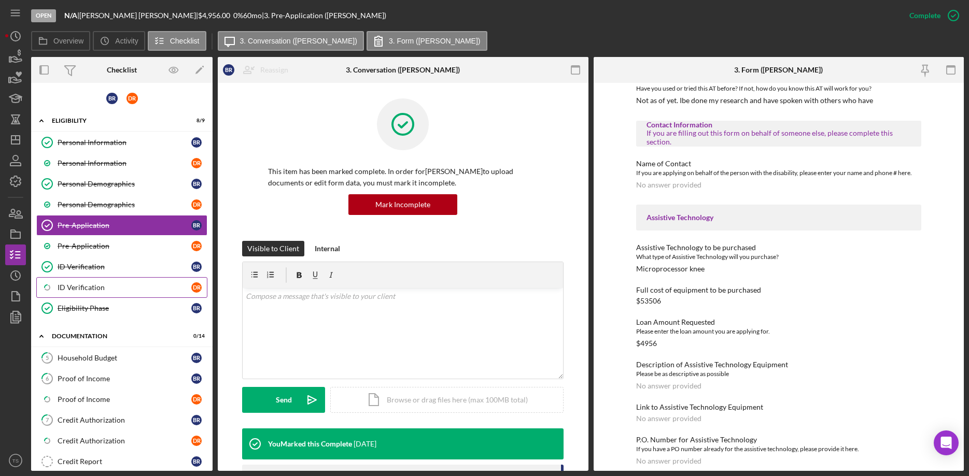
click at [77, 291] on div "ID Verification" at bounding box center [125, 288] width 134 height 8
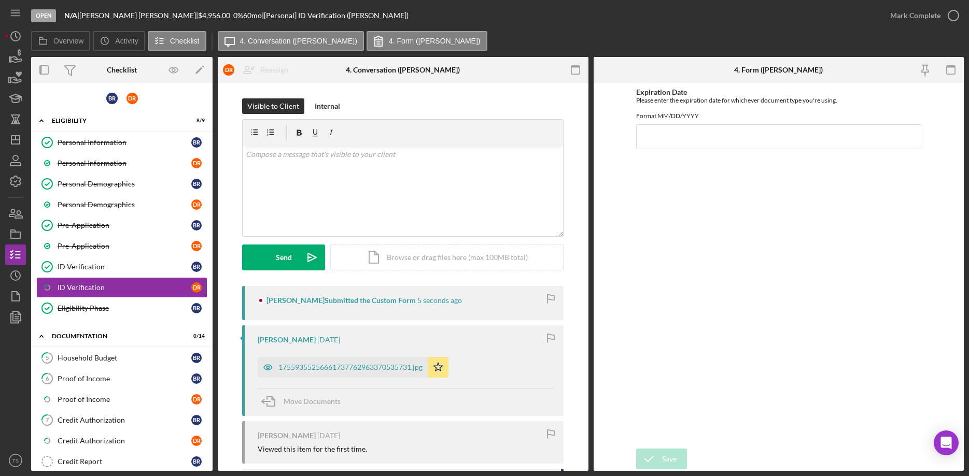
type input "04262028"
click at [353, 368] on div "17559355256661737762963370535731.jpg" at bounding box center [350, 367] width 144 height 8
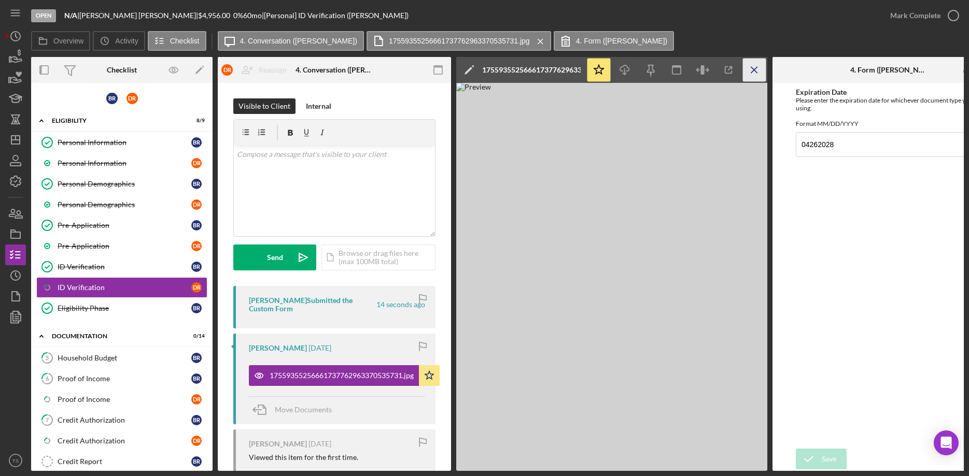
click at [752, 71] on icon "Icon/Menu Close" at bounding box center [754, 70] width 23 height 23
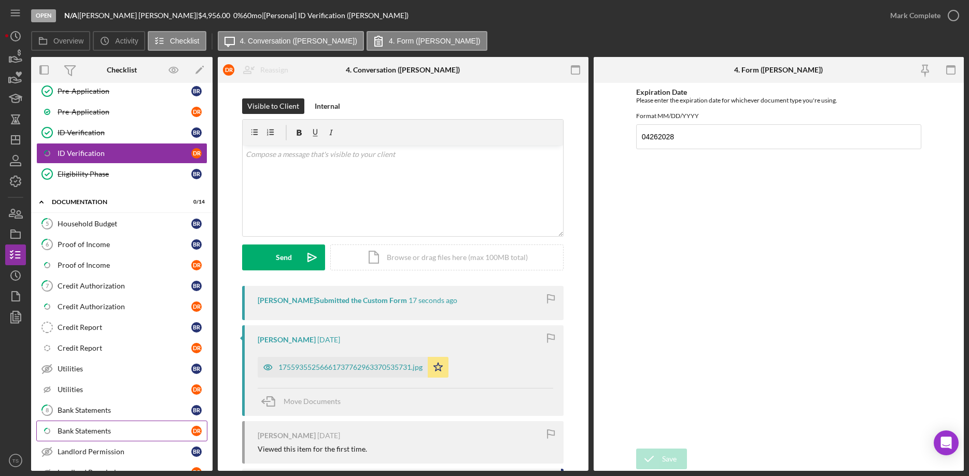
scroll to position [317, 0]
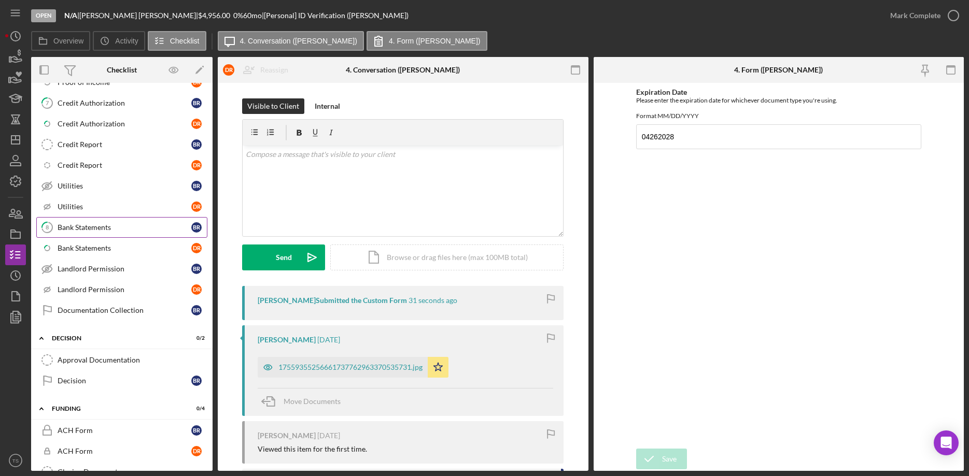
click at [86, 230] on div "Bank Statements" at bounding box center [125, 227] width 134 height 8
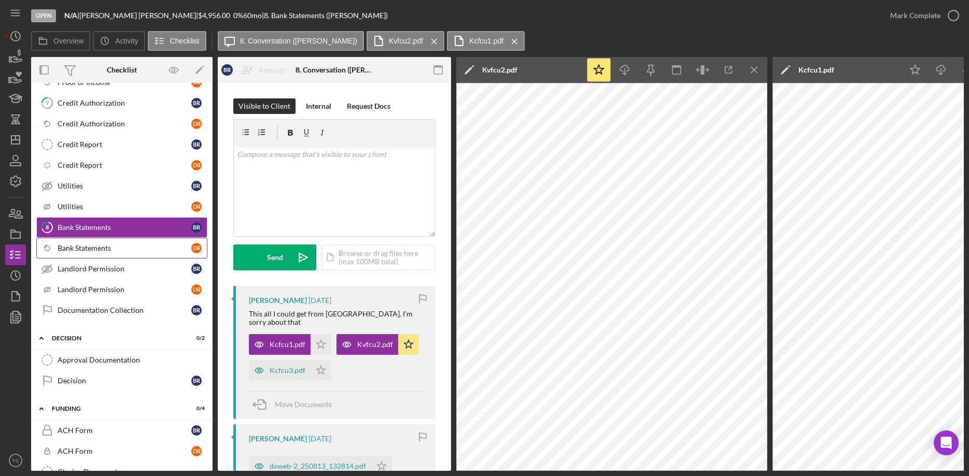
click at [87, 247] on div "Bank Statements" at bounding box center [125, 248] width 134 height 8
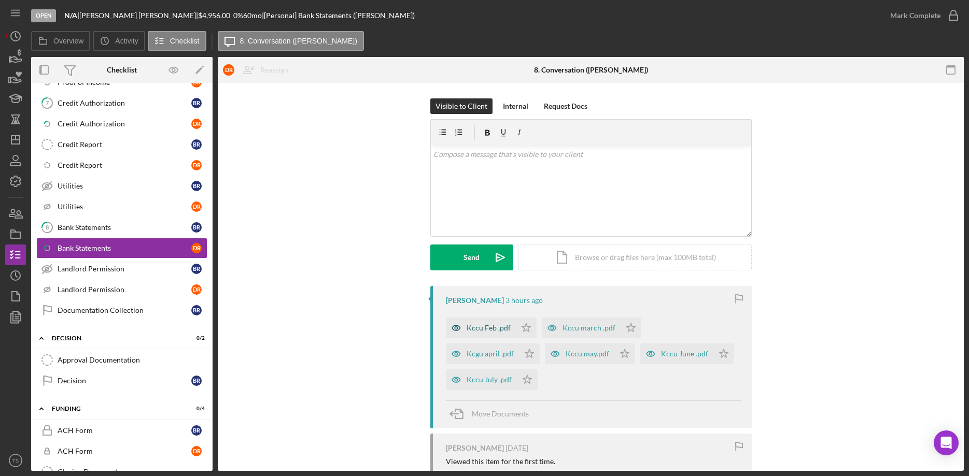
click at [479, 329] on div "Kccu Feb .pdf" at bounding box center [489, 328] width 44 height 8
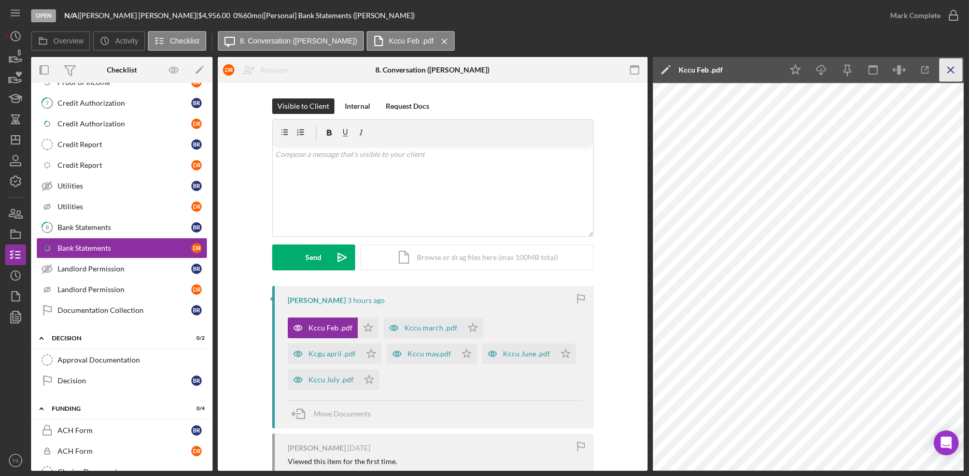
click at [954, 67] on icon "Icon/Menu Close" at bounding box center [950, 70] width 23 height 23
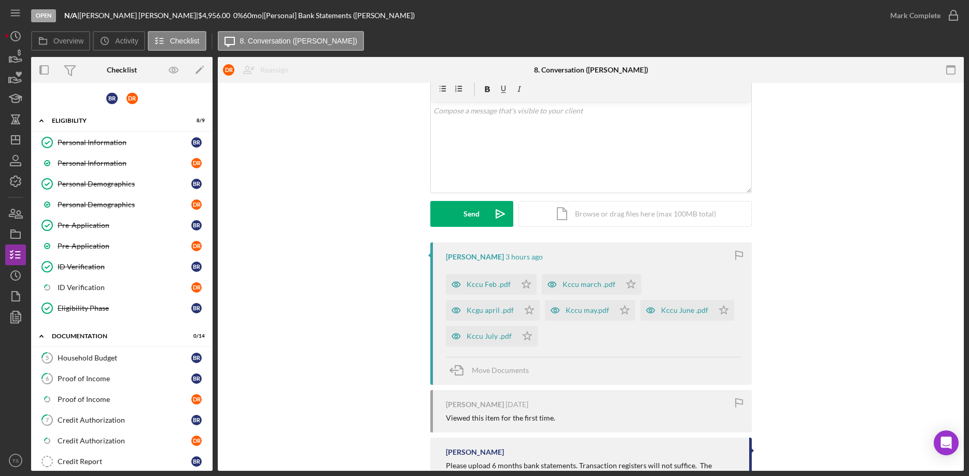
scroll to position [59, 0]
